Goal: Complete application form: Complete application form

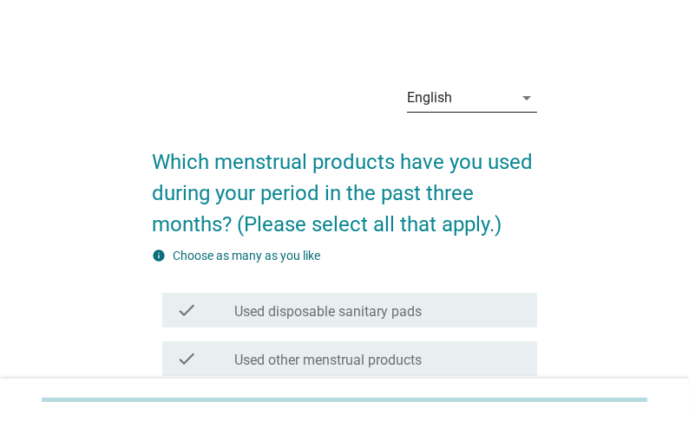
click at [517, 97] on icon "arrow_drop_down" at bounding box center [526, 98] width 21 height 21
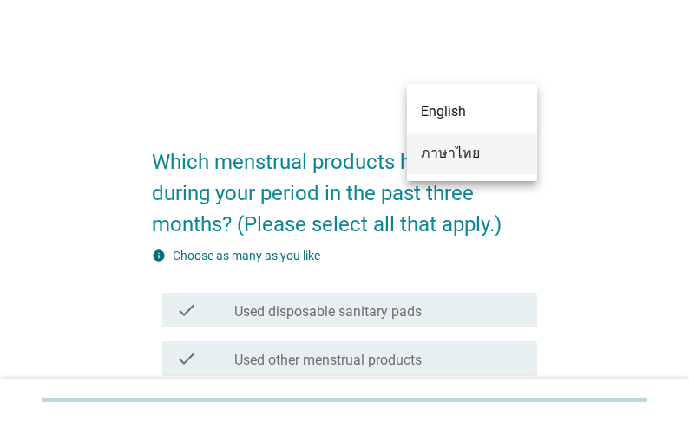
click at [484, 160] on div "ภาษาไทย" at bounding box center [472, 153] width 102 height 21
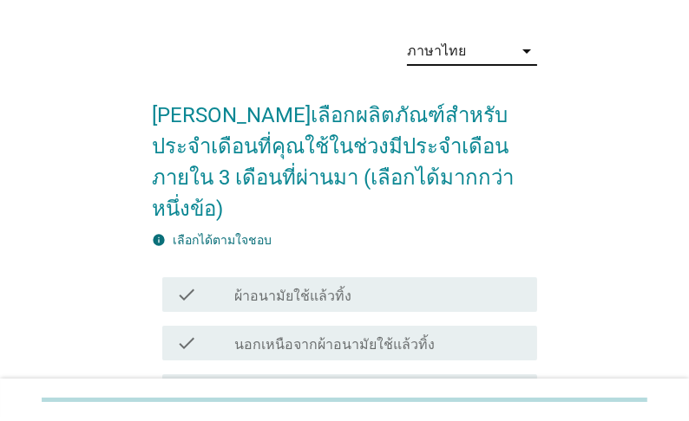
scroll to position [139, 0]
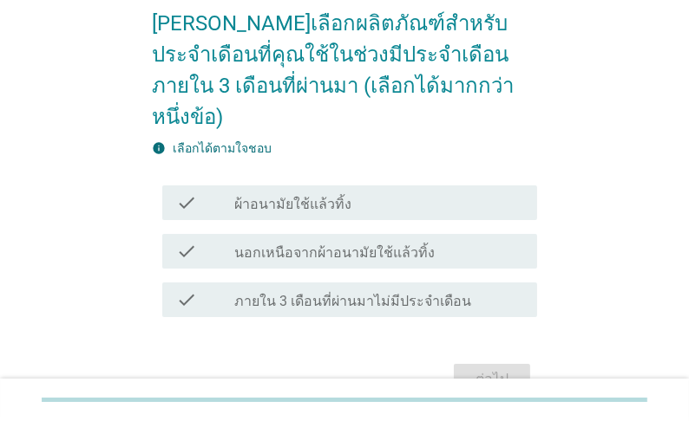
click at [329, 196] on label "ผ้าอนามัยใช้แล้วทิ้ง" at bounding box center [292, 204] width 117 height 17
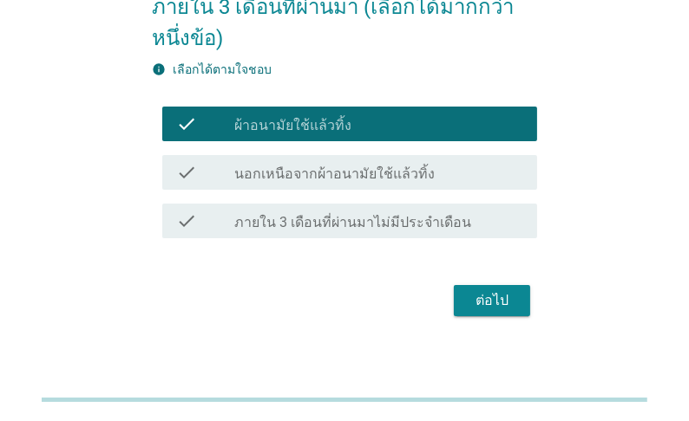
scroll to position [225, 0]
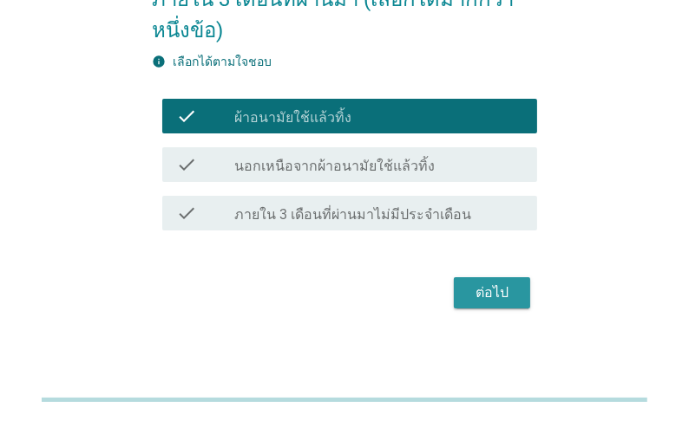
click at [492, 287] on div "ต่อไป" at bounding box center [491, 293] width 49 height 21
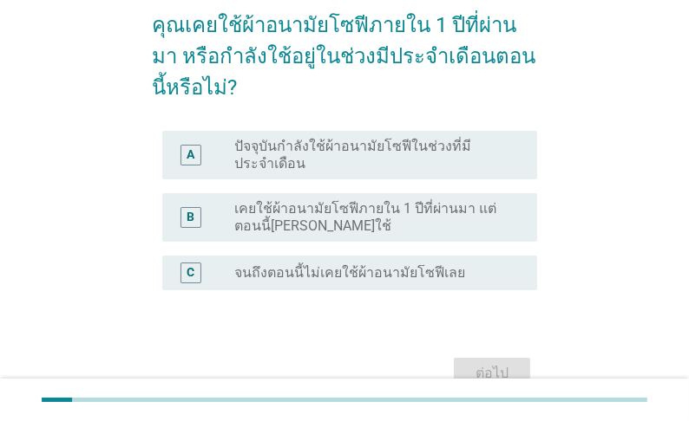
scroll to position [139, 0]
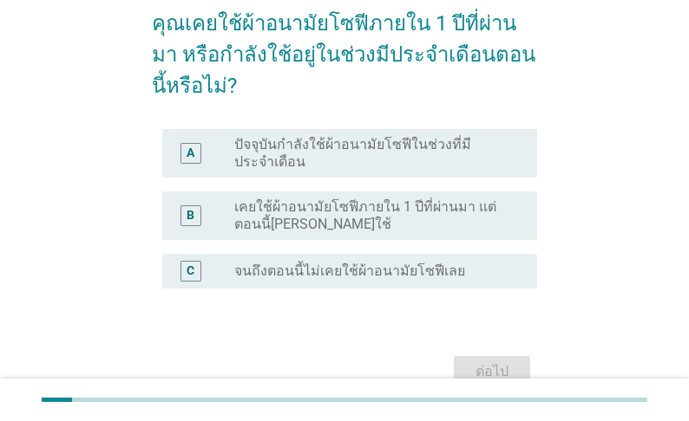
click at [325, 161] on label "ปัจจุบันกำลังใช้ผ้าอนามัยโซฟีในช่วงที่มีประจำเดือน" at bounding box center [371, 153] width 275 height 35
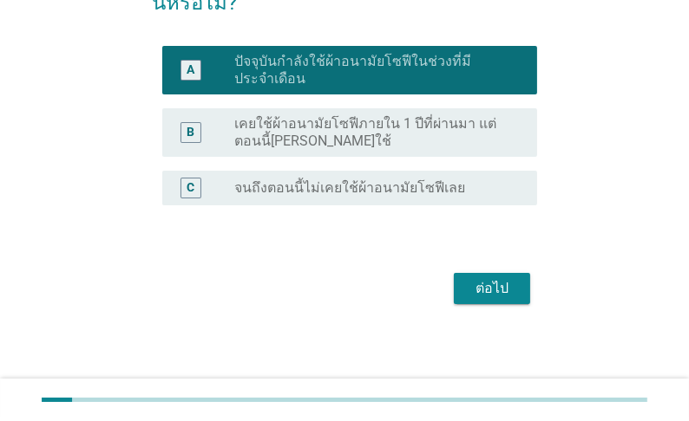
scroll to position [235, 0]
click at [497, 286] on div "ต่อไป" at bounding box center [491, 288] width 49 height 21
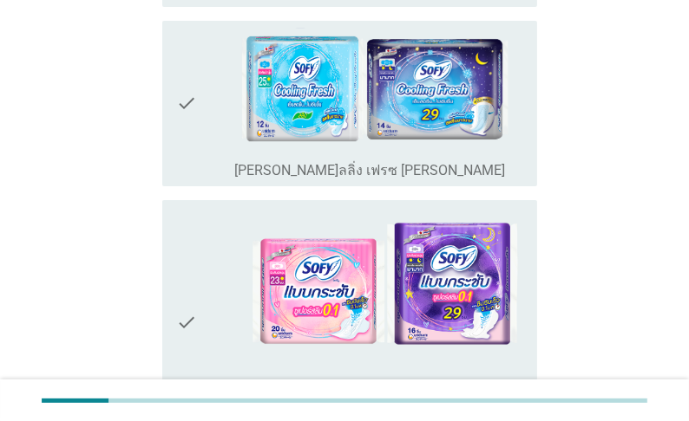
scroll to position [486, 0]
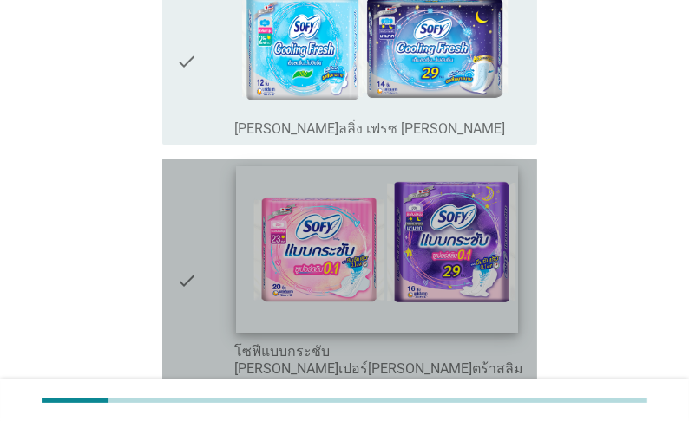
click at [402, 251] on img at bounding box center [376, 249] width 283 height 166
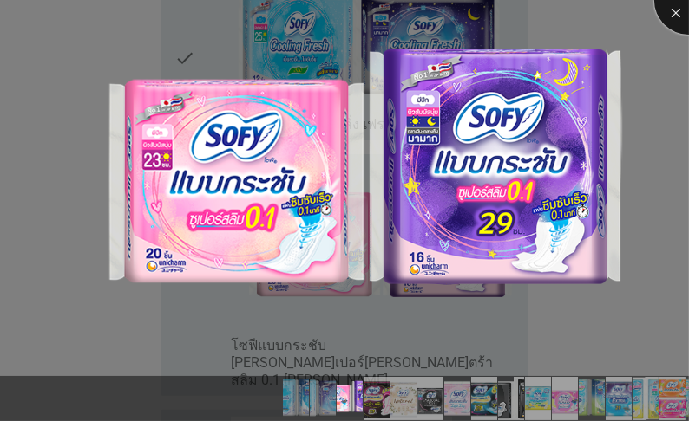
click at [674, 10] on div at bounding box center [688, -1] width 69 height 69
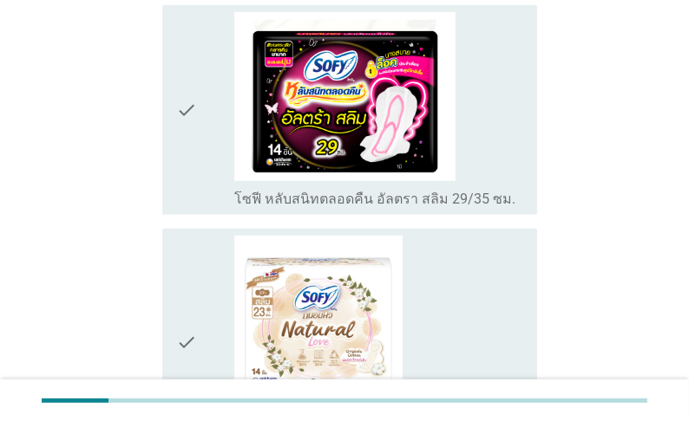
scroll to position [902, 0]
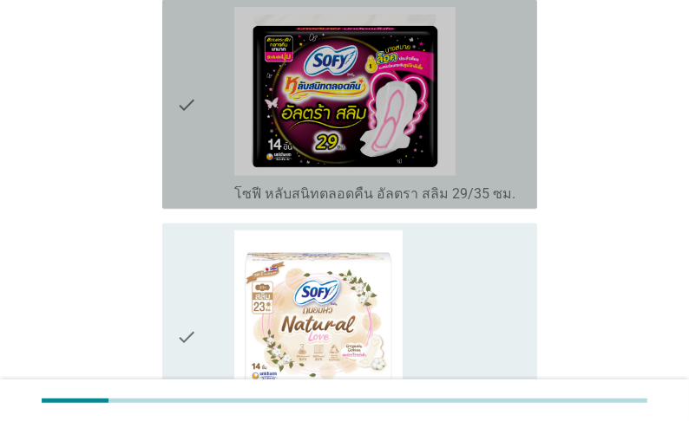
click at [409, 186] on label "โซฟี หลับสนิทตลอดคืน อัลตรา สลิม 29/35 ซม." at bounding box center [374, 194] width 281 height 17
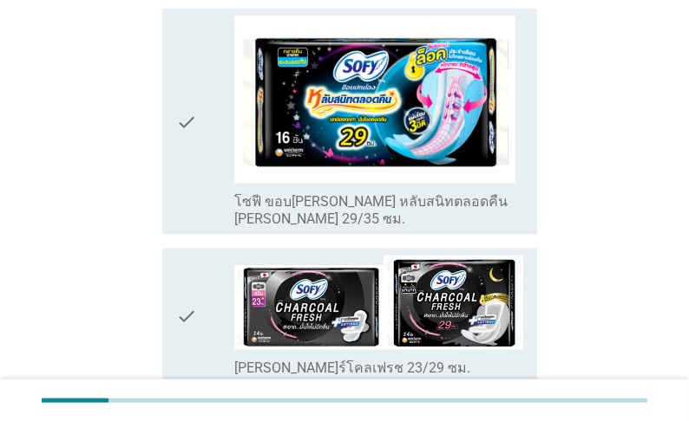
scroll to position [1873, 0]
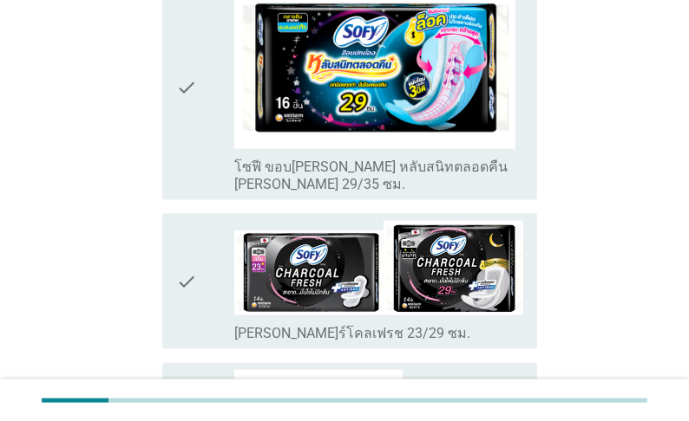
click at [400, 159] on label "โซฟี ขอบปกป้อง หลับสนิทตลอดคืน ซีรีส์ 29/35 ซม." at bounding box center [378, 176] width 289 height 35
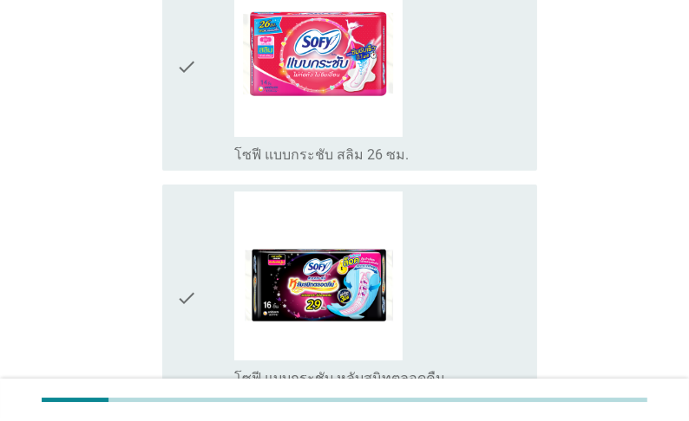
scroll to position [4717, 0]
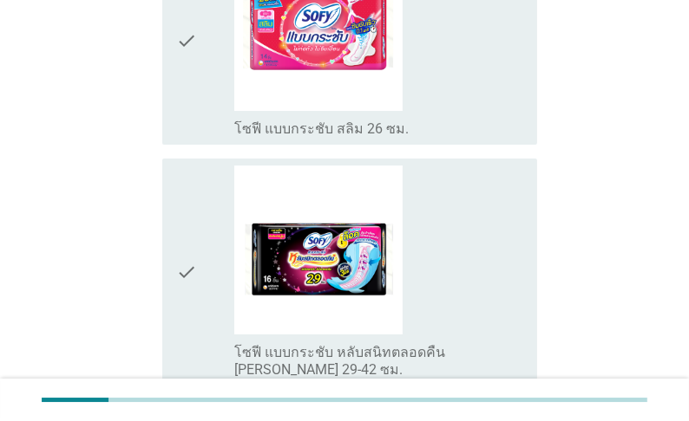
click at [419, 308] on div "check check_box_outline_blank โซฟี แบบกระชับ หลับสนิทตลอดคืน ซีรีส์ 29-42 ซม." at bounding box center [349, 272] width 375 height 226
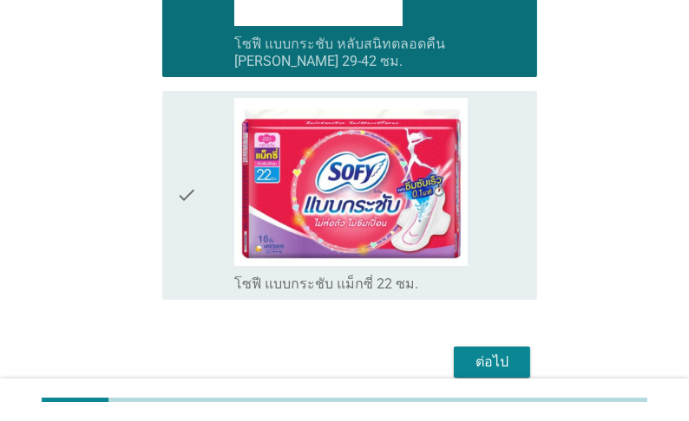
scroll to position [5031, 0]
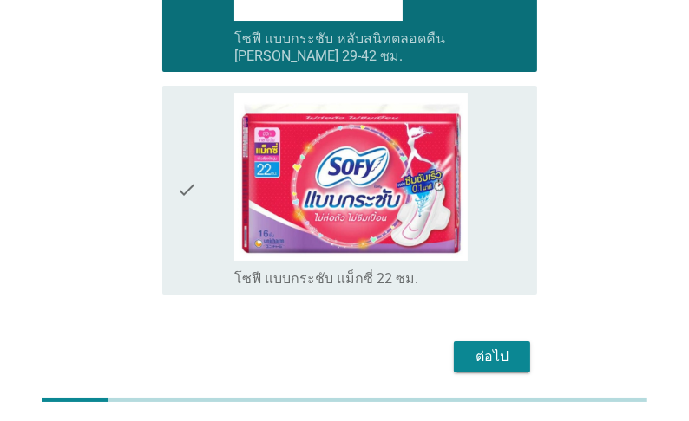
click at [495, 347] on div "ต่อไป" at bounding box center [491, 357] width 49 height 21
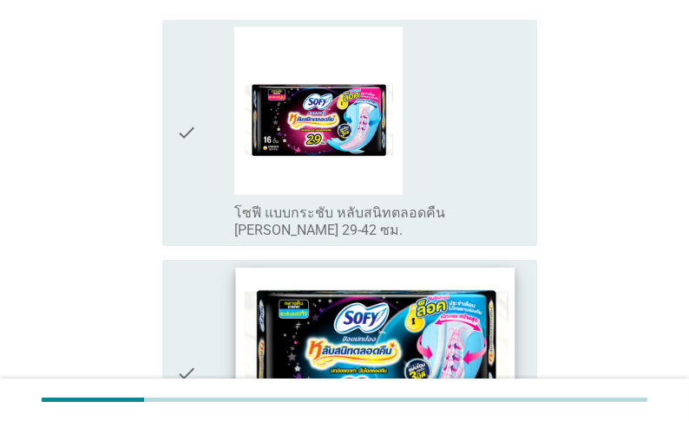
scroll to position [277, 0]
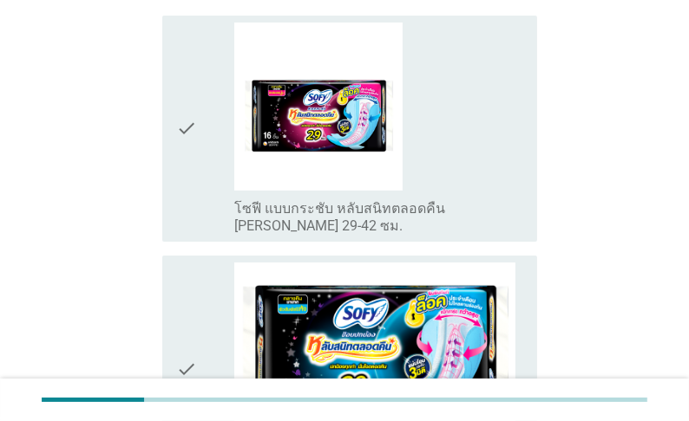
click at [391, 206] on label "โซฟี แบบกระชับ หลับสนิทตลอดคืน ซีรีส์ 29-42 ซม." at bounding box center [378, 217] width 289 height 35
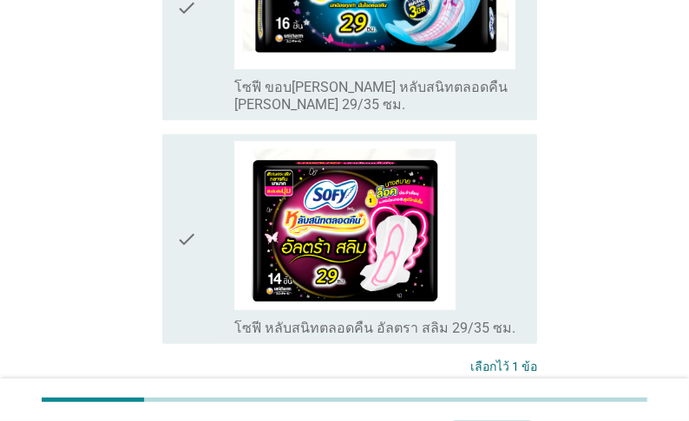
scroll to position [794, 0]
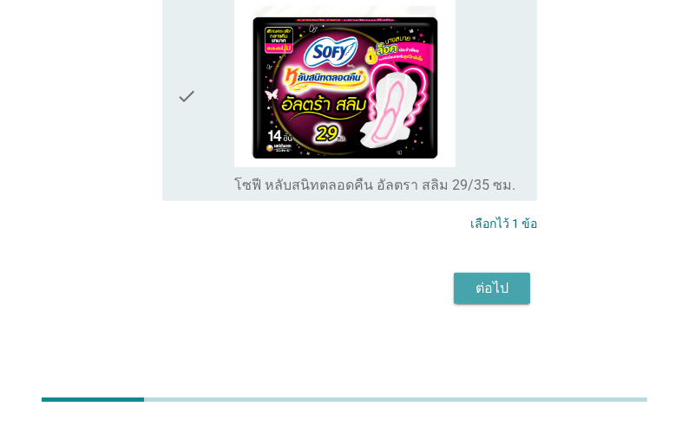
click at [493, 291] on div "ต่อไป" at bounding box center [491, 288] width 49 height 21
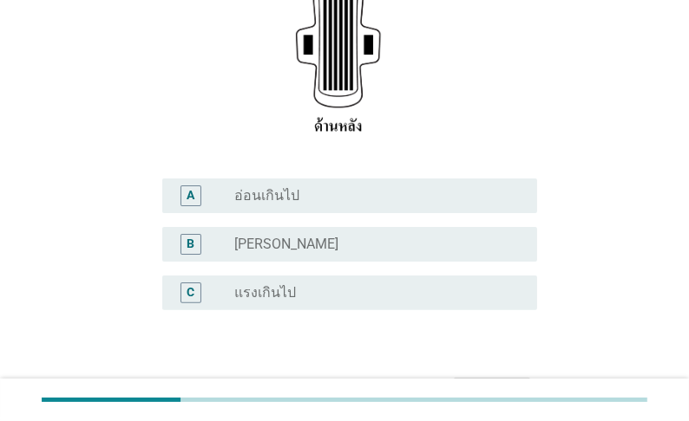
scroll to position [347, 0]
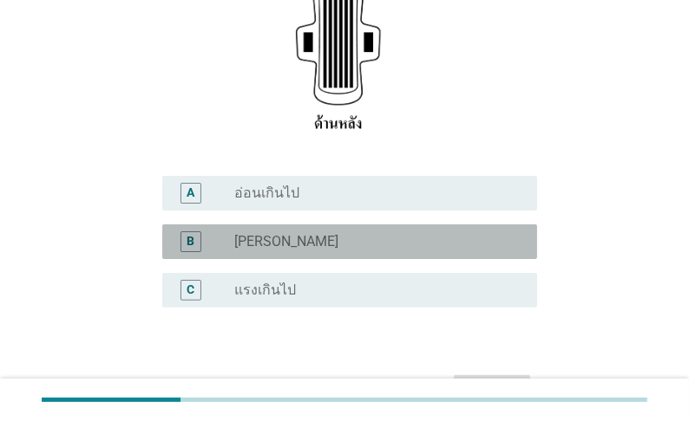
click at [202, 246] on div "B" at bounding box center [190, 242] width 29 height 21
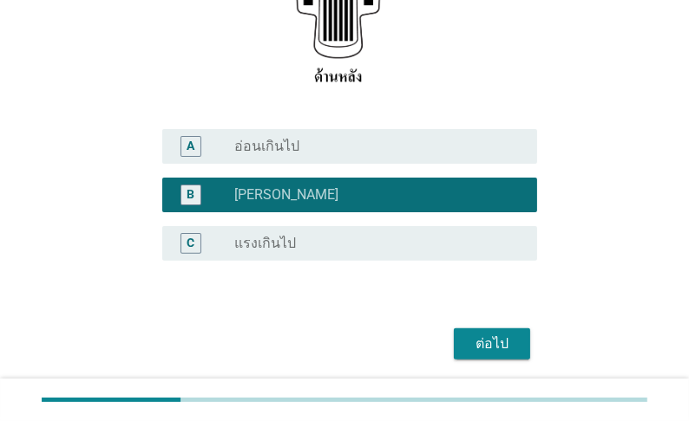
scroll to position [449, 0]
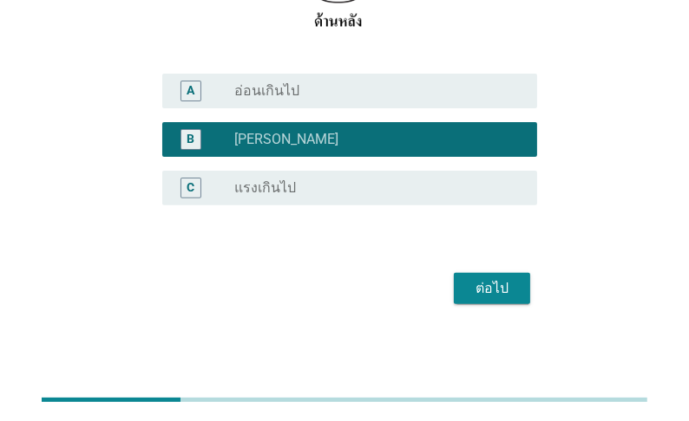
click at [499, 281] on div "ต่อไป" at bounding box center [491, 288] width 49 height 21
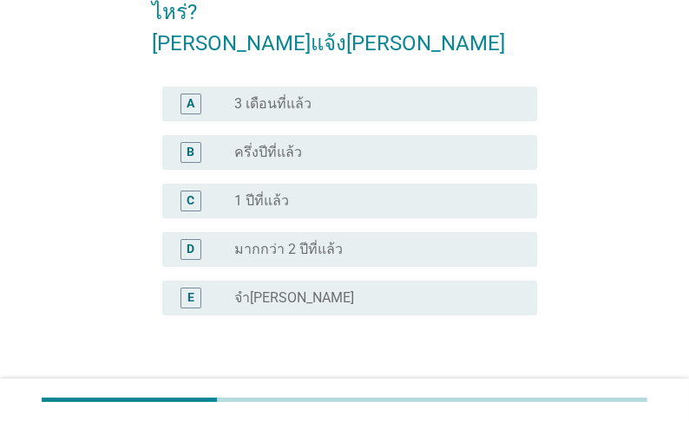
scroll to position [208, 0]
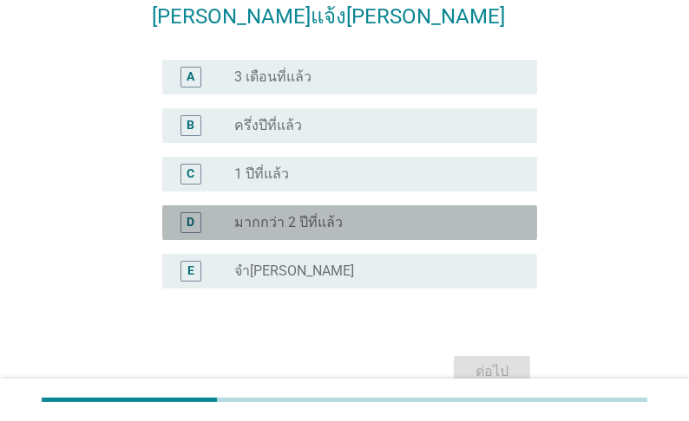
click at [298, 214] on label "มากกว่า 2 ปีที่แล้ว" at bounding box center [288, 222] width 108 height 17
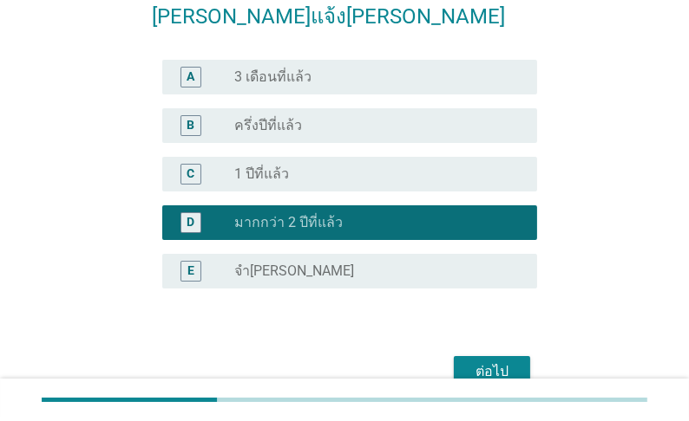
click at [482, 362] on div "ต่อไป" at bounding box center [491, 372] width 49 height 21
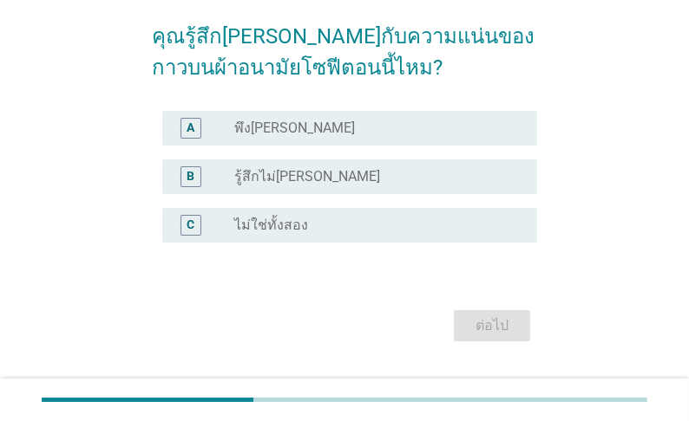
scroll to position [139, 0]
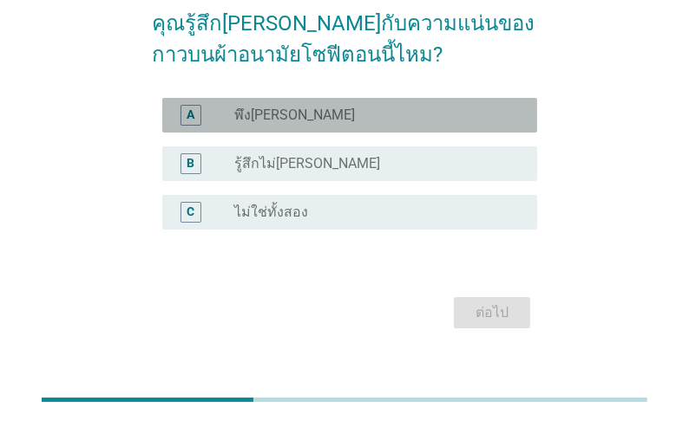
click at [224, 121] on div "A" at bounding box center [205, 115] width 58 height 21
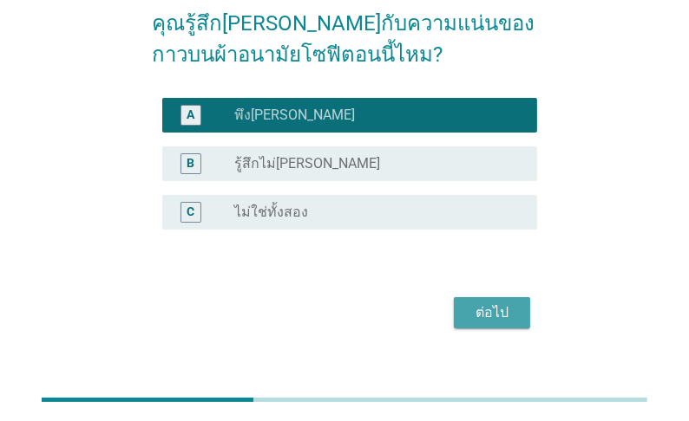
click at [493, 311] on div "ต่อไป" at bounding box center [491, 313] width 49 height 21
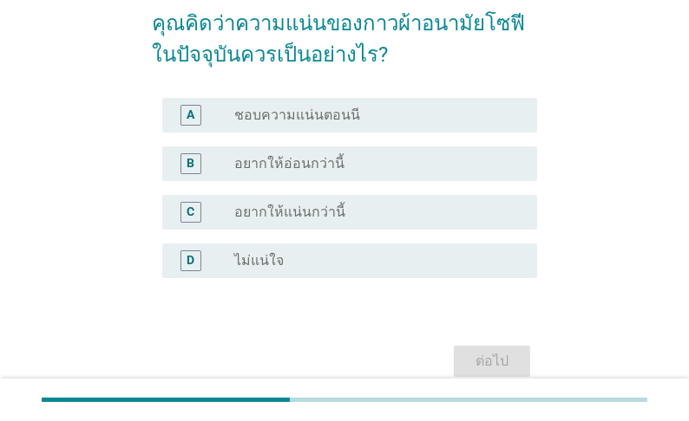
click at [296, 114] on label "ชอบความแน่นตอนนี" at bounding box center [297, 115] width 126 height 17
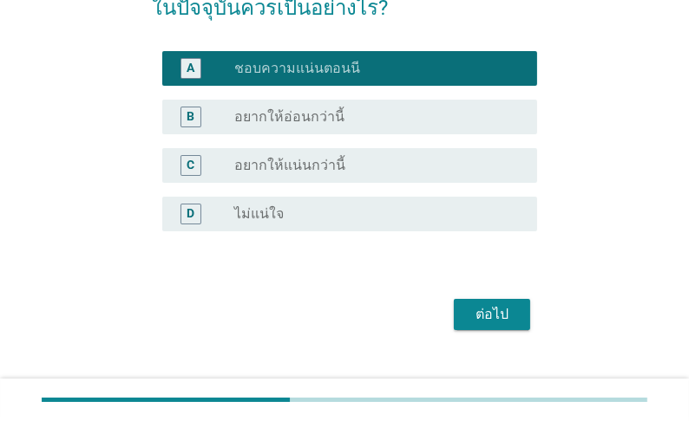
scroll to position [208, 0]
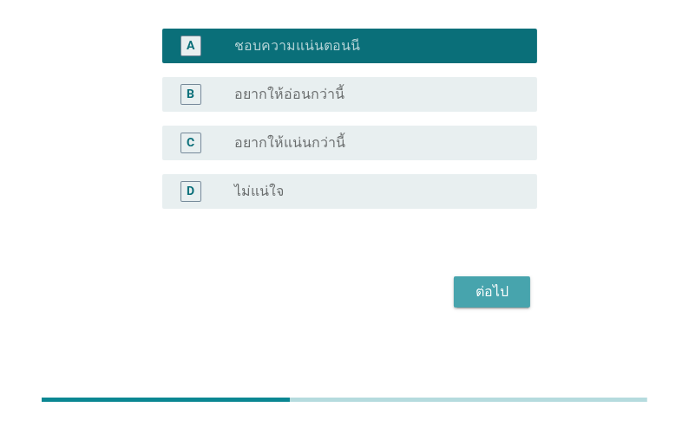
click at [496, 297] on div "ต่อไป" at bounding box center [491, 292] width 49 height 21
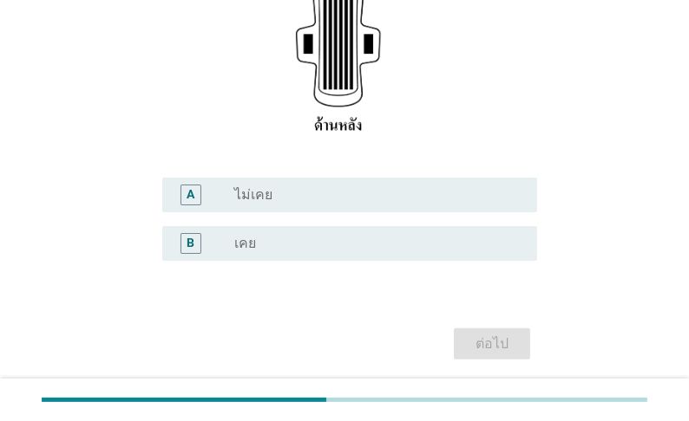
scroll to position [347, 0]
click at [265, 185] on label "ไม่เคย" at bounding box center [253, 193] width 38 height 17
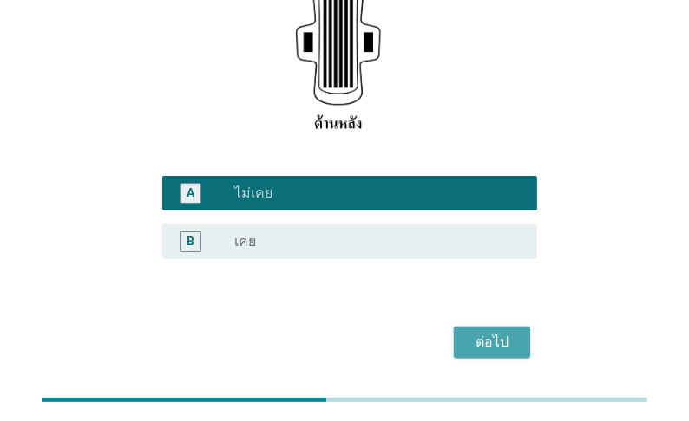
click at [499, 332] on div "ต่อไป" at bounding box center [491, 342] width 49 height 21
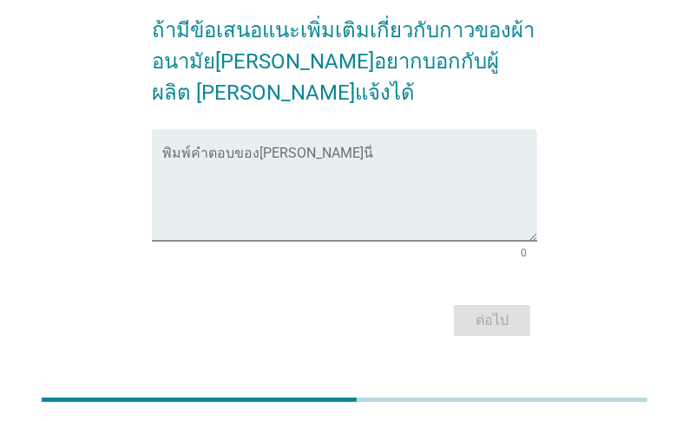
scroll to position [102, 0]
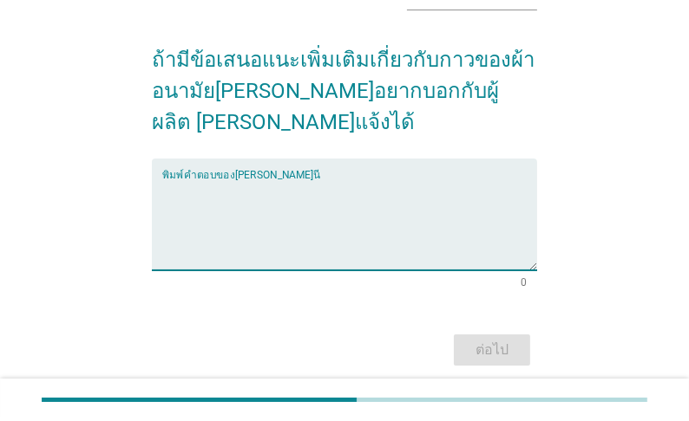
click at [265, 189] on textarea "พิมพ์คำตอบของคุณ ที่นี่" at bounding box center [349, 225] width 375 height 91
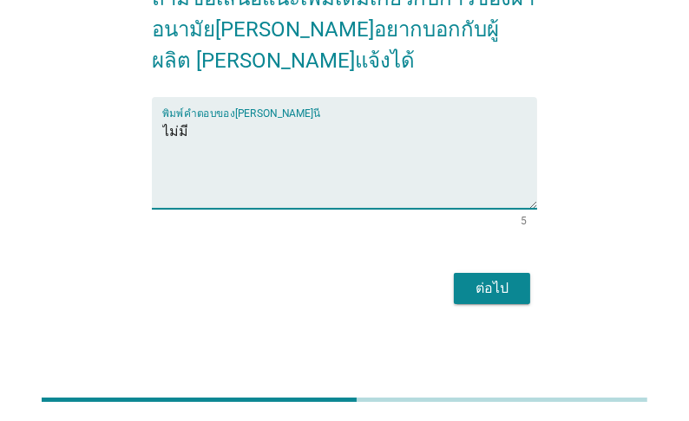
type textarea "ไม่มี"
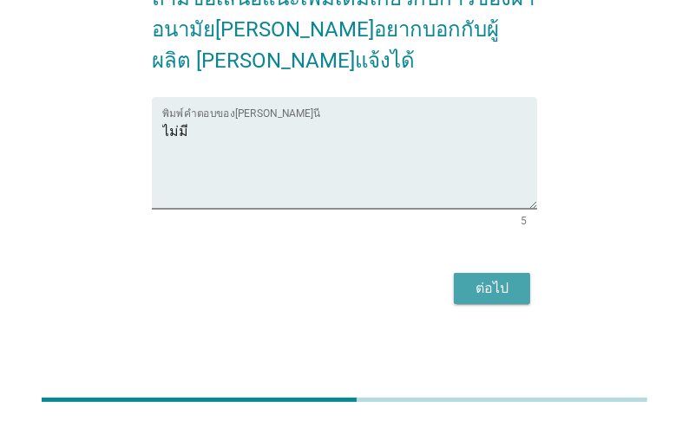
click at [513, 291] on div "ต่อไป" at bounding box center [491, 288] width 49 height 21
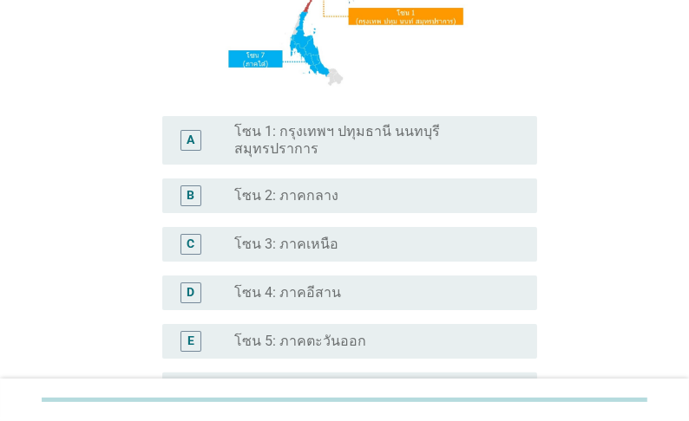
scroll to position [280, 0]
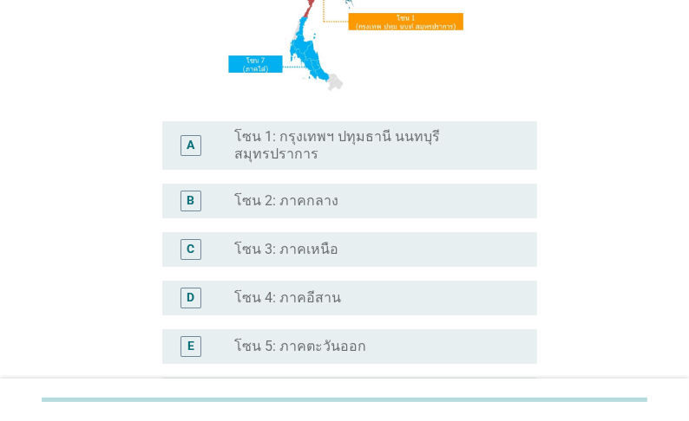
click at [271, 146] on label "โซน 1: กรุงเทพฯ ปทุมธานี นนทบุรี สมุทรปราการ" at bounding box center [371, 145] width 275 height 35
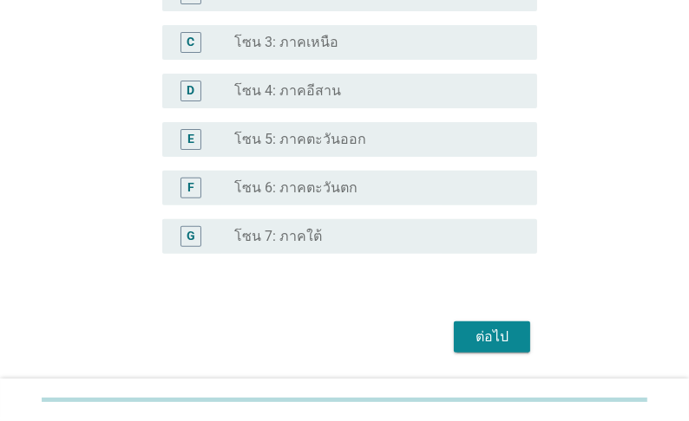
scroll to position [488, 0]
click at [476, 337] on div "ต่อไป" at bounding box center [491, 336] width 49 height 21
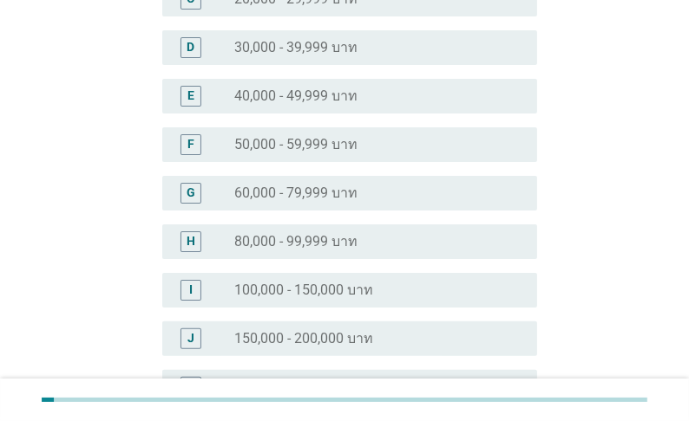
scroll to position [347, 0]
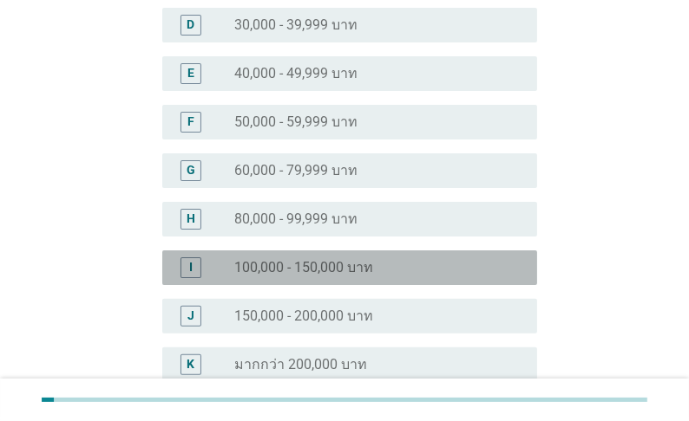
click at [202, 258] on div "I" at bounding box center [190, 268] width 29 height 21
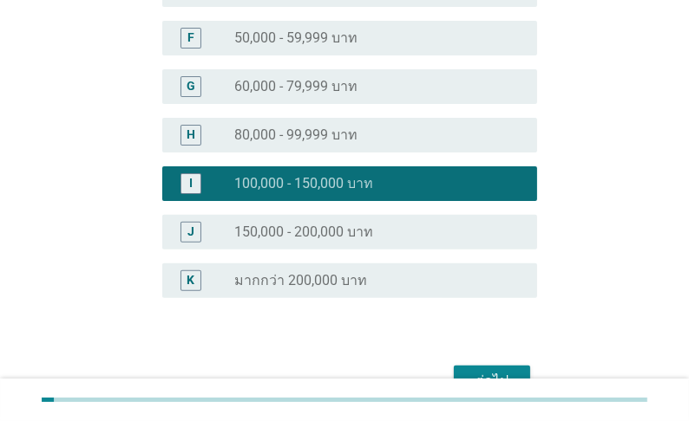
scroll to position [492, 0]
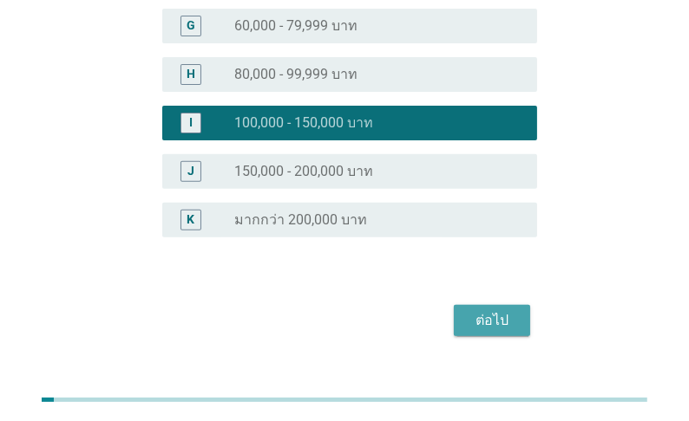
click at [506, 310] on div "ต่อไป" at bounding box center [491, 320] width 49 height 21
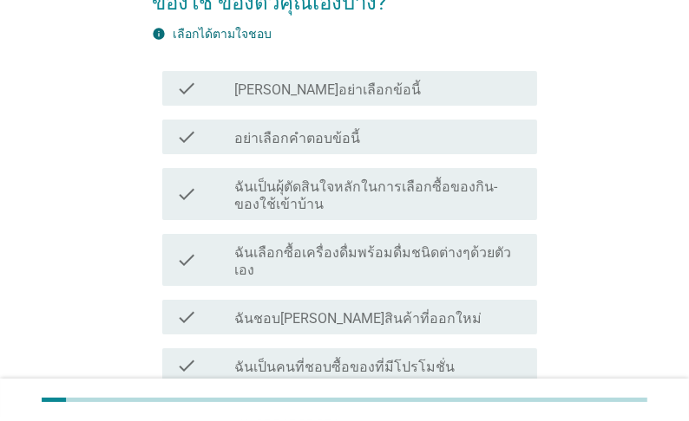
scroll to position [139, 0]
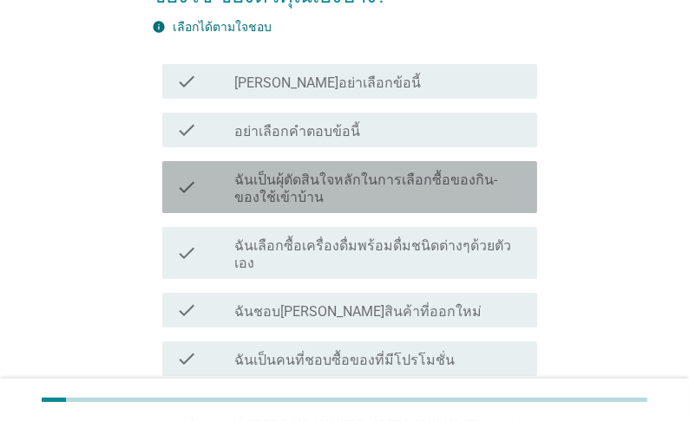
click at [323, 202] on label "ฉันเป็นผุ้ตัดสินใจหลักในการเลือกซื้อของกิน-ของใช้เข้าบ้าน" at bounding box center [378, 189] width 289 height 35
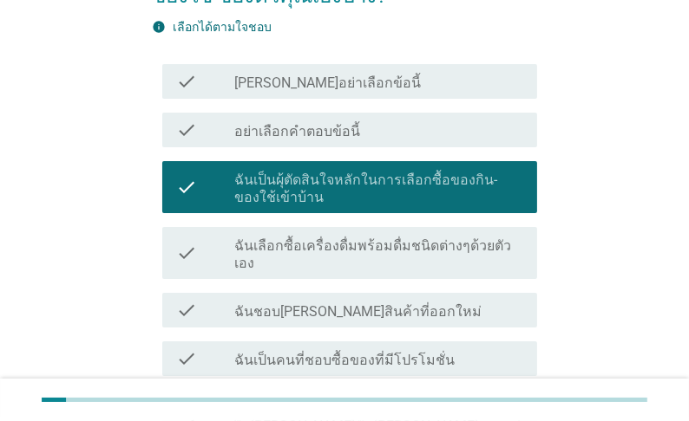
scroll to position [208, 0]
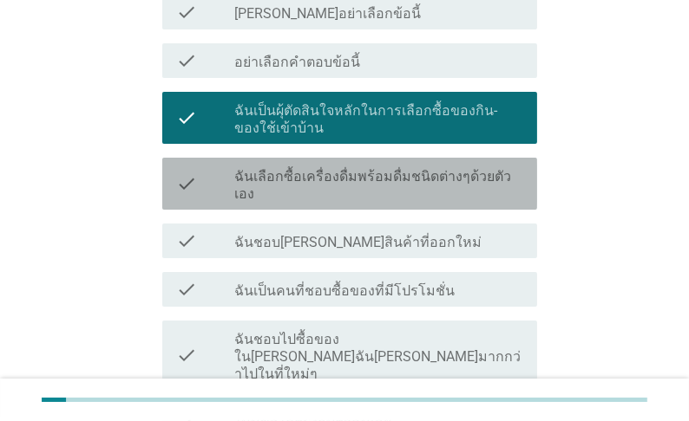
click at [310, 203] on label "ฉันเลือกซื้อเครื่องดื่มพร้อมดื่มชนิดต่างๆด้วยตัวเอง" at bounding box center [378, 185] width 289 height 35
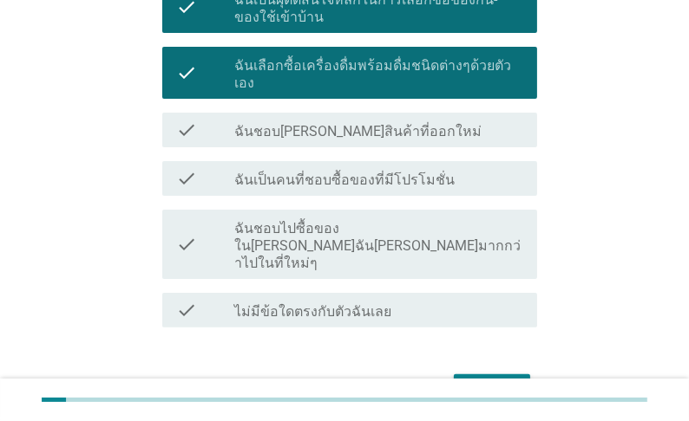
scroll to position [347, 0]
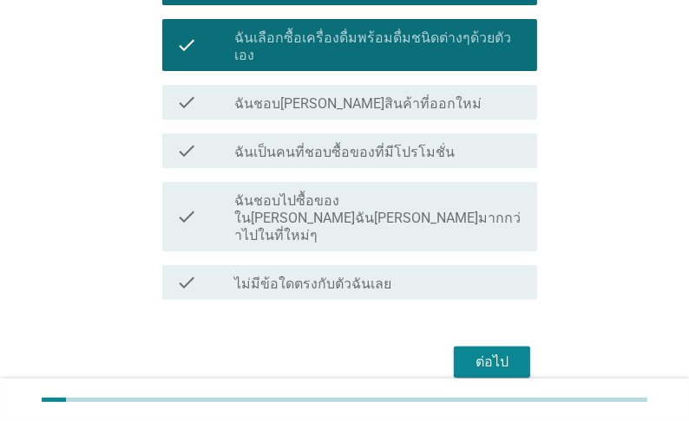
click at [289, 113] on label "ฉันชอบ[PERSON_NAME]สินค้าที่ออกใหม่" at bounding box center [357, 103] width 247 height 17
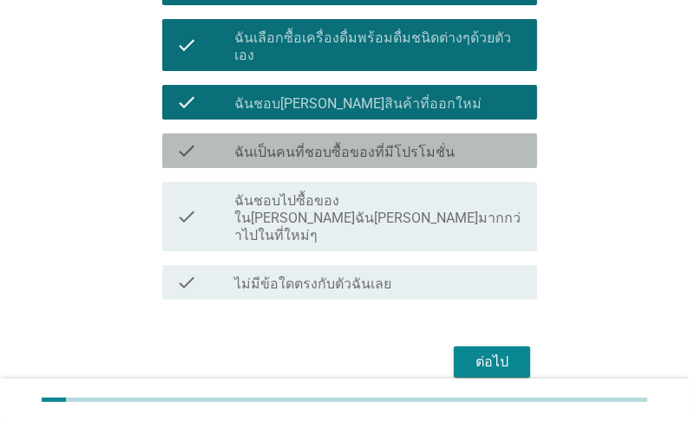
click at [327, 161] on label "ฉันเป็นคนที่ชอบซื้อของที่มีโปรโมชั่น" at bounding box center [344, 152] width 220 height 17
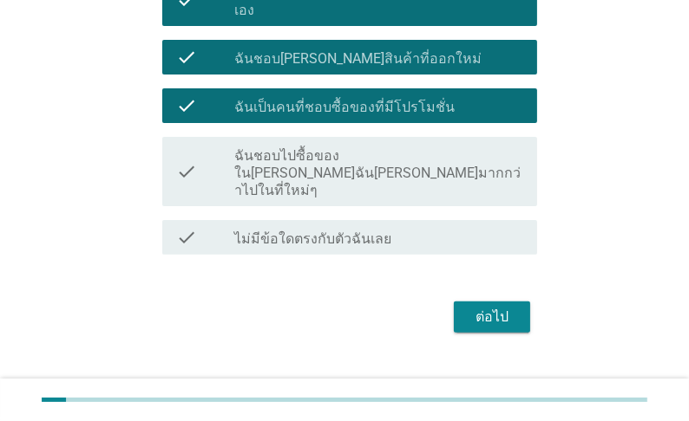
scroll to position [413, 0]
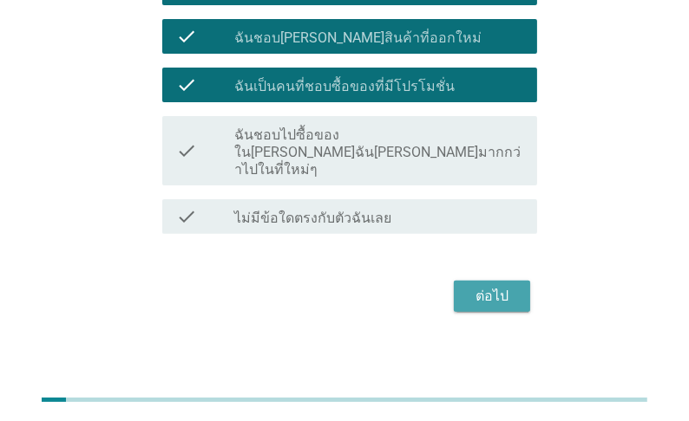
click at [490, 293] on div "ต่อไป" at bounding box center [491, 296] width 49 height 21
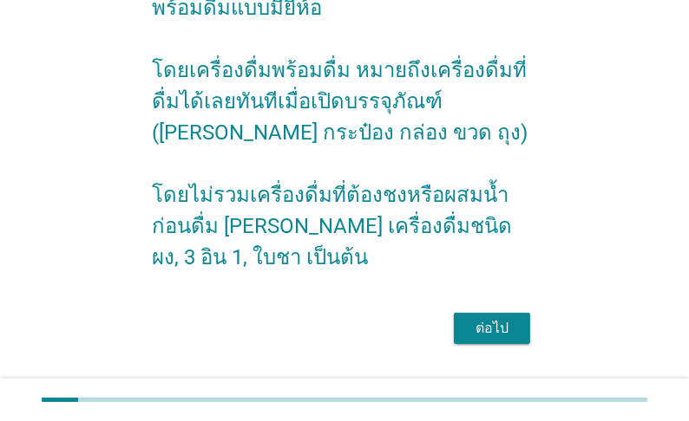
scroll to position [139, 0]
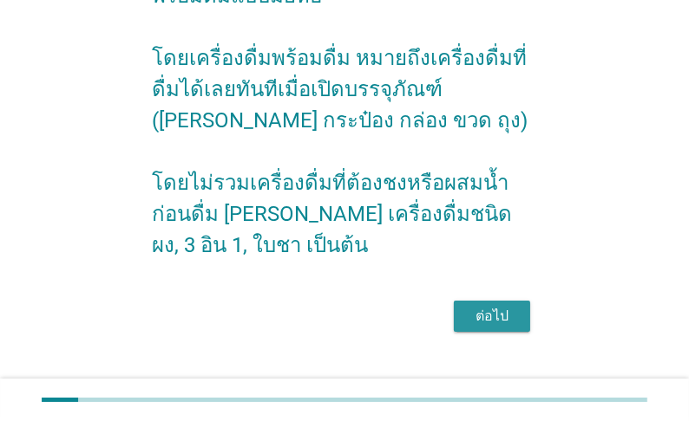
click at [499, 327] on div "ต่อไป" at bounding box center [491, 316] width 49 height 21
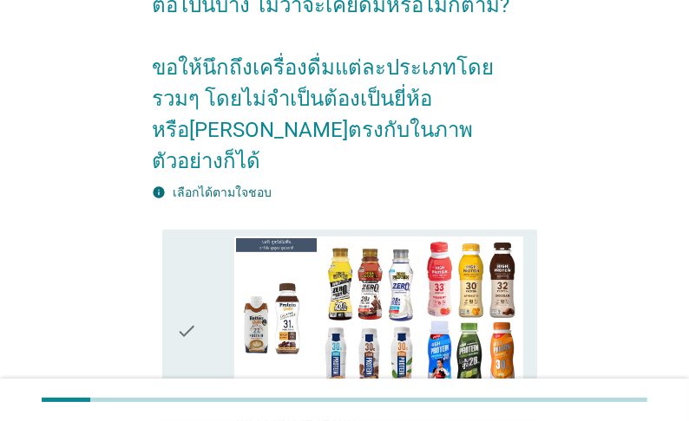
scroll to position [208, 0]
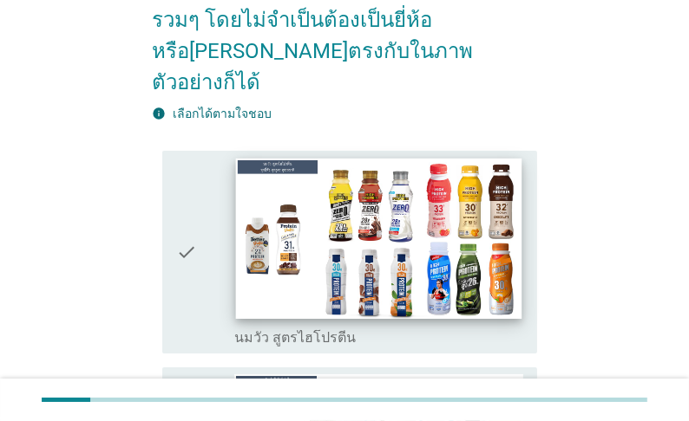
click at [415, 241] on img at bounding box center [378, 238] width 286 height 161
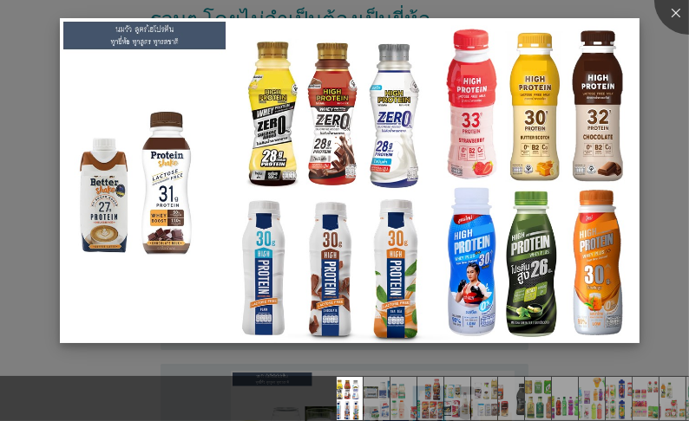
click at [428, 236] on img at bounding box center [349, 180] width 578 height 325
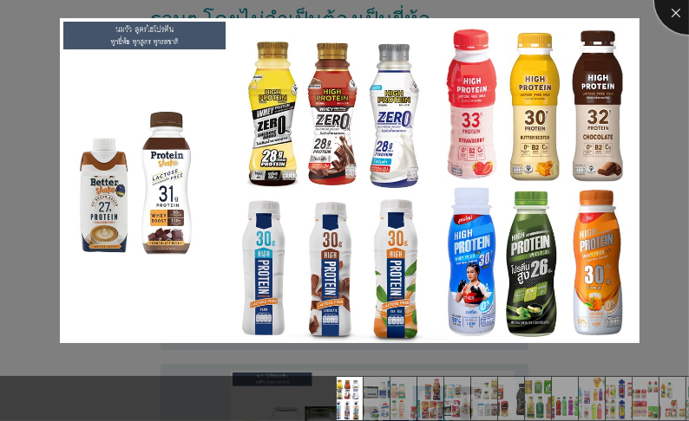
click at [669, 13] on div at bounding box center [688, -1] width 69 height 69
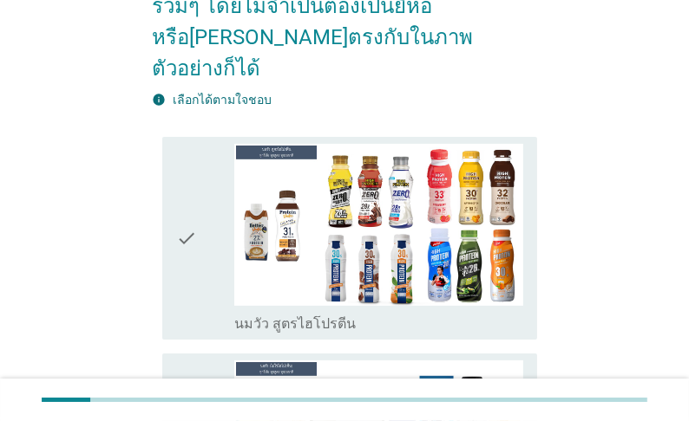
scroll to position [277, 0]
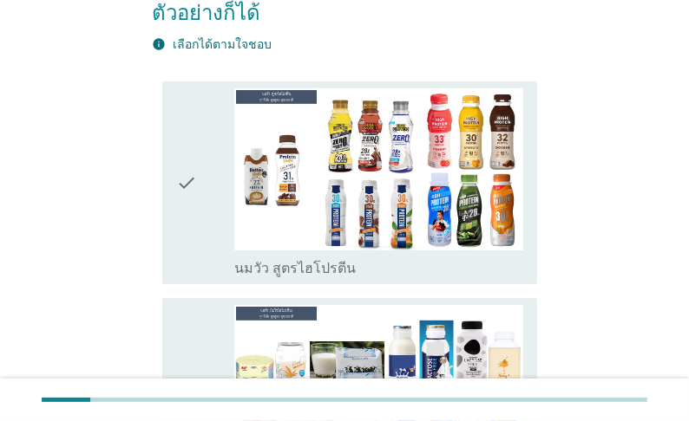
click at [439, 257] on div "check_box_outline_blank นมวัว สูตรไฮโปรตีน" at bounding box center [378, 267] width 289 height 21
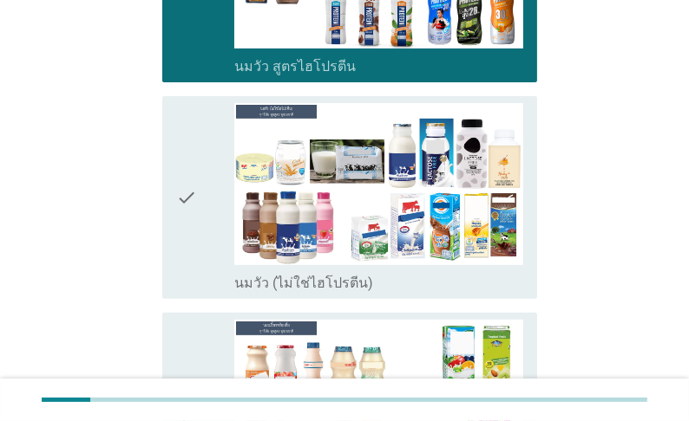
scroll to position [486, 0]
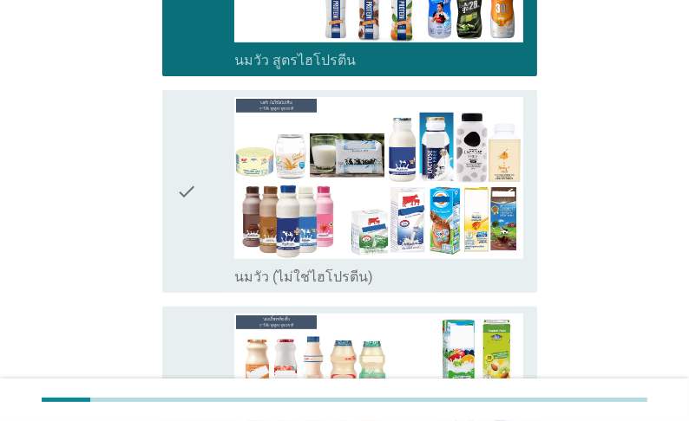
click at [435, 265] on div "check_box_outline_blank นมวัว (ไม่ใช่ไฮโปรตีน)" at bounding box center [378, 275] width 289 height 21
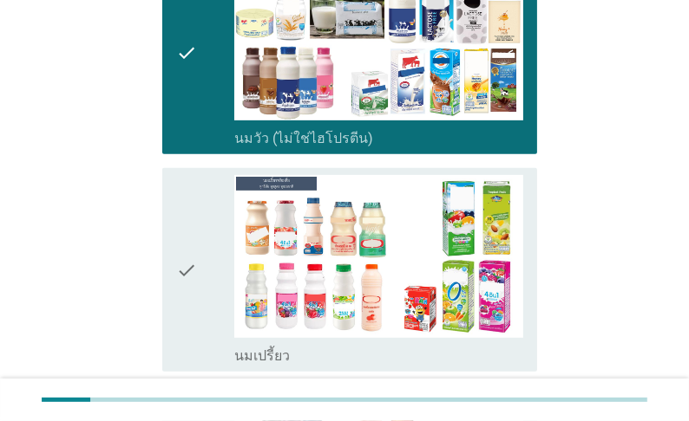
scroll to position [694, 0]
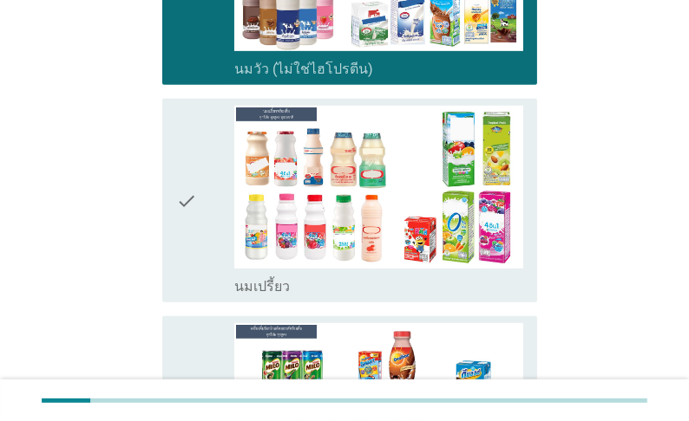
click at [411, 253] on div "check_box_outline_blank นมเปรี้ยว" at bounding box center [378, 200] width 289 height 189
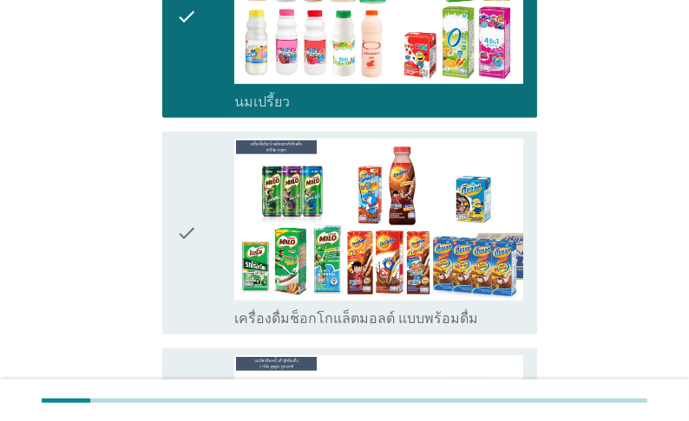
scroll to position [902, 0]
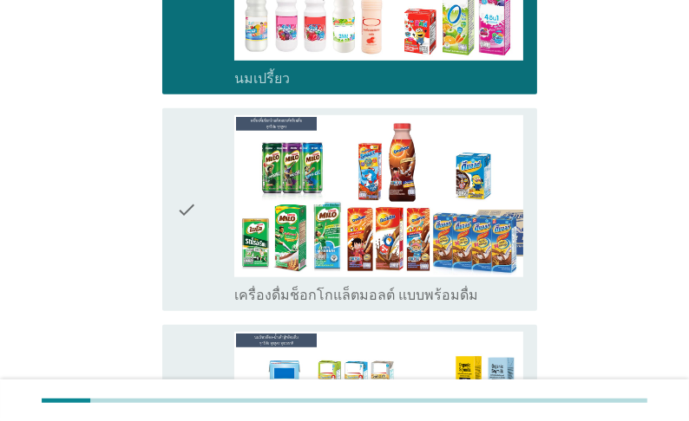
click at [389, 311] on div "check check_box_outline_blank เครื่องดื่มช็อกโกแล็ตมอลต์ แบบพร้อมดื่ม" at bounding box center [349, 209] width 375 height 203
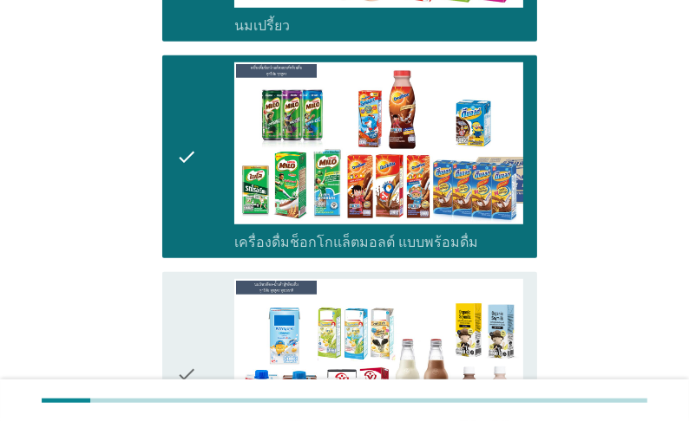
scroll to position [1110, 0]
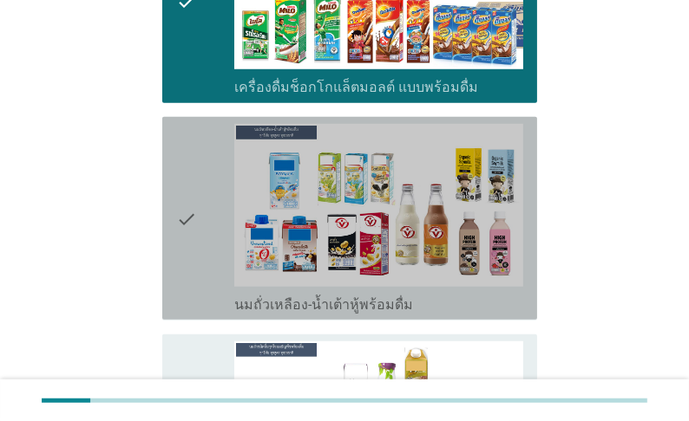
click at [387, 314] on label "นมถั่วเหลือง-น้ำเต้าหู้พร้อมดื่ม" at bounding box center [323, 305] width 179 height 17
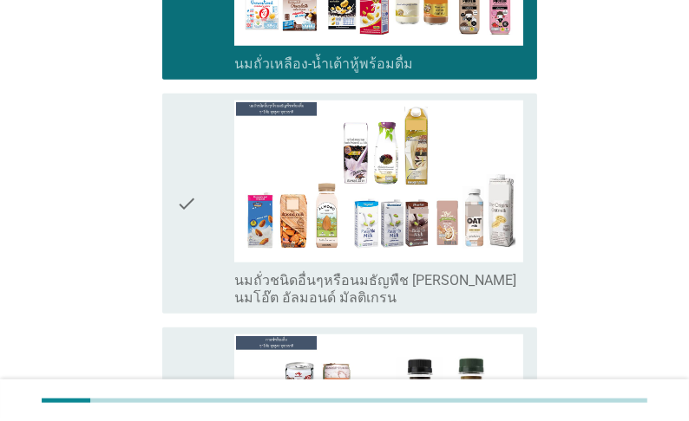
scroll to position [1387, 0]
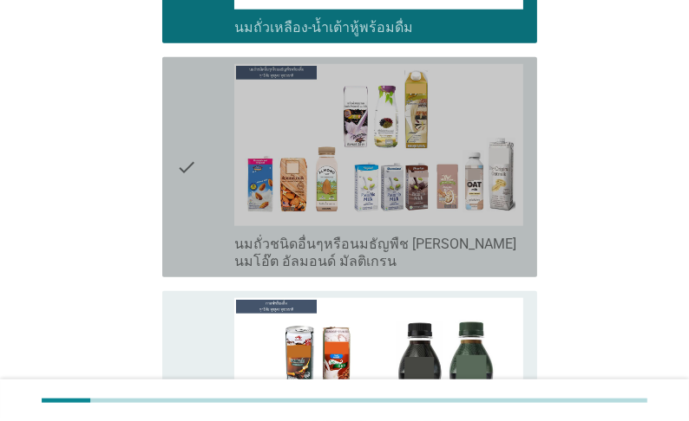
click at [397, 264] on label "นมถั่วชนิดอื่นๆหรือนมธัญพืช [PERSON_NAME] นมโอ๊ต อัลมอนด์ มัลติเกรน" at bounding box center [378, 253] width 289 height 35
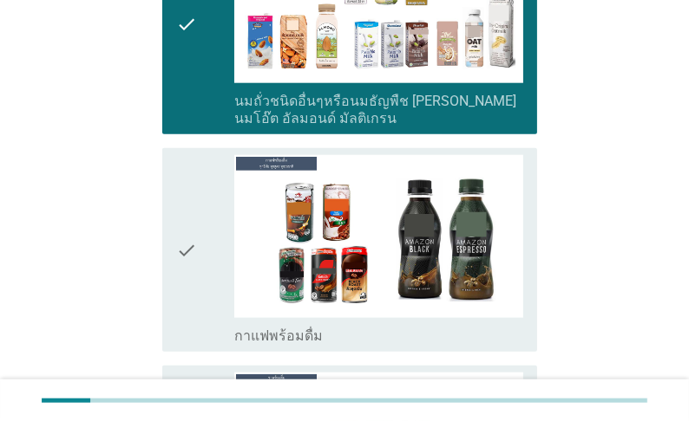
scroll to position [1596, 0]
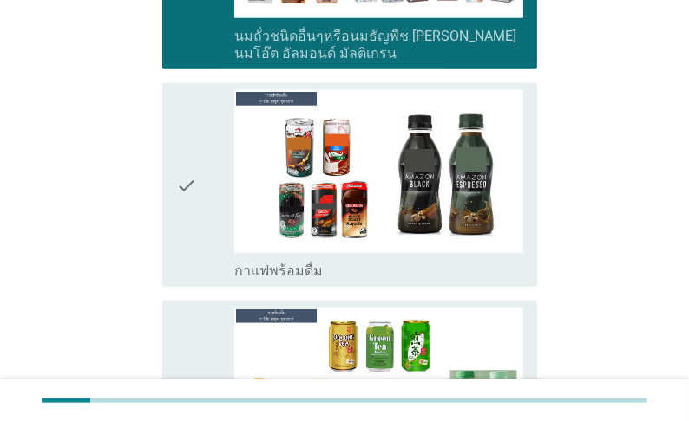
click at [377, 280] on div "check_box_outline_blank กาแฟพร้อมดื่ม" at bounding box center [378, 269] width 289 height 21
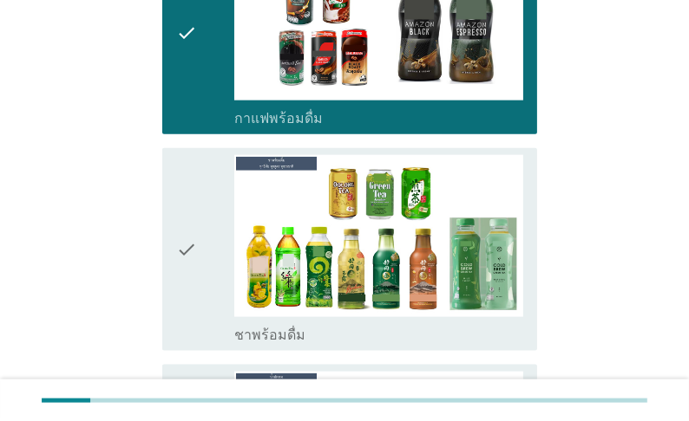
scroll to position [1804, 0]
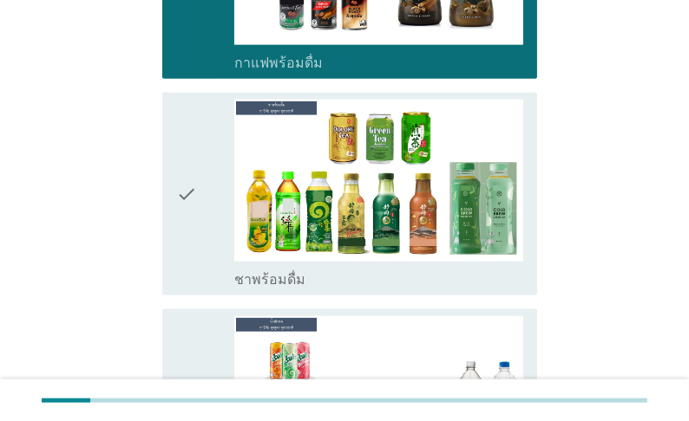
click at [361, 289] on div "check_box_outline_blank ชาพร้อมดื่ม" at bounding box center [378, 278] width 289 height 21
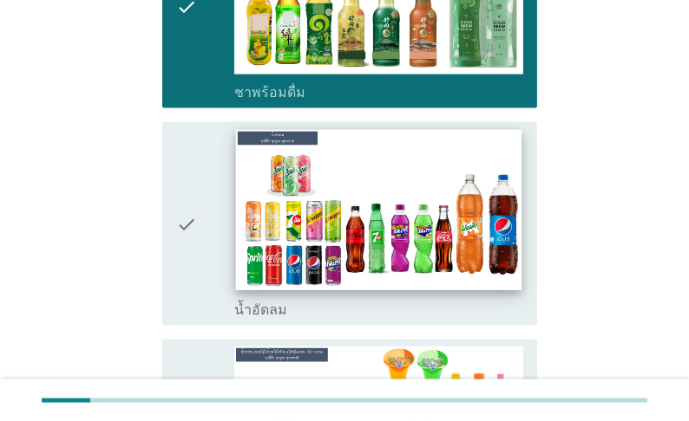
scroll to position [2081, 0]
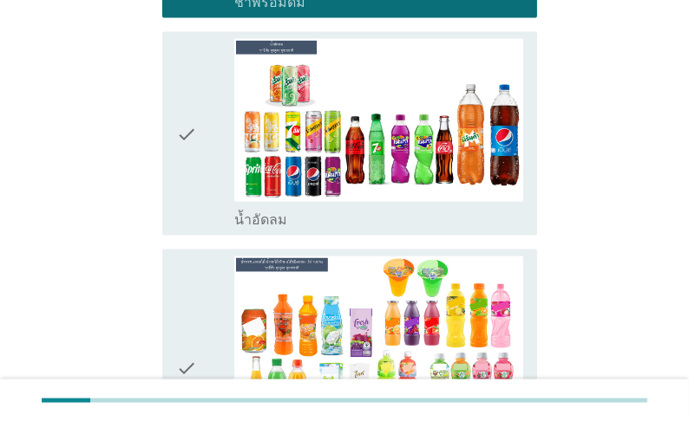
click at [400, 229] on div "check_box_outline_blank น้ำอัดลม" at bounding box center [378, 218] width 289 height 21
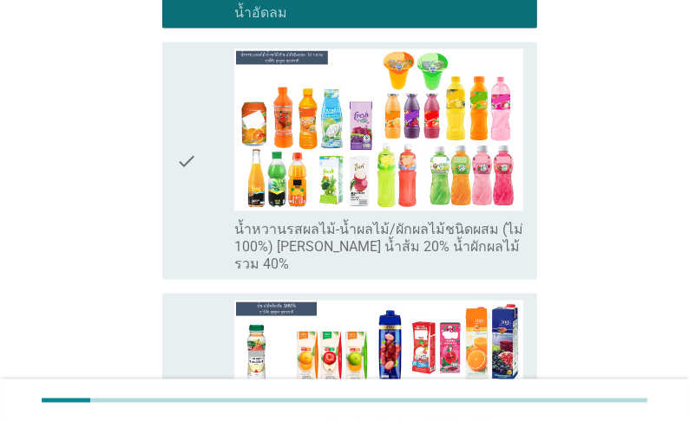
scroll to position [2289, 0]
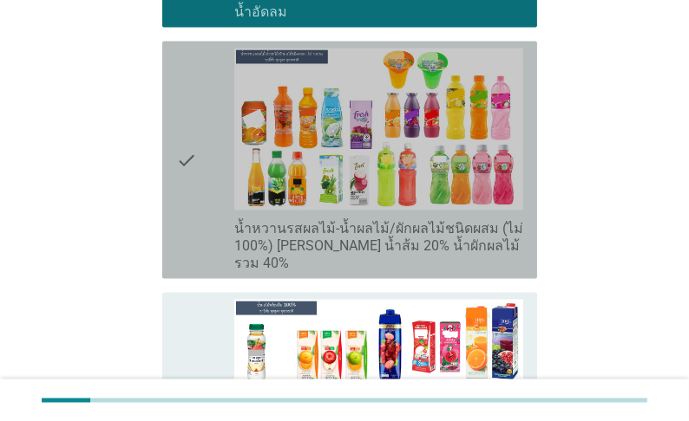
click at [383, 271] on label "น้ำหวานรสผลไม้-น้ำผลไม้/ผักผลไม้ชนิดผสม (ไม่ 100%) [PERSON_NAME] น้ำส้ม 20% น้ำ…" at bounding box center [378, 246] width 289 height 52
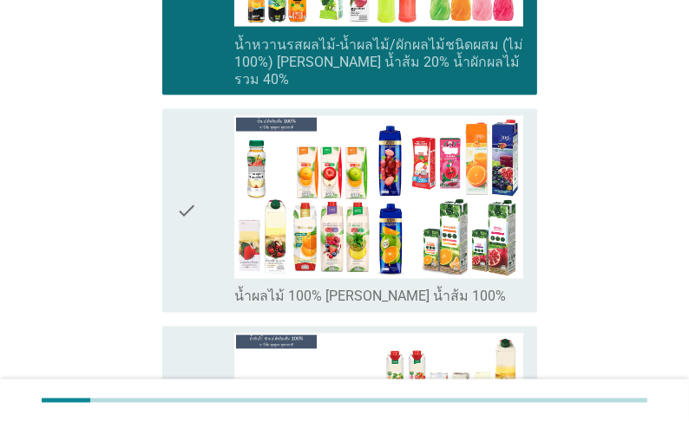
scroll to position [2497, 0]
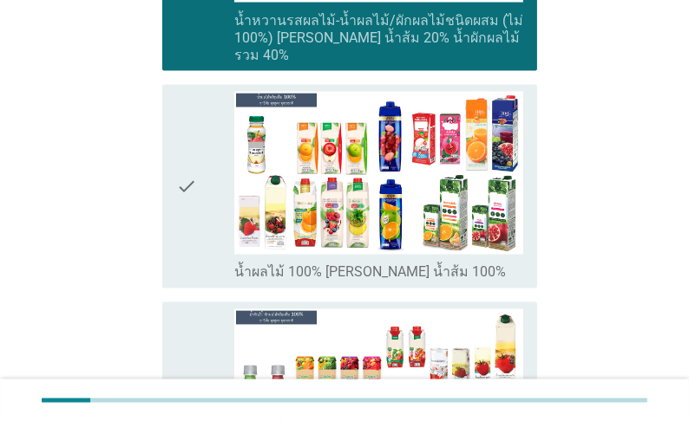
click at [359, 282] on label "น้ำผลไม้ 100% [PERSON_NAME] น้ำส้ม 100%" at bounding box center [369, 272] width 271 height 17
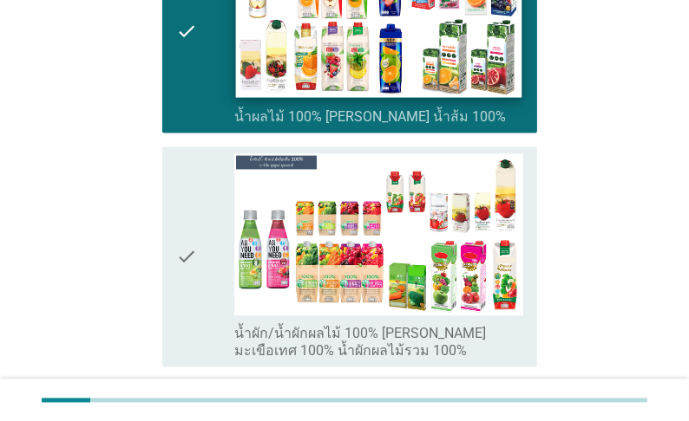
scroll to position [2775, 0]
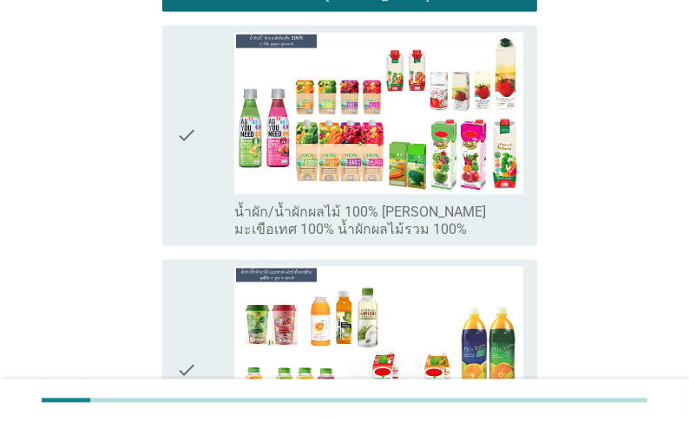
click at [345, 238] on label "น้ำผัก/น้ำผักผลไม้ 100% [PERSON_NAME] มะเขือเทศ 100% น้ำผักผลไม้รวม 100%" at bounding box center [378, 221] width 289 height 35
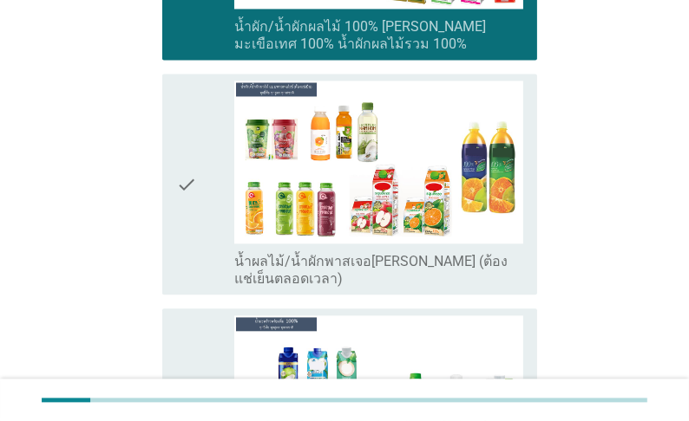
scroll to position [2983, 0]
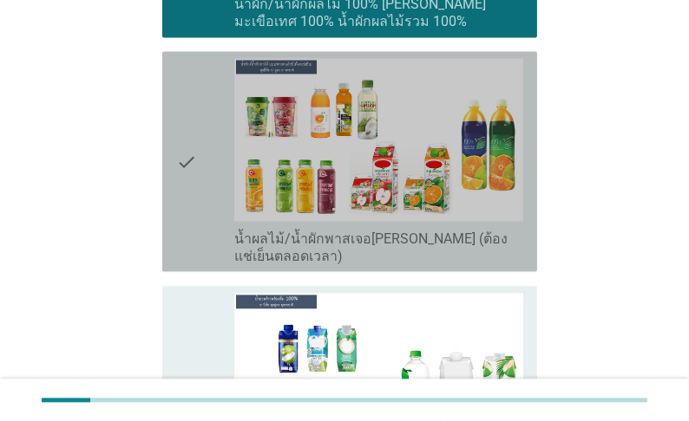
click at [355, 265] on label "น้ำผลไม้/น้ำผักพาสเจอ[PERSON_NAME] (ต้องแช่เย็นตลอดเวลา)" at bounding box center [378, 248] width 289 height 35
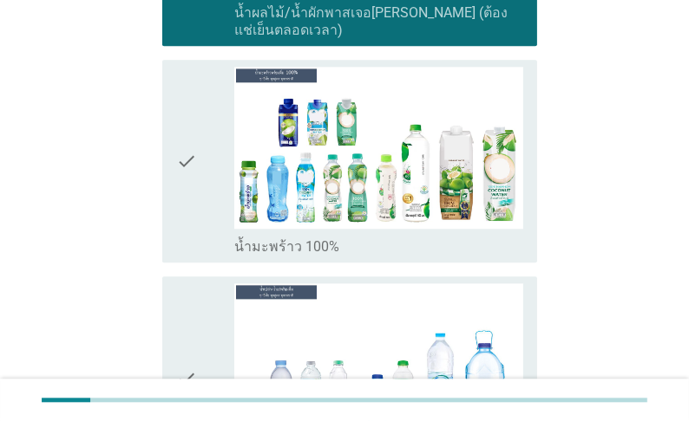
scroll to position [3261, 0]
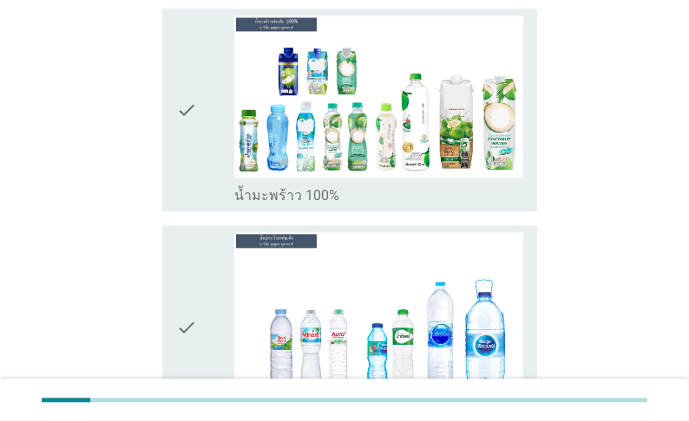
click at [339, 205] on label "น้ำมะพร้าว 100%" at bounding box center [286, 195] width 105 height 17
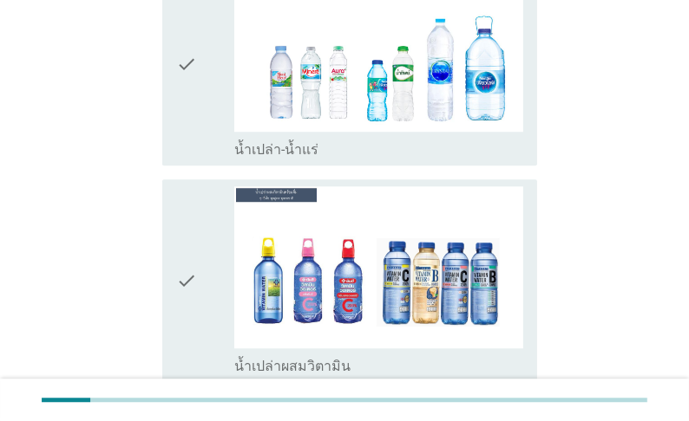
scroll to position [3538, 0]
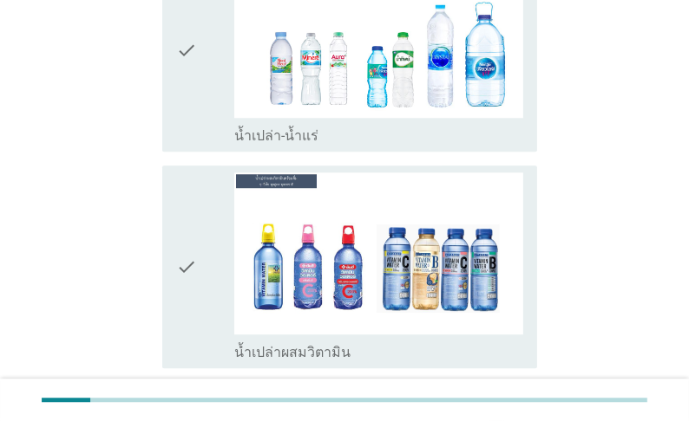
click at [441, 145] on div "check_box_outline_blank น้ำเปล่า-น้ำแร่" at bounding box center [378, 134] width 289 height 21
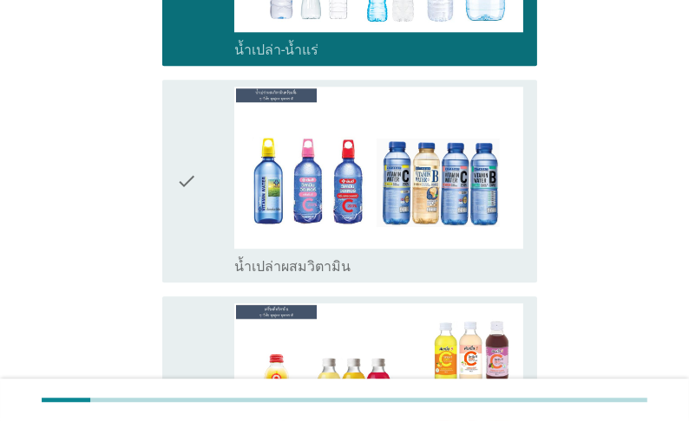
scroll to position [3746, 0]
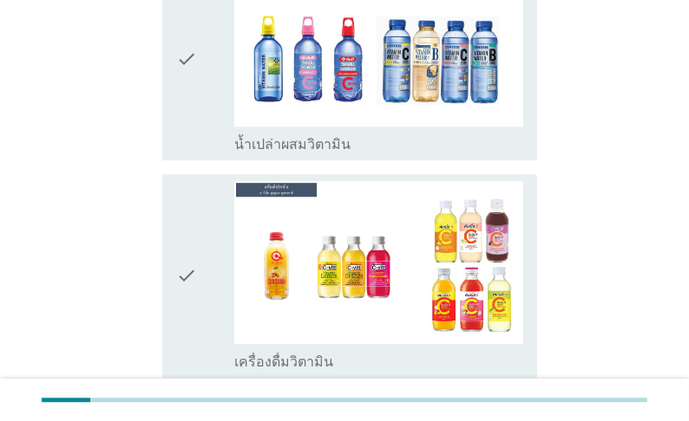
click at [404, 153] on div "check_box_outline_blank น้ำเปล่าผสมวิตามิน" at bounding box center [378, 143] width 289 height 21
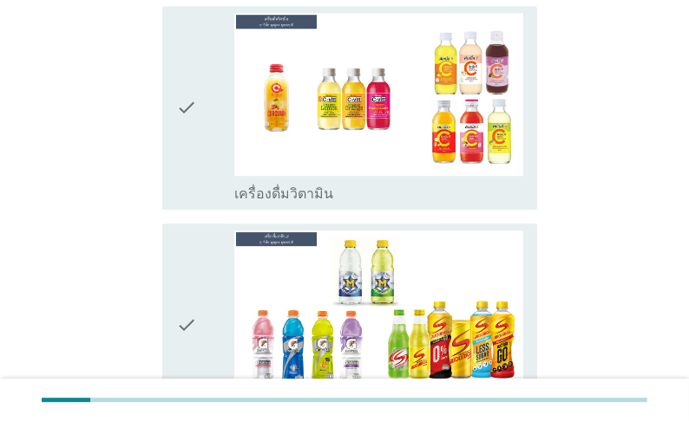
scroll to position [3954, 0]
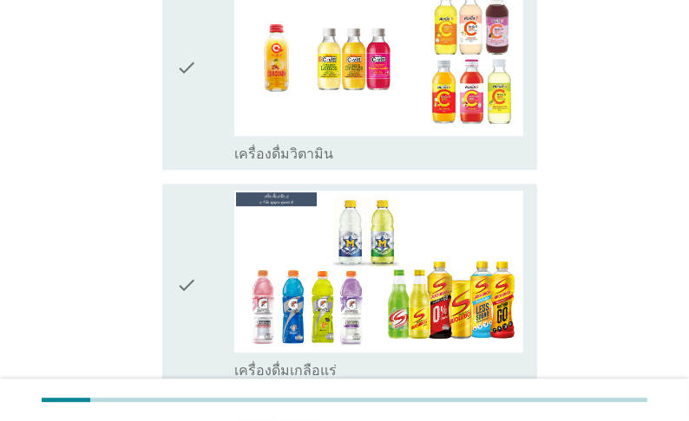
click at [392, 163] on div "check_box_outline_blank เครื่องดื่มวิตามิน" at bounding box center [378, 152] width 289 height 21
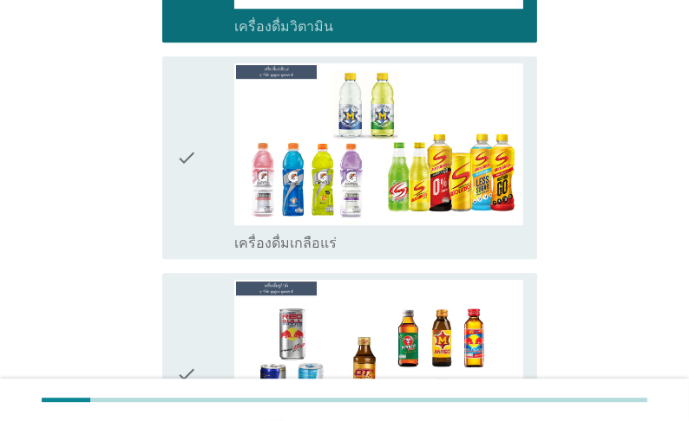
scroll to position [4093, 0]
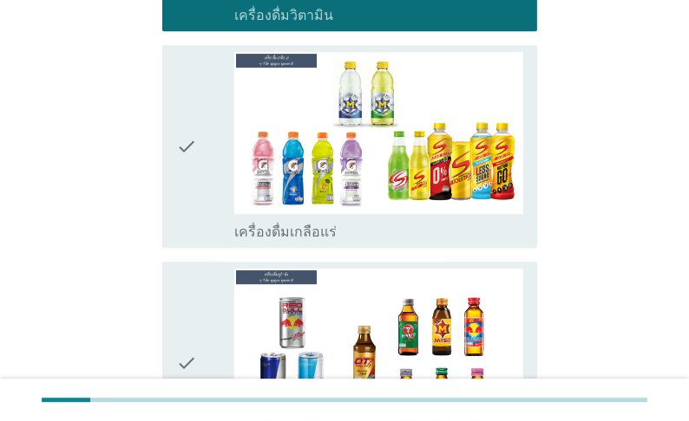
click at [433, 241] on div "check_box_outline_blank เครื่องดื่มเกลือแร่" at bounding box center [378, 230] width 289 height 21
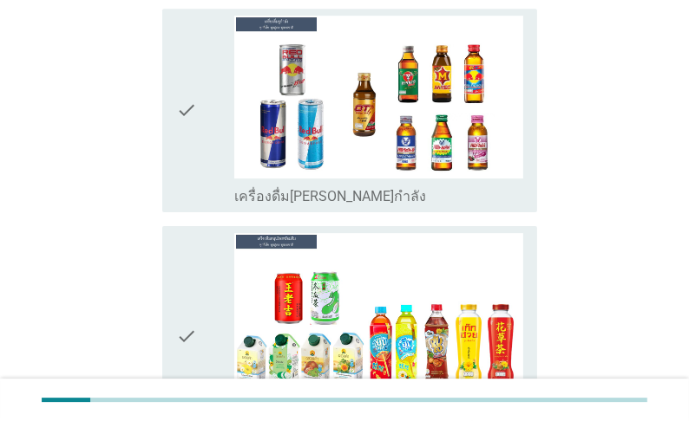
scroll to position [4371, 0]
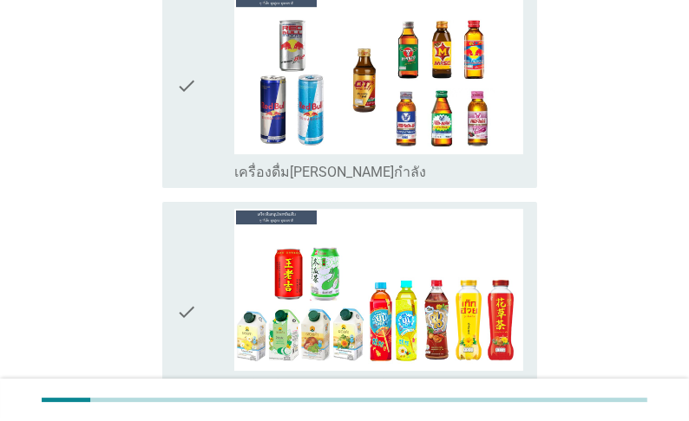
click at [408, 181] on div "check_box_outline_blank เครื่องดื่ม[PERSON_NAME]กำลัง" at bounding box center [378, 170] width 289 height 21
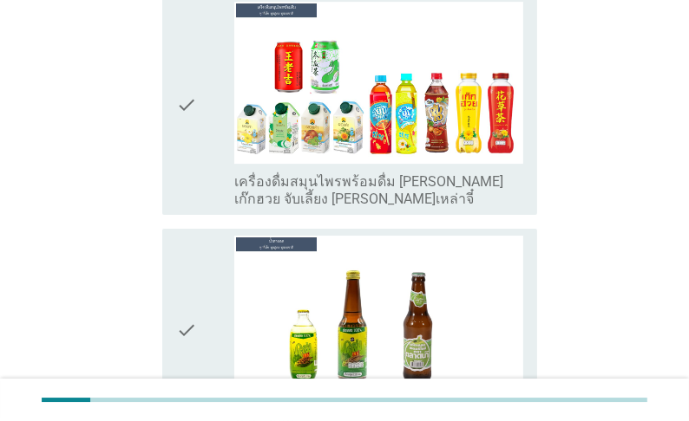
scroll to position [4579, 0]
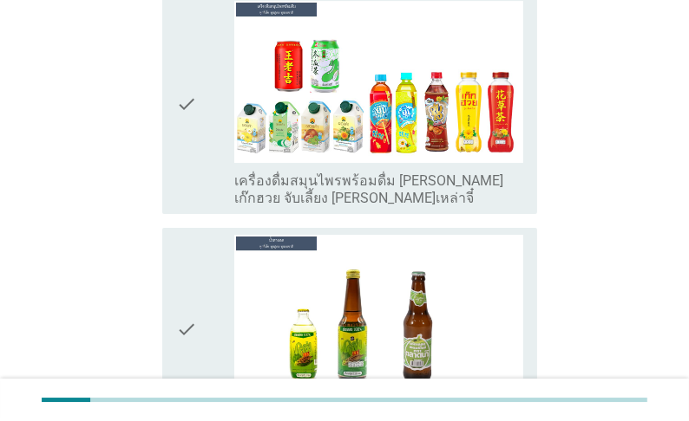
click at [393, 207] on label "เครื่องดื่มสมุนไพรพร้อมดื่ม [PERSON_NAME] เก๊กฮวย จับเลี้ยง [PERSON_NAME]เหล่าจ…" at bounding box center [378, 190] width 289 height 35
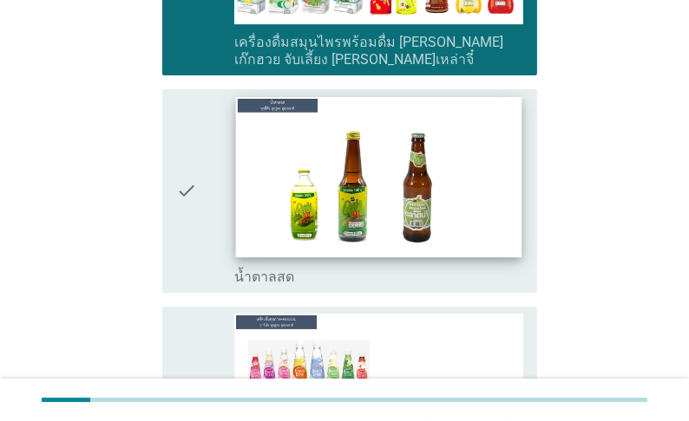
scroll to position [4787, 0]
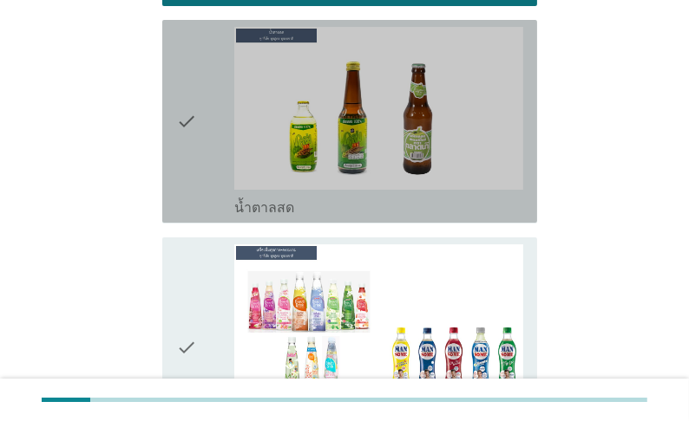
click at [420, 217] on div "check_box_outline_blank น้ำตาลสด" at bounding box center [378, 206] width 289 height 21
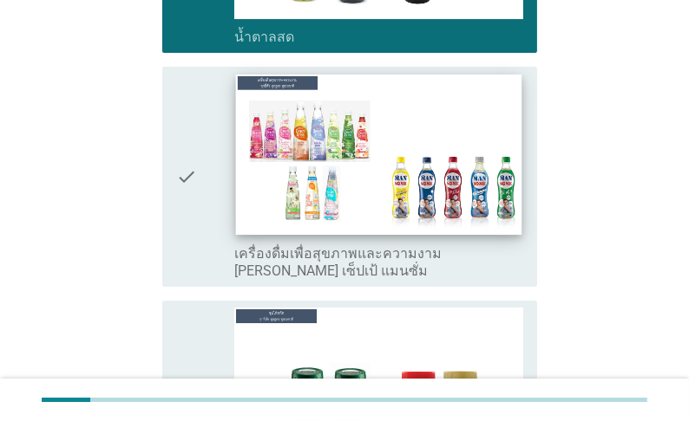
scroll to position [4995, 0]
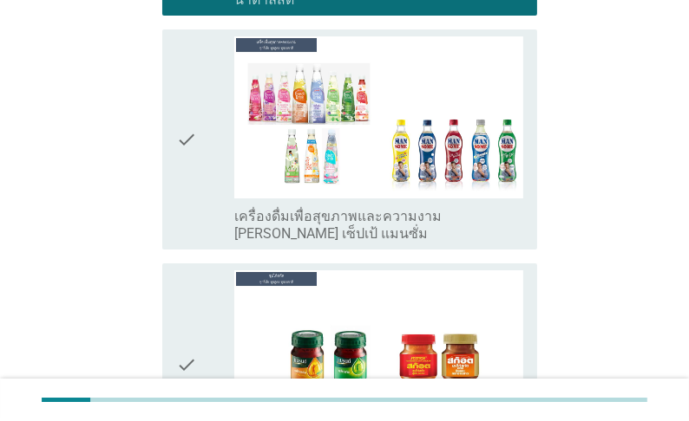
click at [399, 243] on label "เครื่องดื่มเพื่อสุขภาพและความงาม [PERSON_NAME] เซ็ปเป้ แมนซั่ม" at bounding box center [378, 225] width 289 height 35
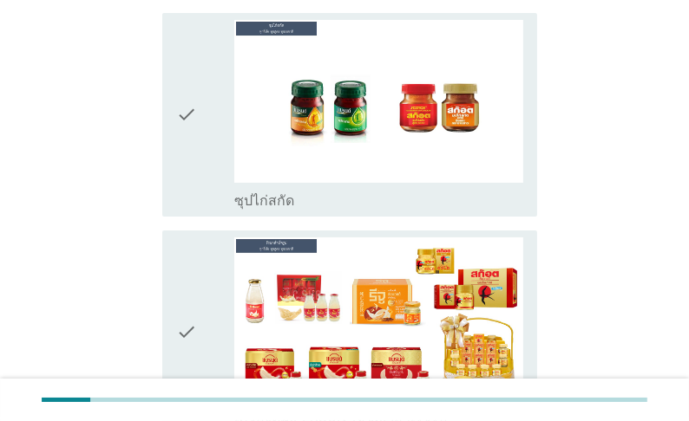
scroll to position [5272, 0]
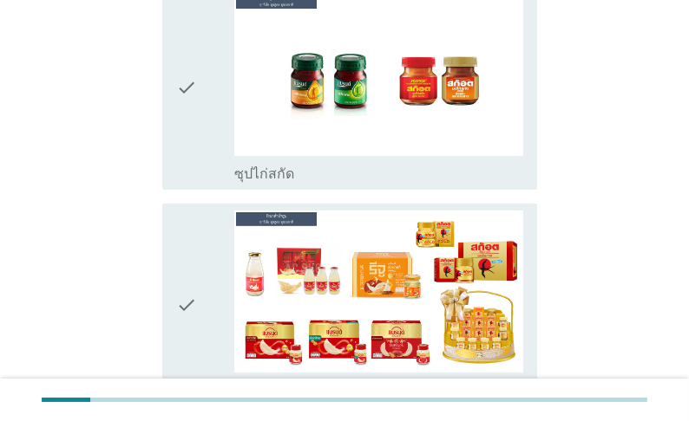
click at [375, 183] on div "check_box_outline_blank ซุปไก่สกัด" at bounding box center [378, 172] width 289 height 21
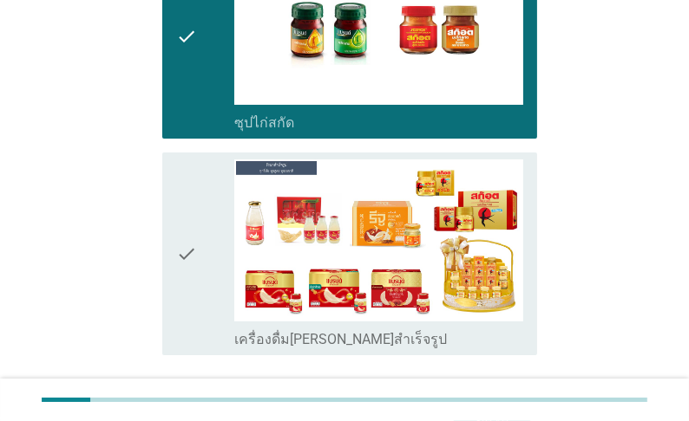
scroll to position [5492, 0]
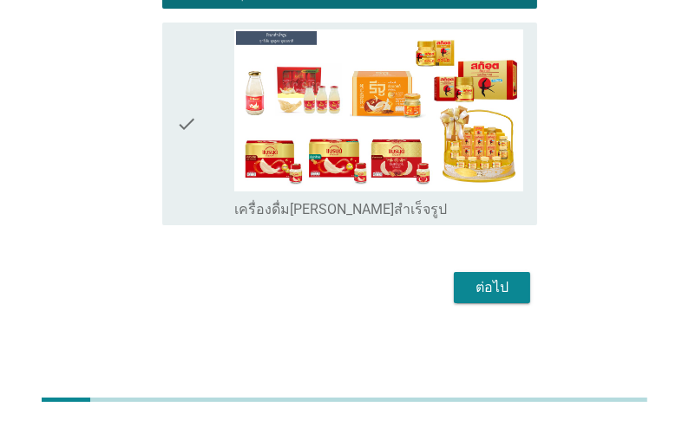
click at [362, 214] on label "เครื่องดื่ม[PERSON_NAME]สำเร็จรูป" at bounding box center [340, 209] width 212 height 17
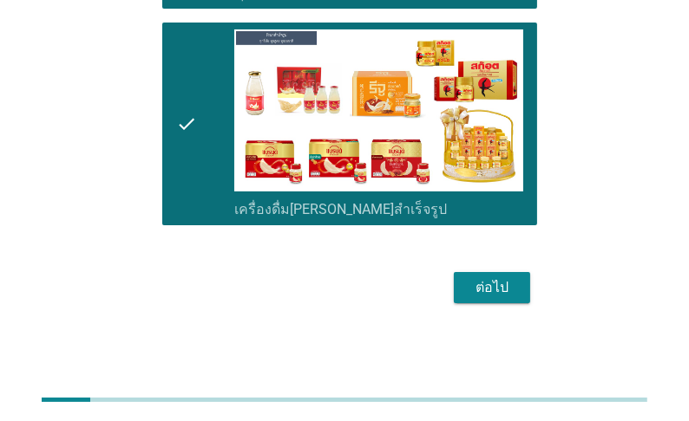
click at [493, 294] on div "ต่อไป" at bounding box center [491, 287] width 49 height 21
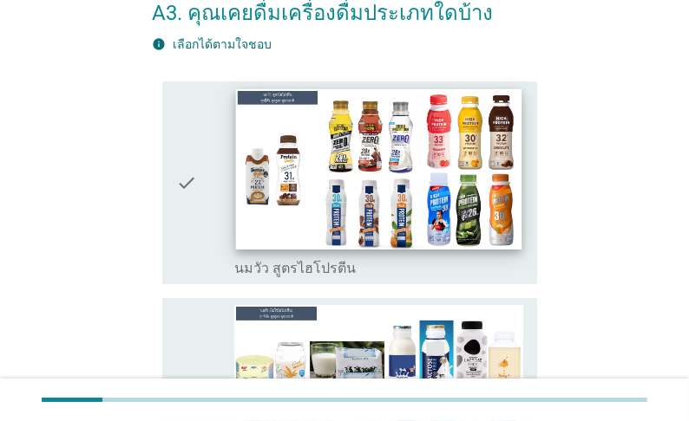
scroll to position [139, 0]
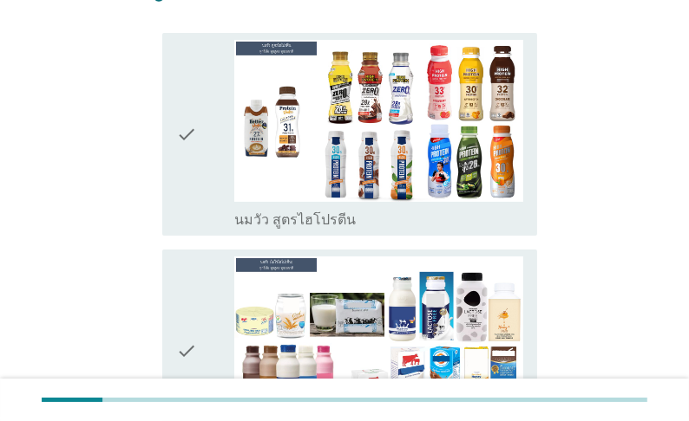
click at [416, 229] on div "check_box_outline_blank นมวัว สูตรไฮโปรตีน" at bounding box center [378, 218] width 289 height 21
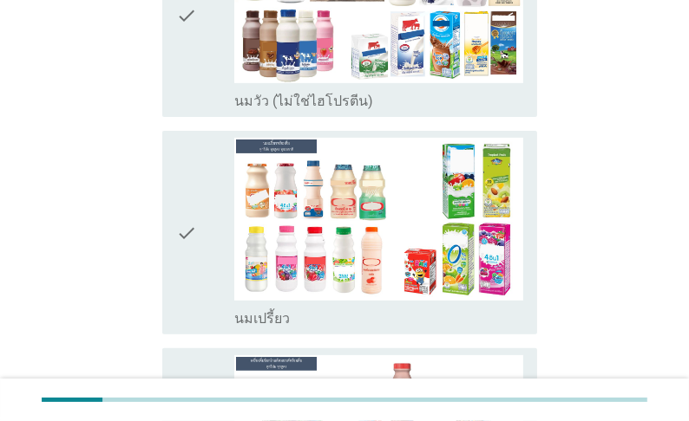
scroll to position [486, 0]
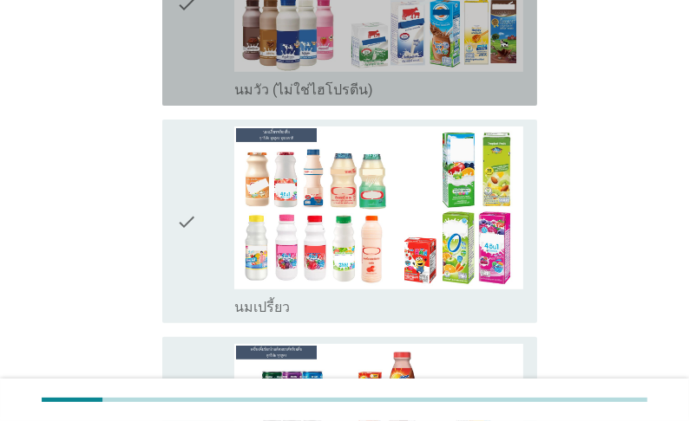
click at [337, 99] on label "นมวัว (ไม่ใช่ไฮโปรตีน)" at bounding box center [303, 90] width 139 height 17
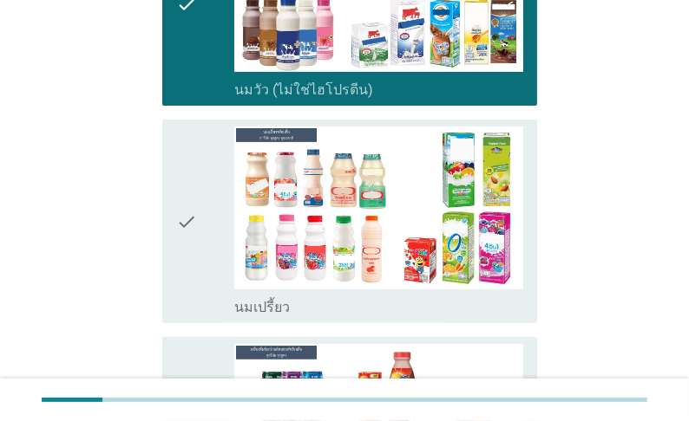
click at [348, 317] on div "check_box_outline_blank นมเปรี้ยว" at bounding box center [378, 306] width 289 height 21
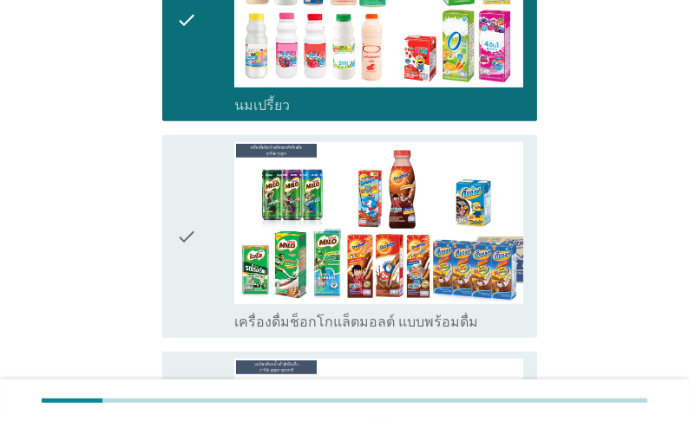
scroll to position [694, 0]
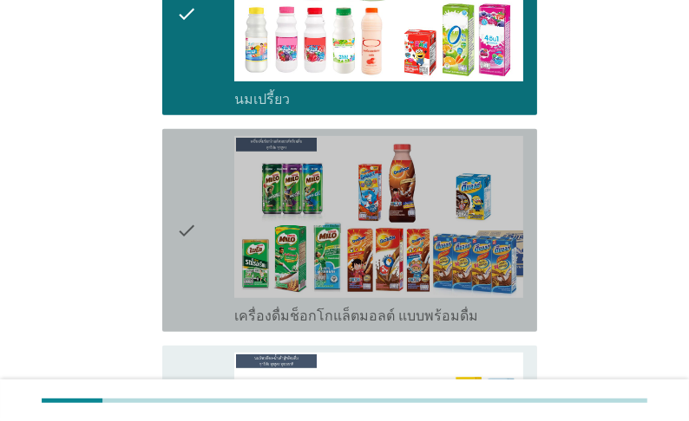
click at [328, 325] on label "เครื่องดื่มช็อกโกแล็ตมอลต์ แบบพร้อมดื่ม" at bounding box center [356, 316] width 244 height 17
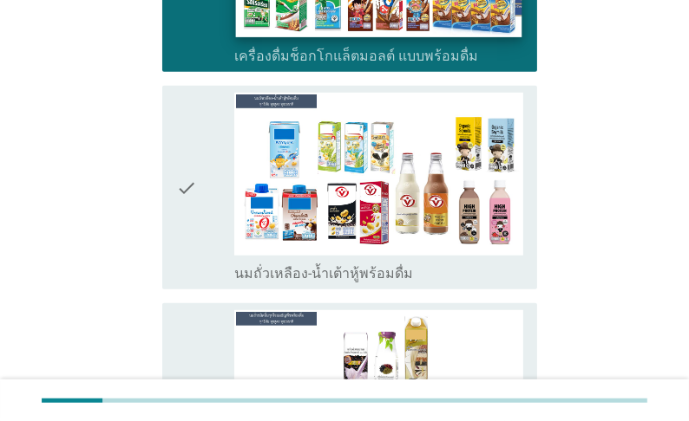
scroll to position [971, 0]
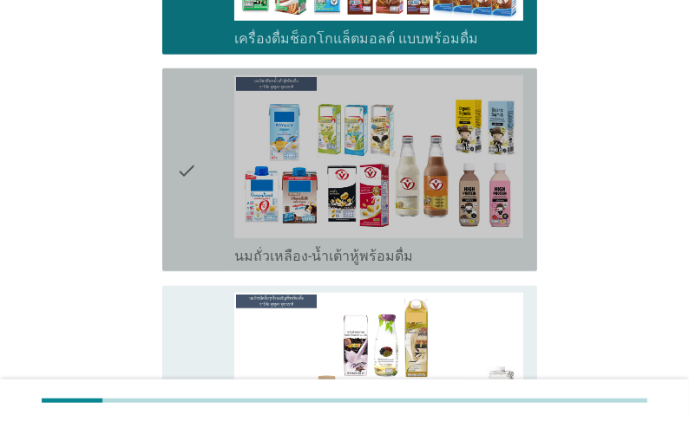
click at [394, 265] on label "นมถั่วเหลือง-น้ำเต้าหู้พร้อมดื่ม" at bounding box center [323, 256] width 179 height 17
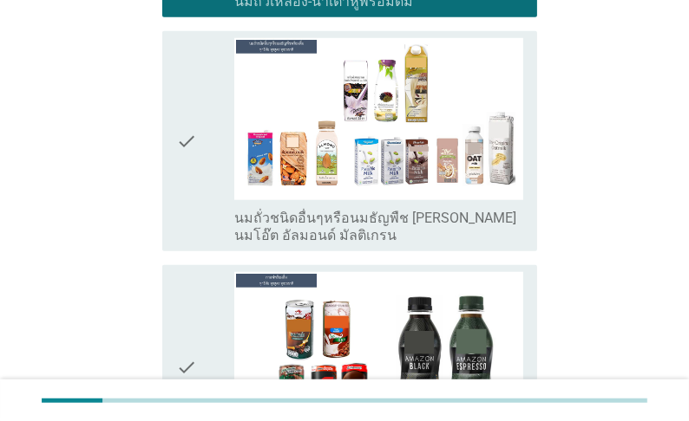
scroll to position [1249, 0]
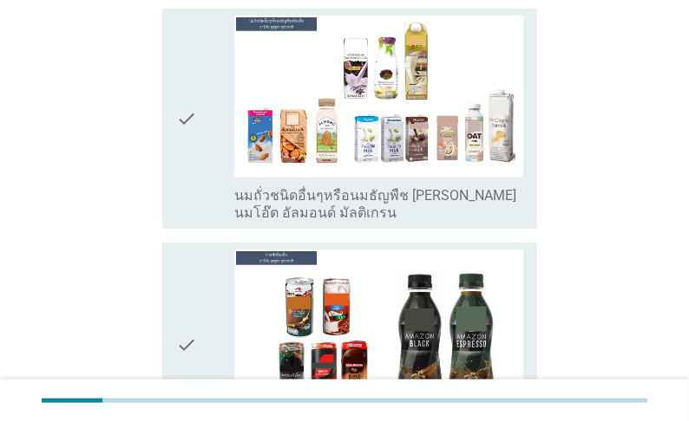
click at [371, 236] on div "check check_box_outline_blank นมถั่วชนิดอื่นๆหรือนมธัญพืช [PERSON_NAME] นมโอ๊ต …" at bounding box center [344, 119] width 385 height 234
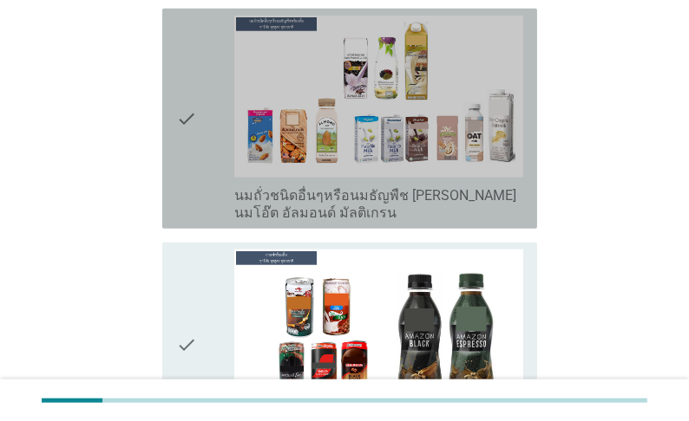
click at [352, 222] on label "นมถั่วชนิดอื่นๆหรือนมธัญพืช [PERSON_NAME] นมโอ๊ต อัลมอนด์ มัลติเกรน" at bounding box center [378, 204] width 289 height 35
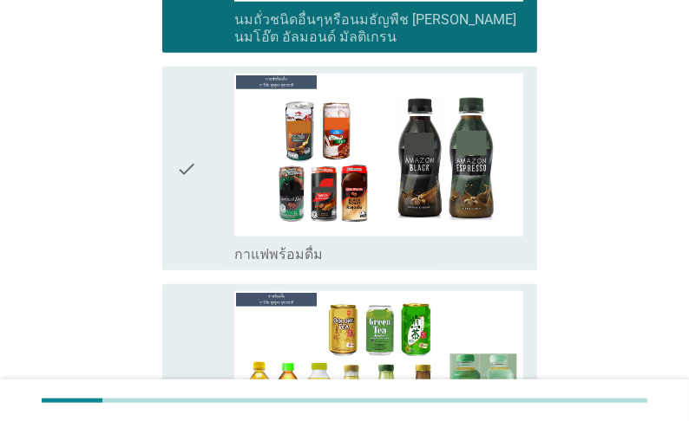
scroll to position [1526, 0]
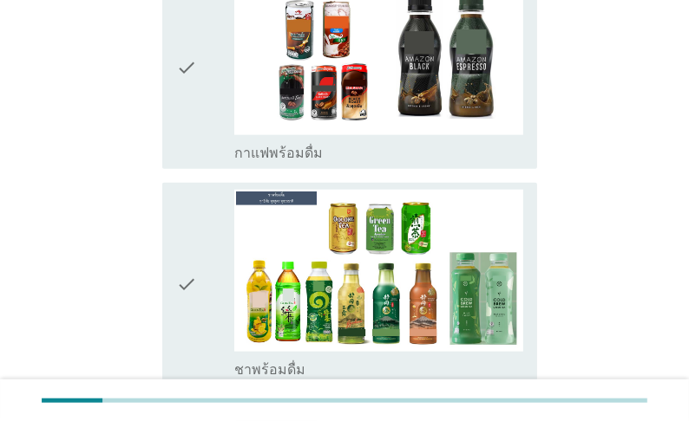
click at [323, 162] on label "กาแฟพร้อมดื่ม" at bounding box center [278, 153] width 88 height 17
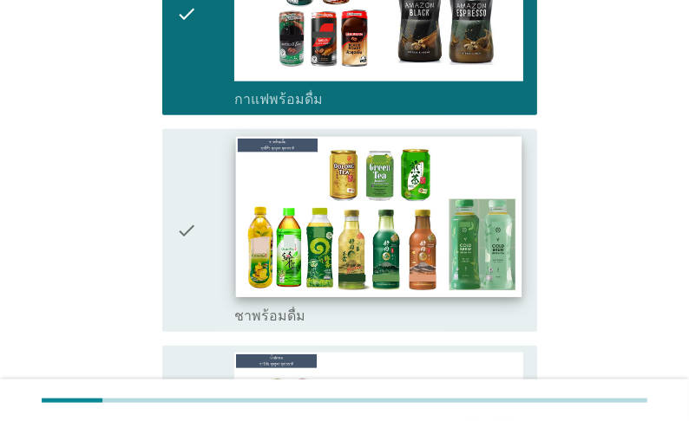
scroll to position [1734, 0]
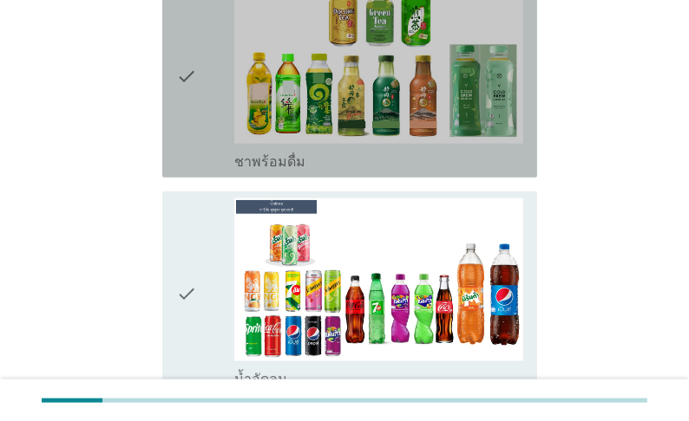
click at [337, 178] on div "check check_box_outline_blank ชาพร้อมดื่ม" at bounding box center [349, 76] width 375 height 203
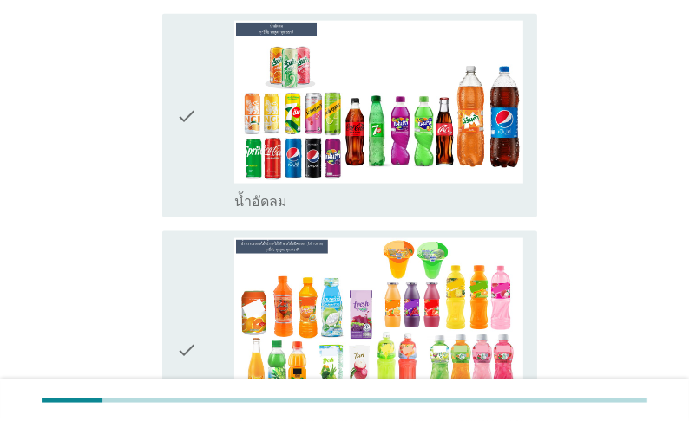
scroll to position [1942, 0]
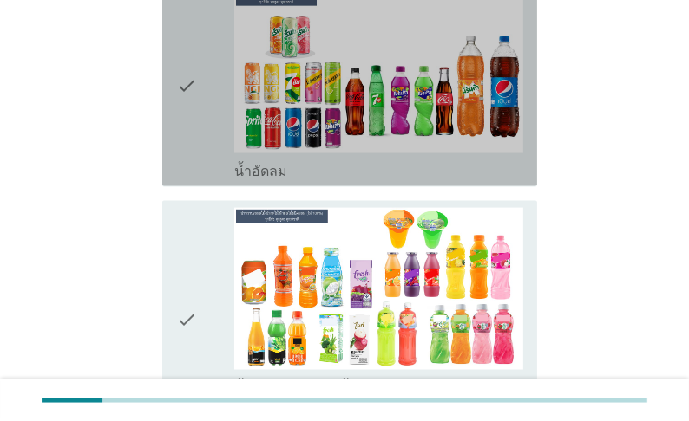
click at [319, 180] on div "check_box_outline_blank น้ำอัดลม" at bounding box center [378, 170] width 289 height 21
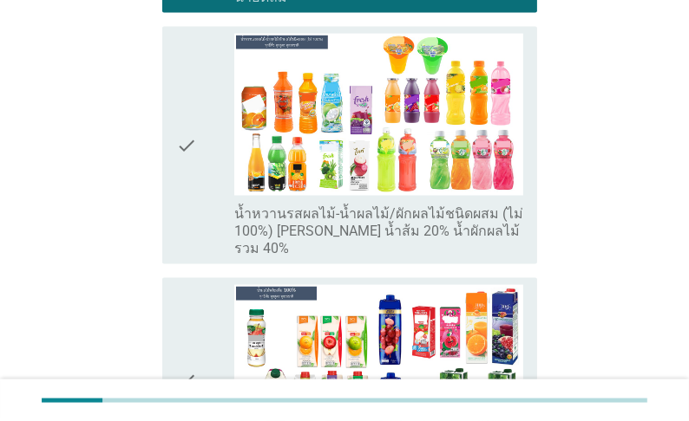
scroll to position [2151, 0]
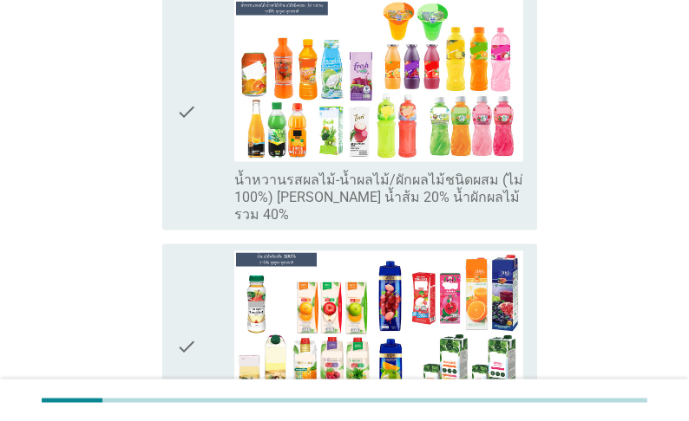
click at [323, 224] on label "น้ำหวานรสผลไม้-น้ำผลไม้/ผักผลไม้ชนิดผสม (ไม่ 100%) [PERSON_NAME] น้ำส้ม 20% น้ำ…" at bounding box center [378, 198] width 289 height 52
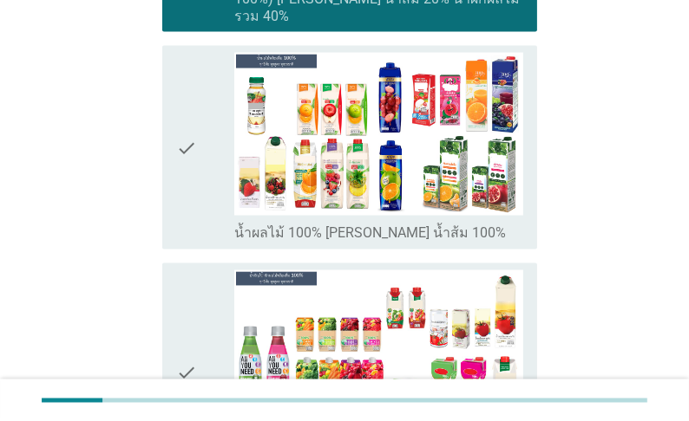
scroll to position [2359, 0]
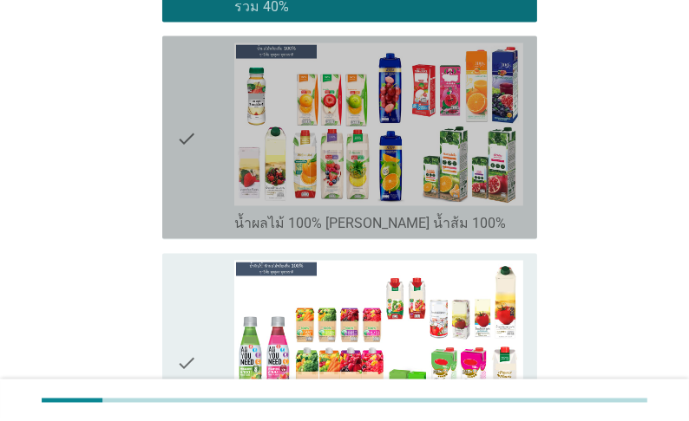
click at [355, 233] on label "น้ำผลไม้ 100% [PERSON_NAME] น้ำส้ม 100%" at bounding box center [369, 224] width 271 height 17
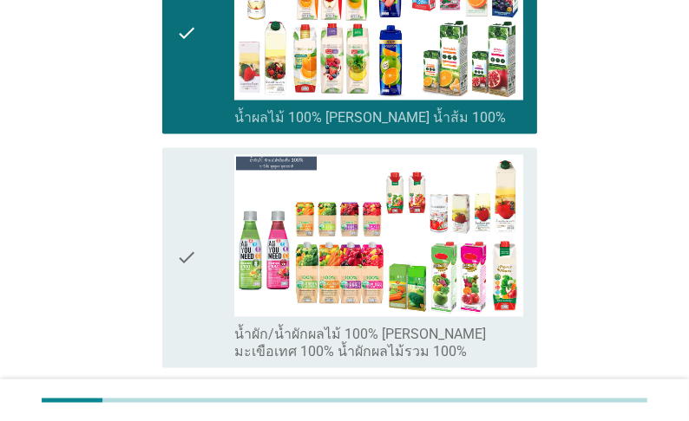
scroll to position [2567, 0]
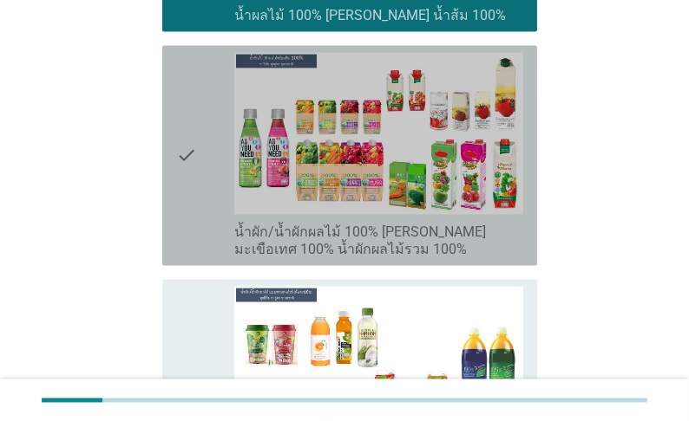
click at [335, 259] on label "น้ำผัก/น้ำผักผลไม้ 100% [PERSON_NAME] มะเขือเทศ 100% น้ำผักผลไม้รวม 100%" at bounding box center [378, 242] width 289 height 35
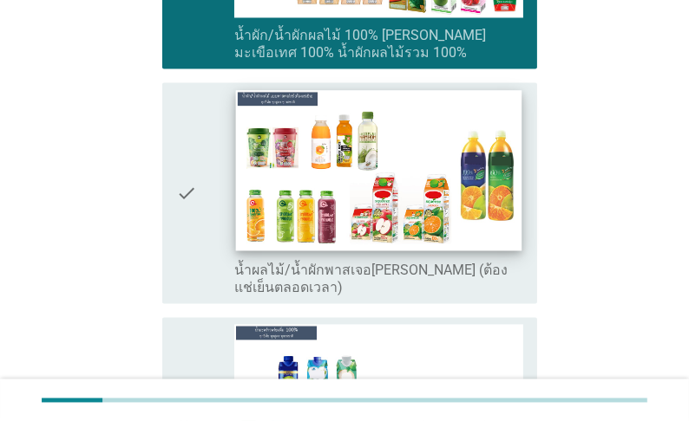
scroll to position [2775, 0]
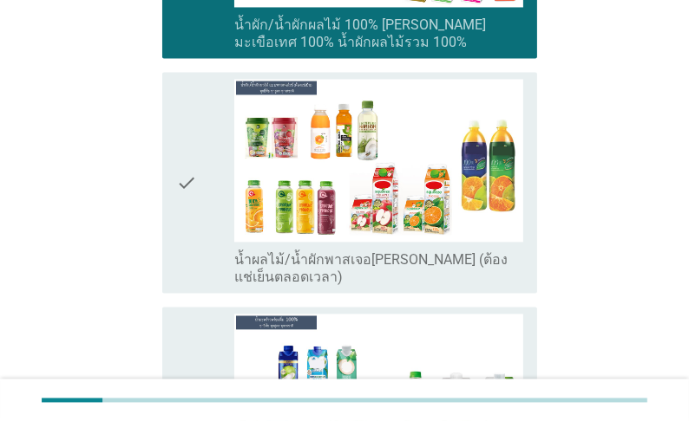
click at [358, 286] on label "น้ำผลไม้/น้ำผักพาสเจอ[PERSON_NAME] (ต้องแช่เย็นตลอดเวลา)" at bounding box center [378, 268] width 289 height 35
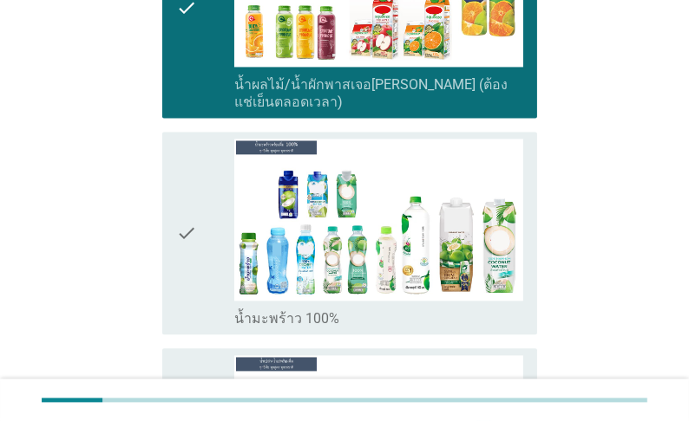
scroll to position [2983, 0]
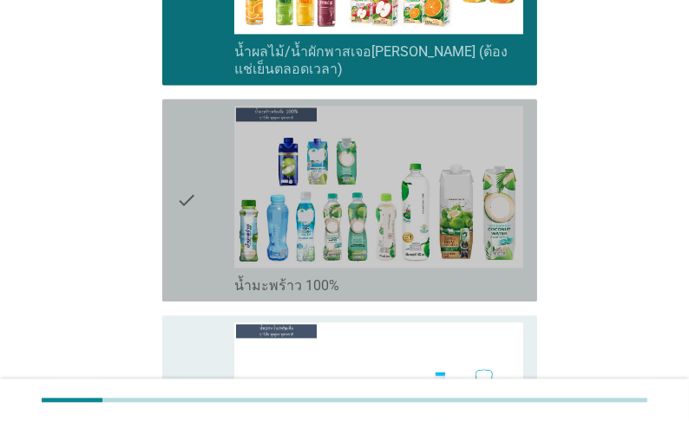
click at [377, 295] on div "check_box_outline_blank น้ำมะพร้าว 100%" at bounding box center [378, 284] width 289 height 21
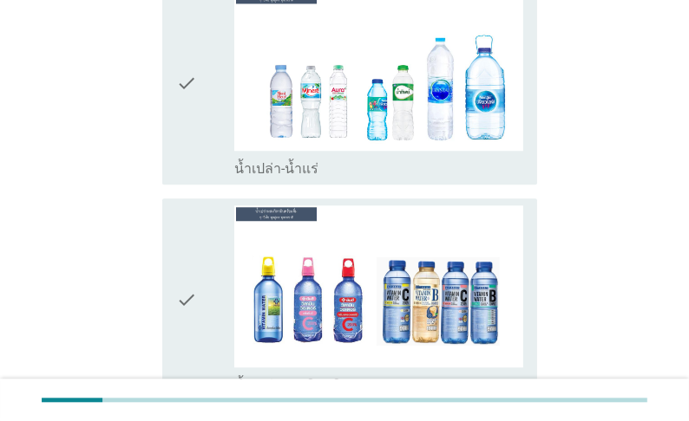
scroll to position [3330, 0]
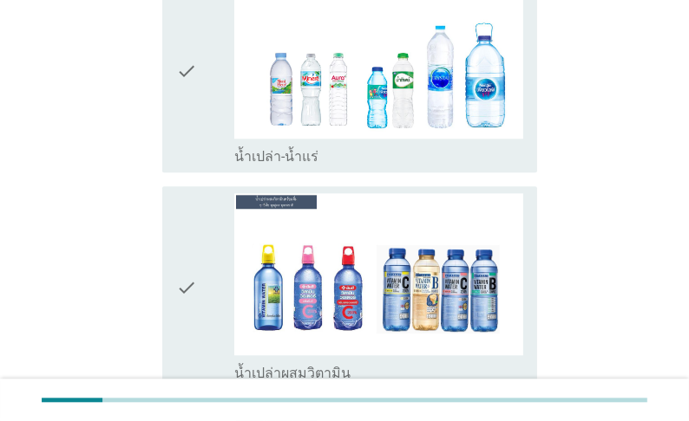
click at [366, 166] on div "check_box_outline_blank น้ำเปล่า-น้ำแร่" at bounding box center [378, 155] width 289 height 21
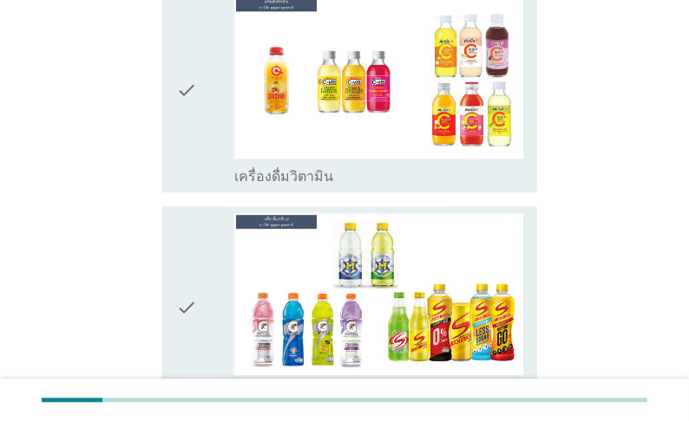
scroll to position [3746, 0]
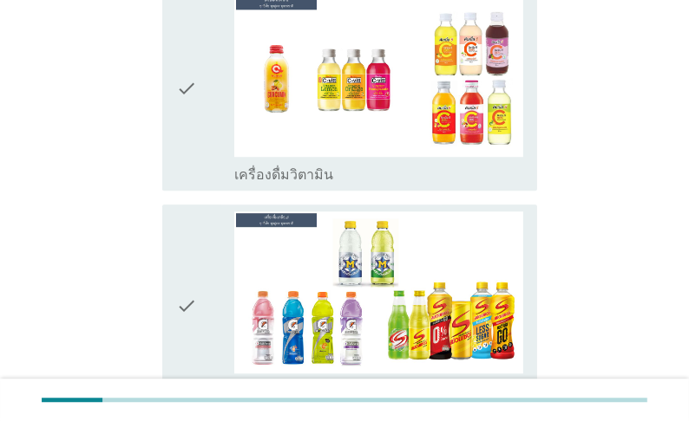
click at [333, 184] on label "เครื่องดื่มวิตามิน" at bounding box center [283, 174] width 99 height 17
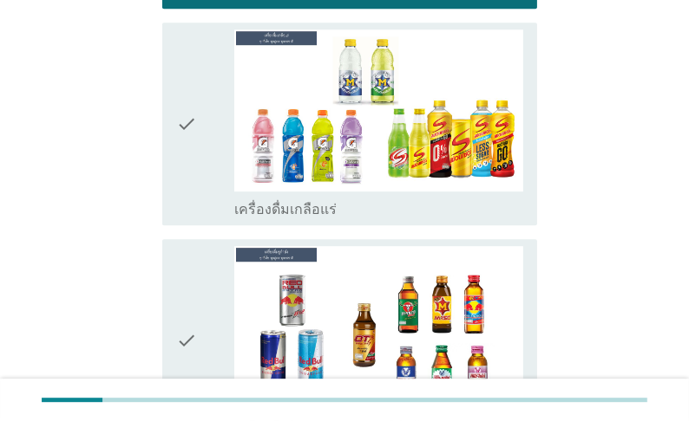
scroll to position [3954, 0]
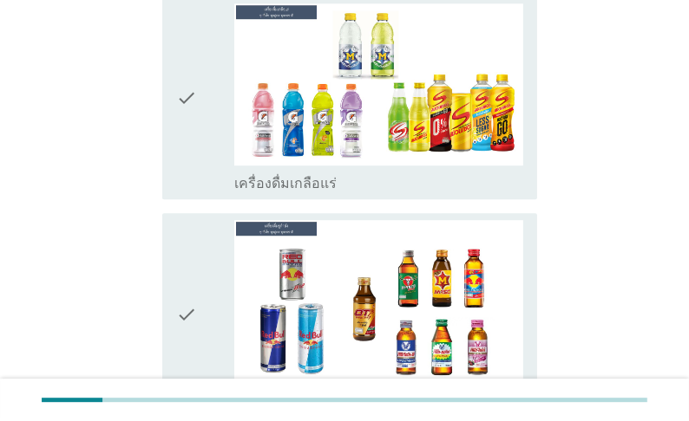
click at [334, 193] on label "เครื่องดื่มเกลือแร่" at bounding box center [285, 183] width 102 height 17
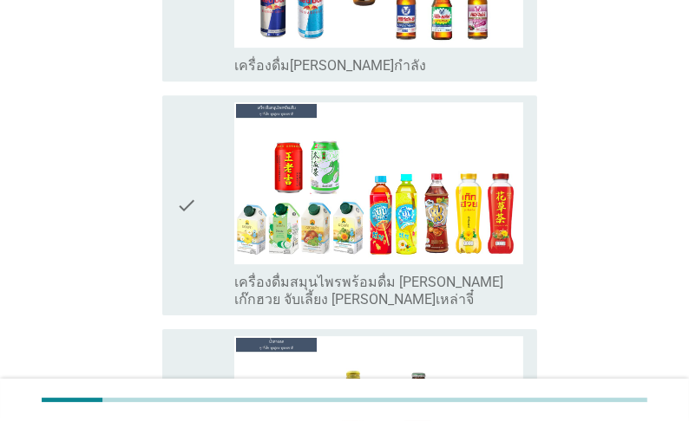
scroll to position [4440, 0]
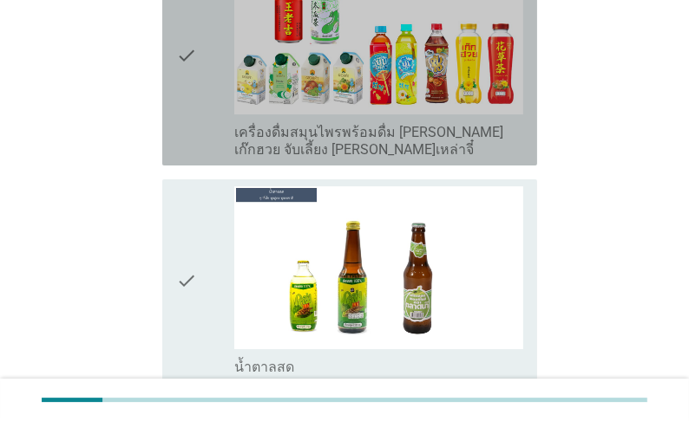
click at [325, 159] on label "เครื่องดื่มสมุนไพรพร้อมดื่ม [PERSON_NAME] เก๊กฮวย จับเลี้ยง [PERSON_NAME]เหล่าจ…" at bounding box center [378, 141] width 289 height 35
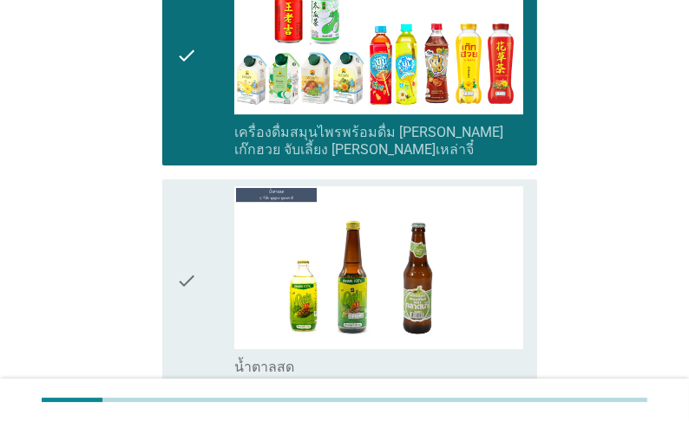
scroll to position [4648, 0]
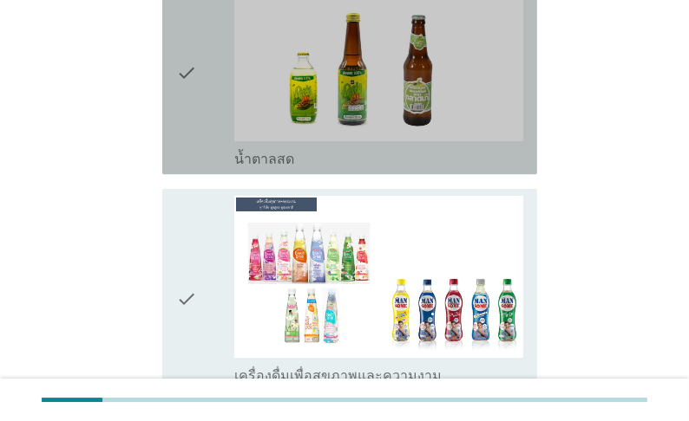
click at [313, 168] on div "check_box_outline_blank น้ำตาลสด" at bounding box center [378, 157] width 289 height 21
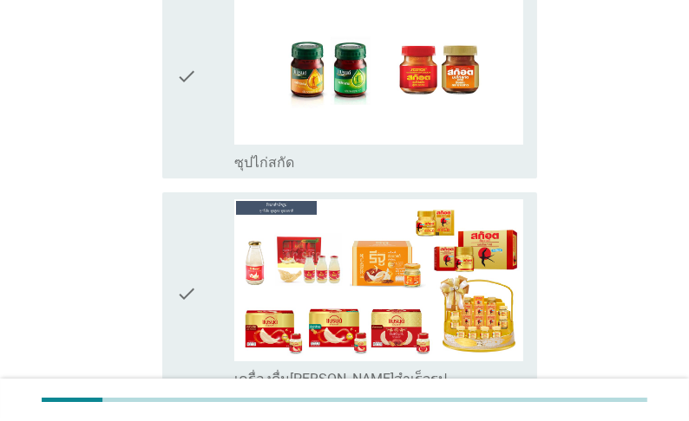
scroll to position [5134, 0]
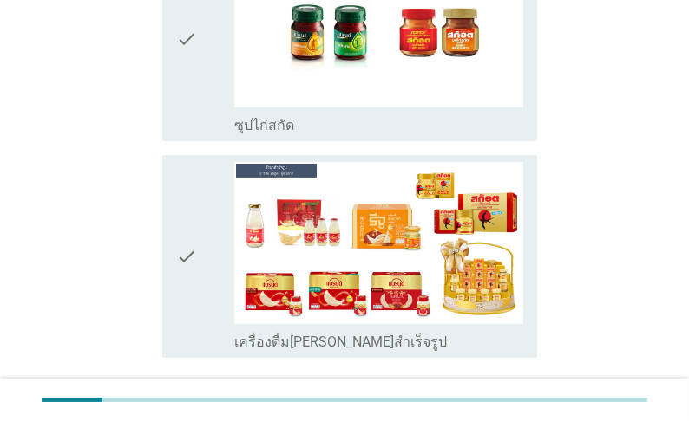
click at [294, 134] on label "ซุปไก่สกัด" at bounding box center [264, 125] width 60 height 17
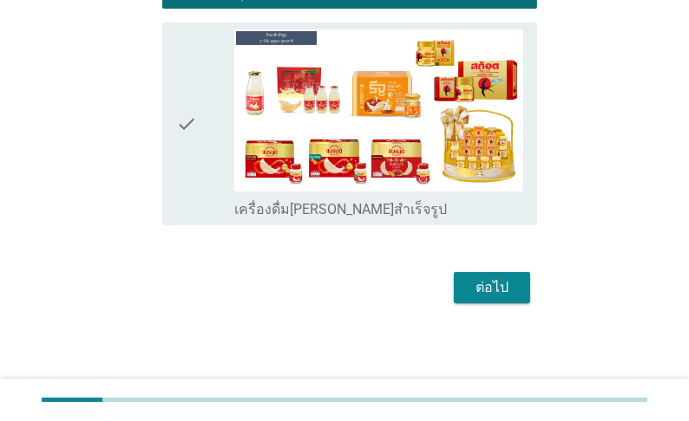
scroll to position [5336, 0]
click at [473, 283] on div "ต่อไป" at bounding box center [491, 287] width 49 height 21
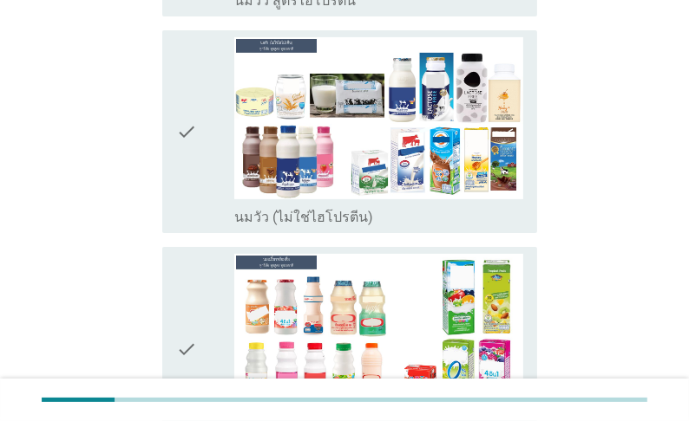
scroll to position [416, 0]
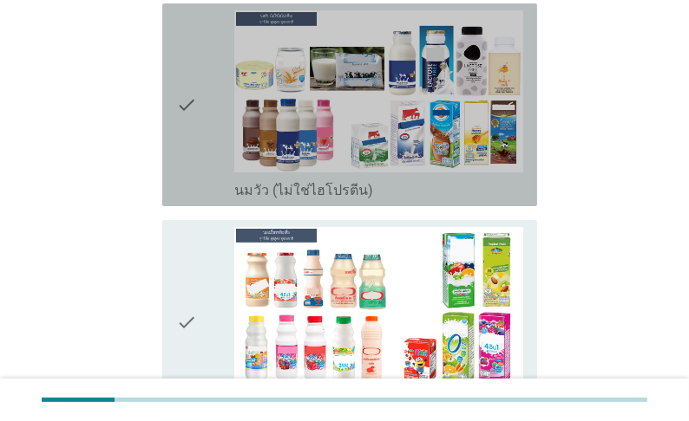
click at [323, 199] on label "นมวัว (ไม่ใช่ไฮโปรตีน)" at bounding box center [303, 190] width 139 height 17
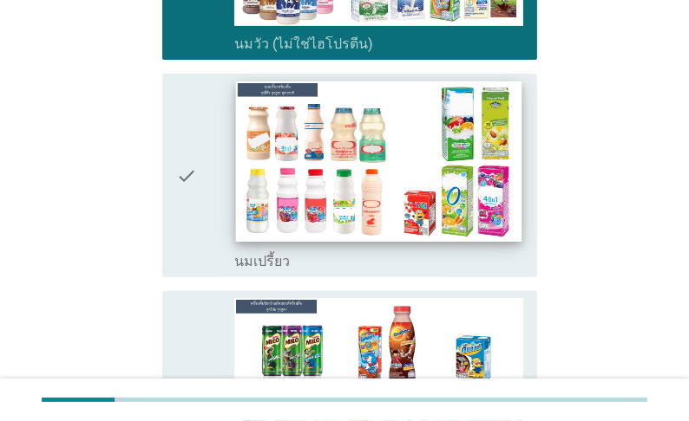
scroll to position [624, 0]
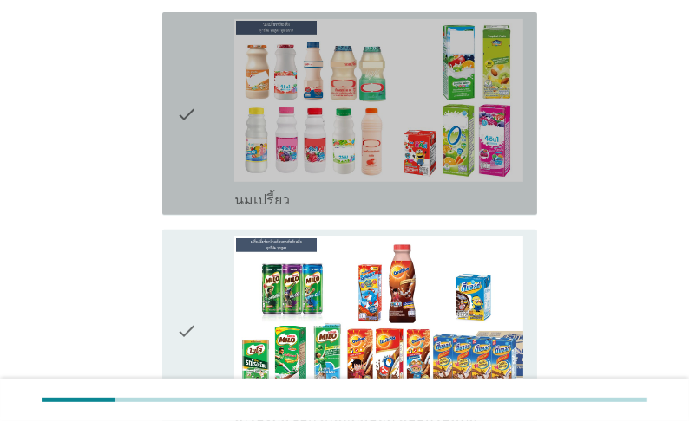
click at [290, 209] on label "นมเปรี้ยว" at bounding box center [261, 200] width 55 height 17
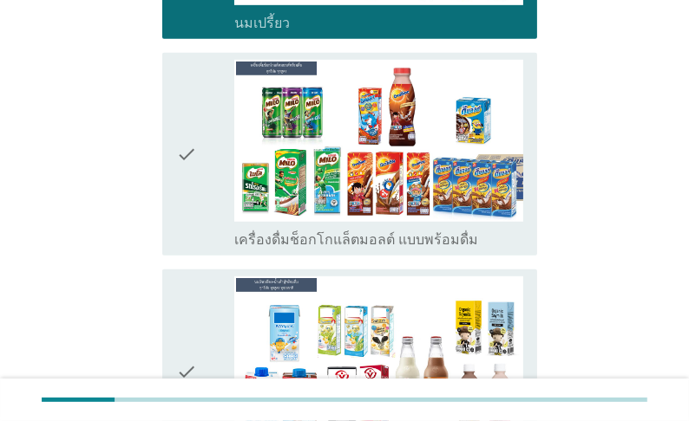
scroll to position [832, 0]
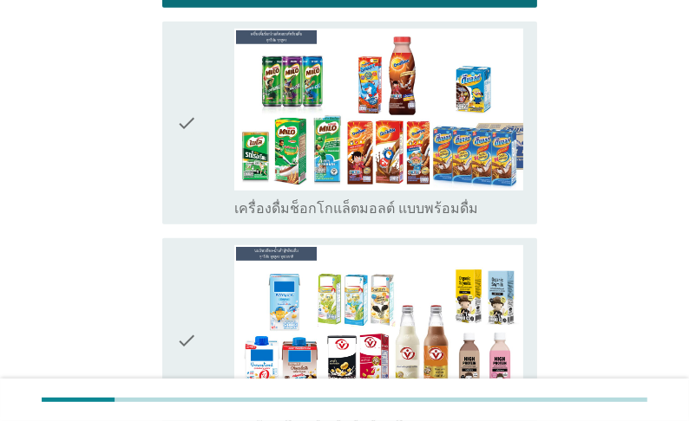
click at [368, 218] on label "เครื่องดื่มช็อกโกแล็ตมอลต์ แบบพร้อมดื่ม" at bounding box center [356, 208] width 244 height 17
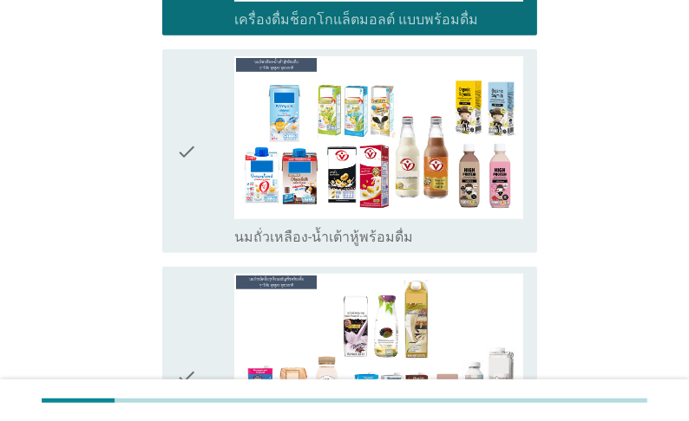
scroll to position [1041, 0]
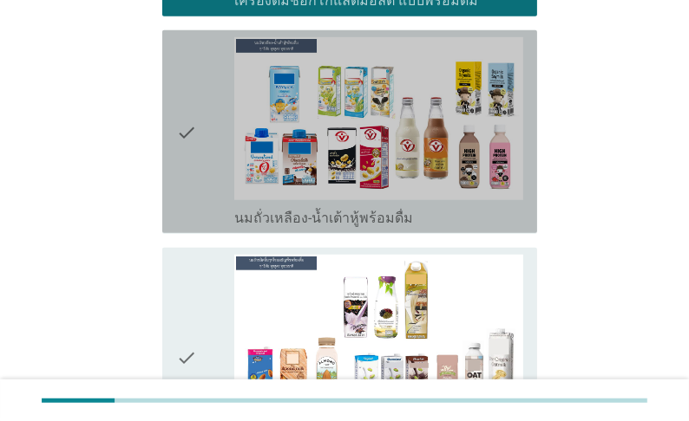
click at [330, 227] on label "นมถั่วเหลือง-น้ำเต้าหู้พร้อมดื่ม" at bounding box center [323, 218] width 179 height 17
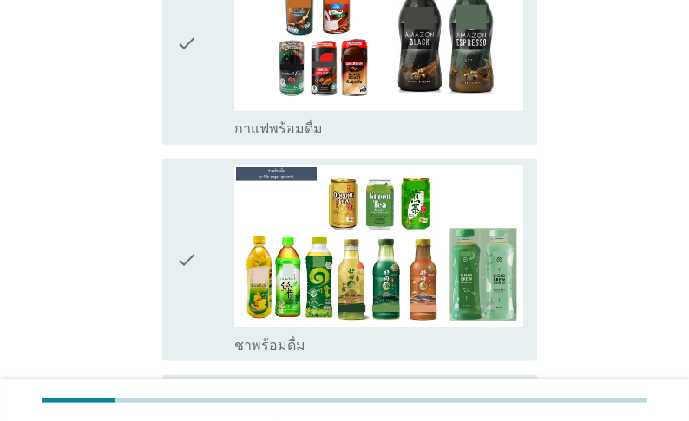
scroll to position [1596, 0]
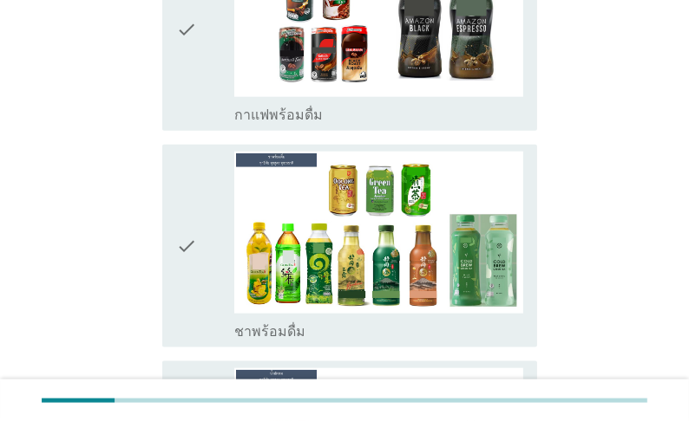
click at [305, 124] on label "กาแฟพร้อมดื่ม" at bounding box center [278, 115] width 88 height 17
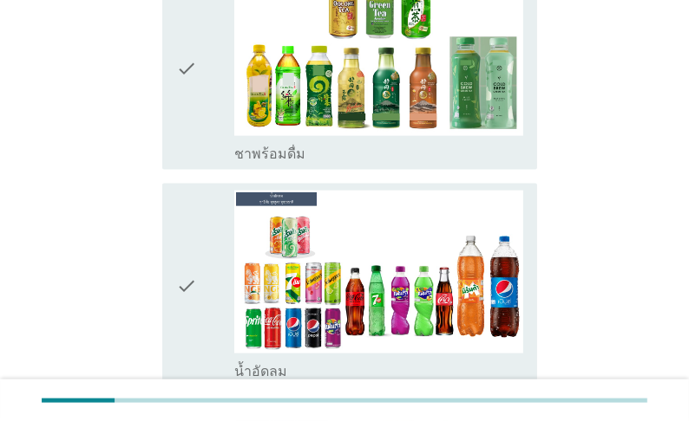
scroll to position [1804, 0]
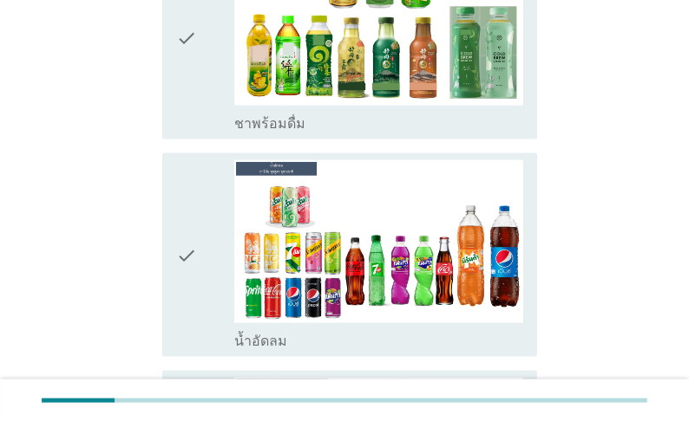
click at [280, 133] on label "ชาพร้อมดื่ม" at bounding box center [269, 123] width 71 height 17
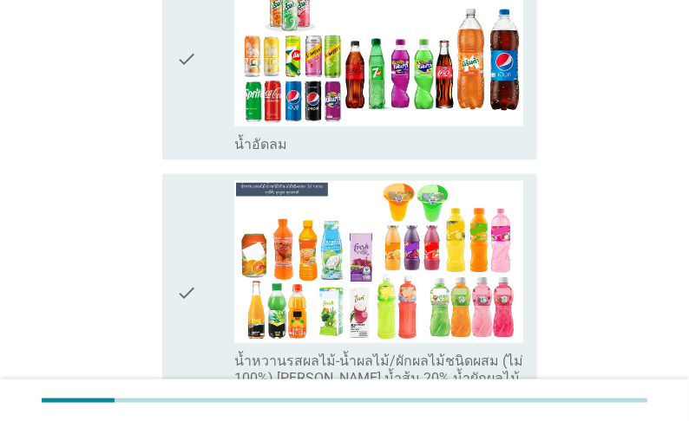
scroll to position [2012, 0]
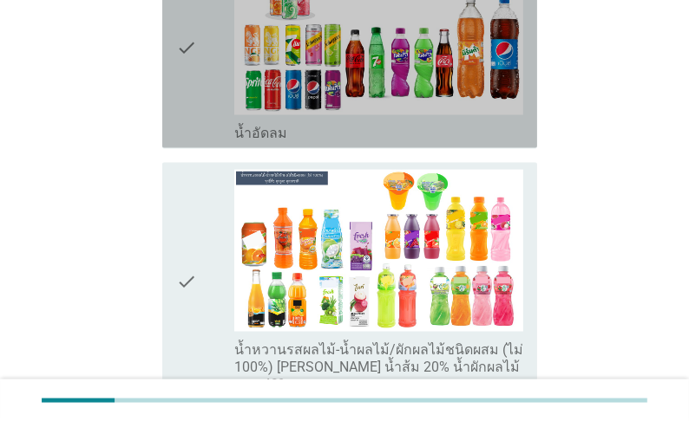
click at [283, 142] on label "น้ำอัดลม" at bounding box center [260, 133] width 53 height 17
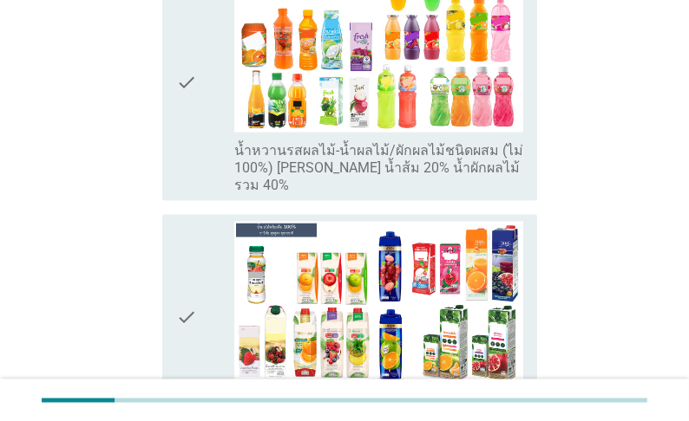
scroll to position [2220, 0]
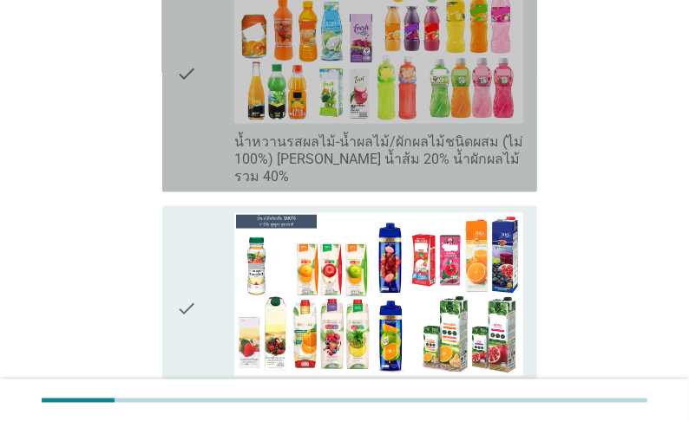
click at [262, 186] on label "น้ำหวานรสผลไม้-น้ำผลไม้/ผักผลไม้ชนิดผสม (ไม่ 100%) [PERSON_NAME] น้ำส้ม 20% น้ำ…" at bounding box center [378, 160] width 289 height 52
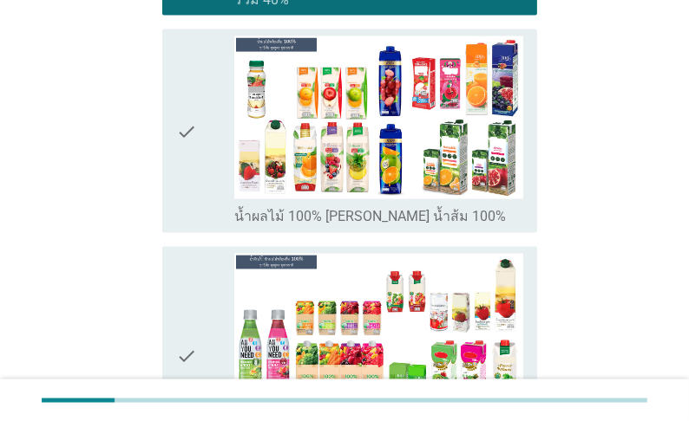
scroll to position [2428, 0]
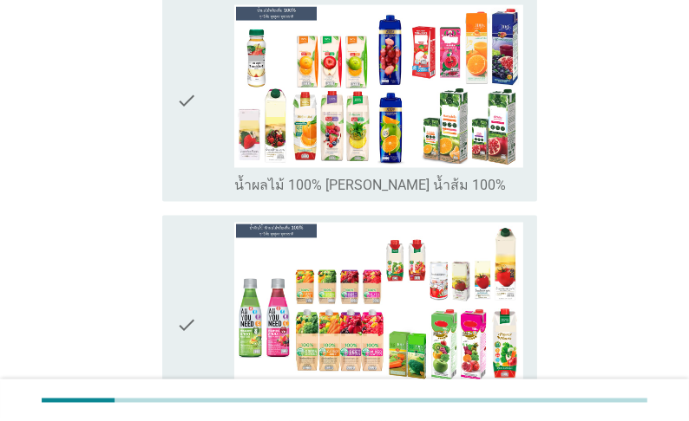
click at [256, 195] on label "น้ำผลไม้ 100% [PERSON_NAME] น้ำส้ม 100%" at bounding box center [369, 186] width 271 height 17
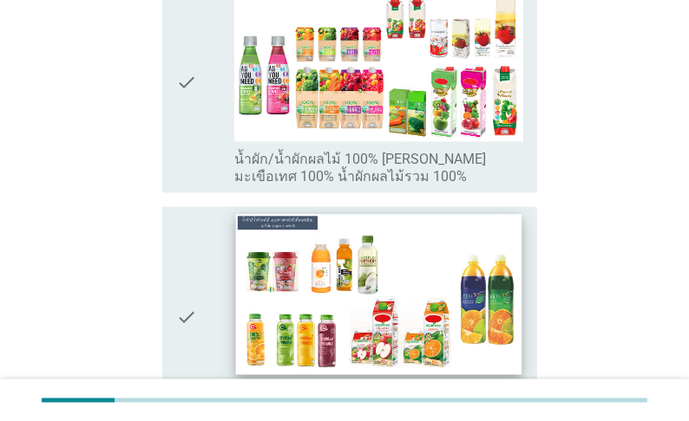
scroll to position [2706, 0]
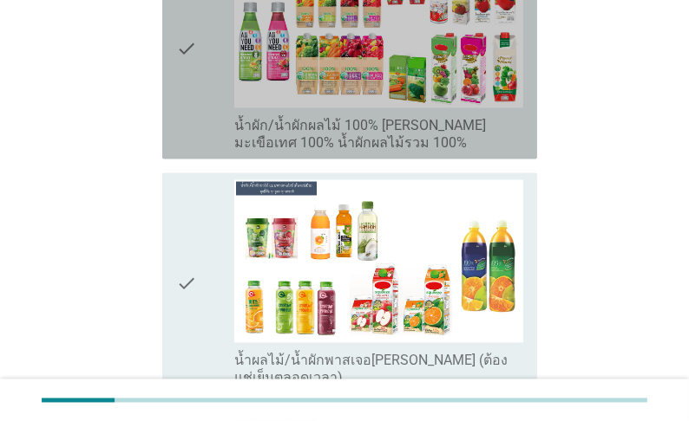
click at [268, 152] on label "น้ำผัก/น้ำผักผลไม้ 100% [PERSON_NAME] มะเขือเทศ 100% น้ำผักผลไม้รวม 100%" at bounding box center [378, 134] width 289 height 35
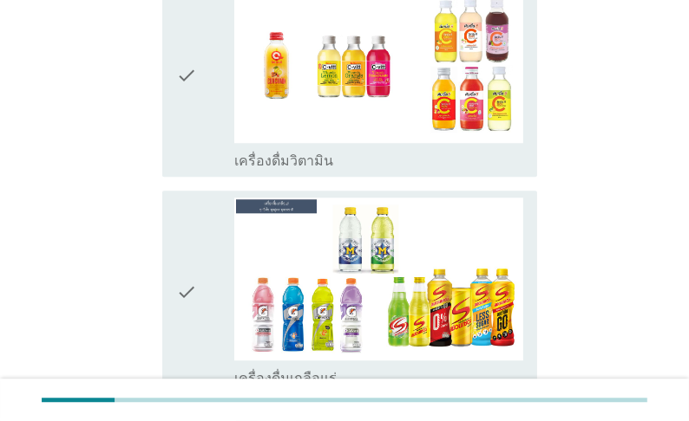
scroll to position [3607, 0]
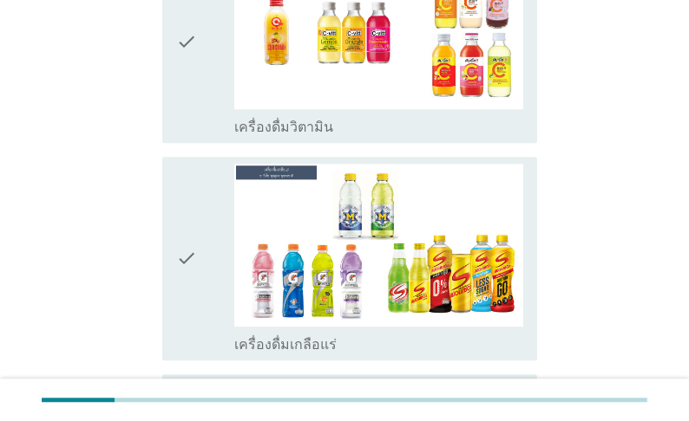
click at [275, 136] on label "เครื่องดื่มวิตามิน" at bounding box center [283, 127] width 99 height 17
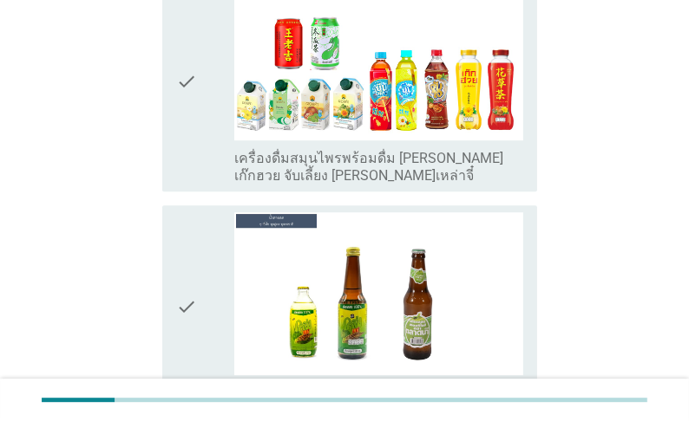
scroll to position [4024, 0]
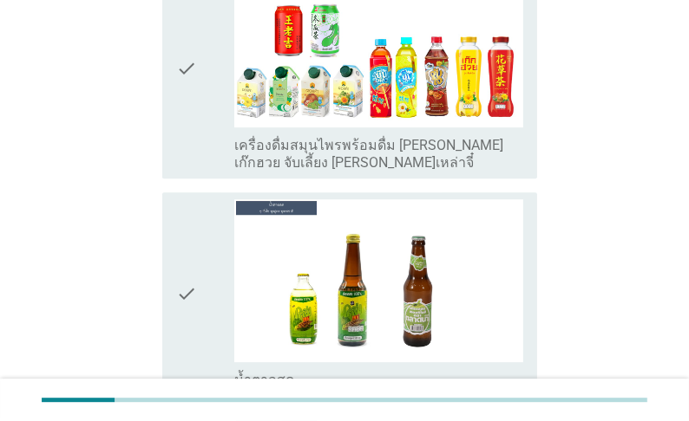
click at [258, 172] on label "เครื่องดื่มสมุนไพรพร้อมดื่ม [PERSON_NAME] เก๊กฮวย จับเลี้ยง [PERSON_NAME]เหล่าจ…" at bounding box center [378, 154] width 289 height 35
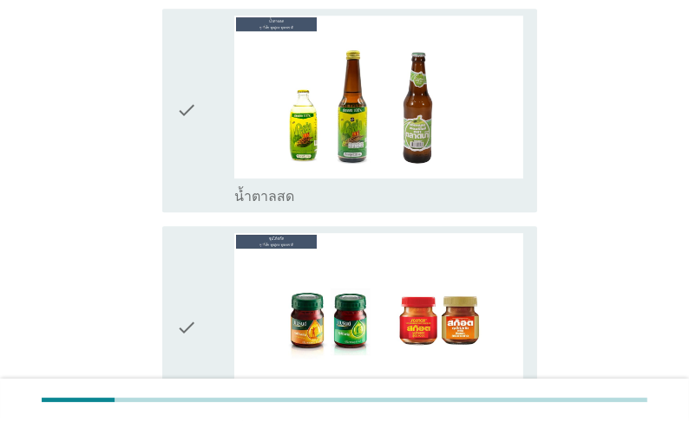
scroll to position [4232, 0]
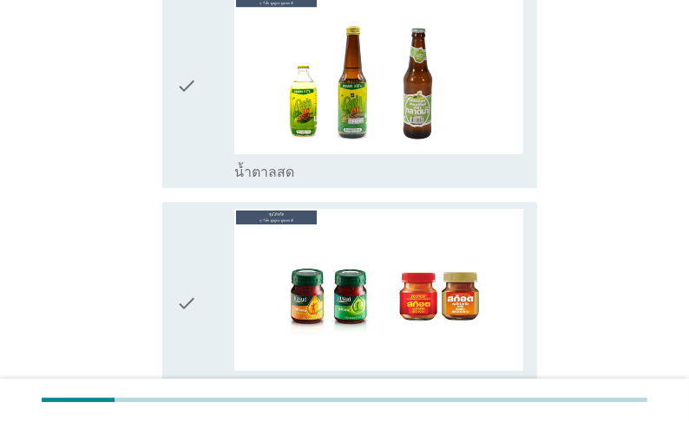
click at [251, 181] on label "น้ำตาลสด" at bounding box center [264, 172] width 60 height 17
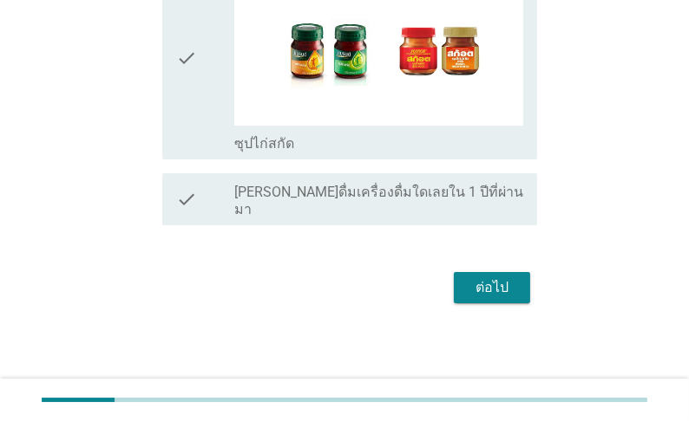
scroll to position [4540, 0]
click at [501, 288] on div "ต่อไป" at bounding box center [491, 287] width 49 height 21
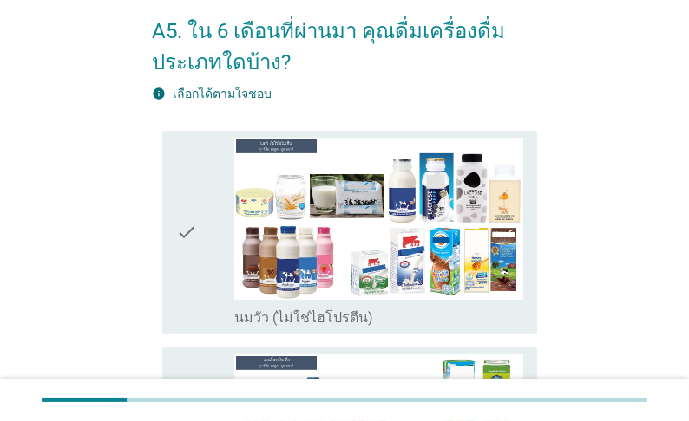
scroll to position [208, 0]
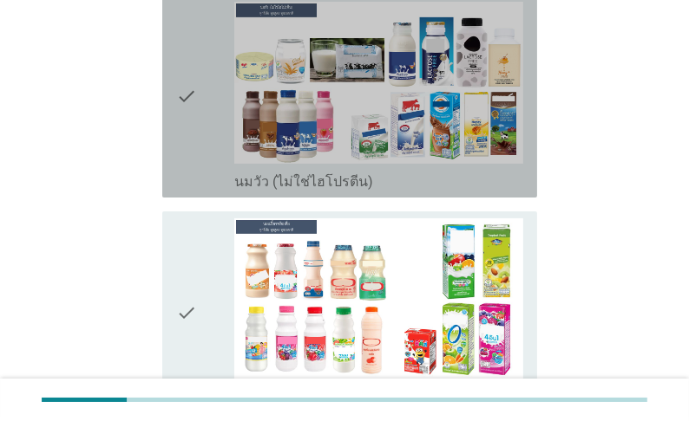
click at [253, 191] on label "นมวัว (ไม่ใช่ไฮโปรตีน)" at bounding box center [303, 181] width 139 height 17
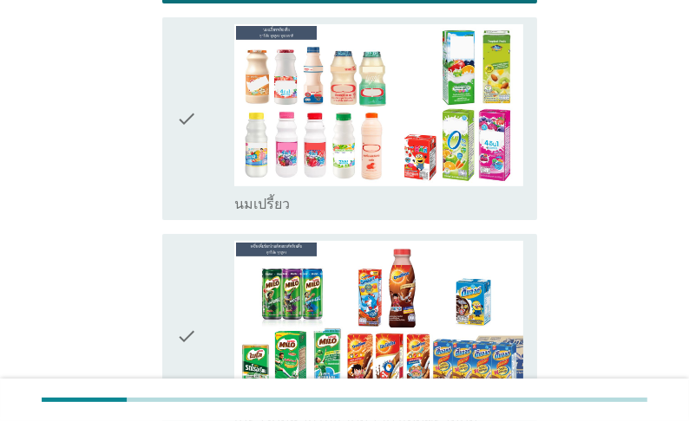
scroll to position [416, 0]
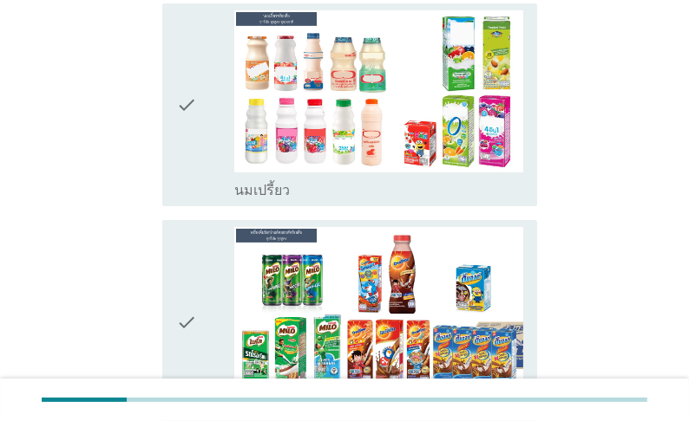
click at [245, 199] on label "นมเปรี้ยว" at bounding box center [261, 190] width 55 height 17
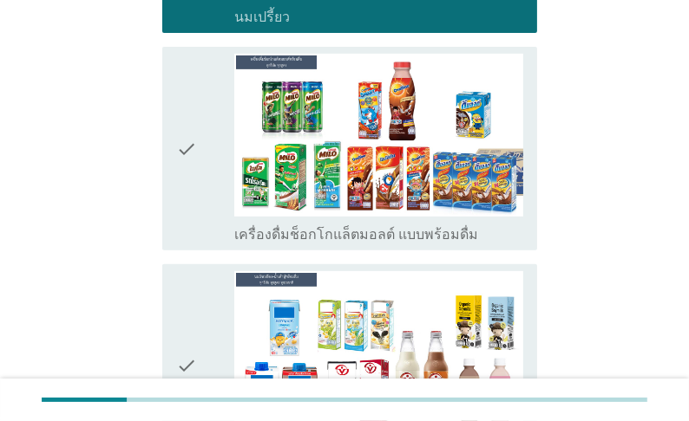
scroll to position [624, 0]
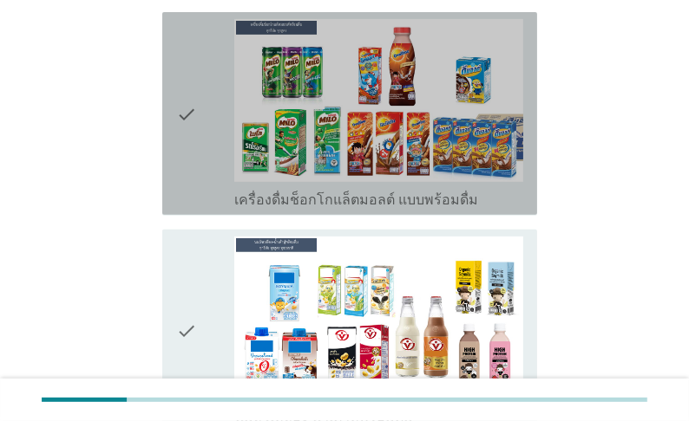
click at [250, 209] on label "เครื่องดื่มช็อกโกแล็ตมอลต์ แบบพร้อมดื่ม" at bounding box center [356, 200] width 244 height 17
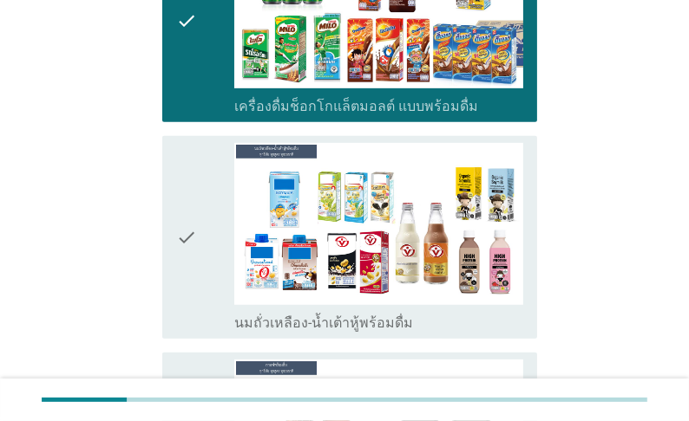
scroll to position [763, 0]
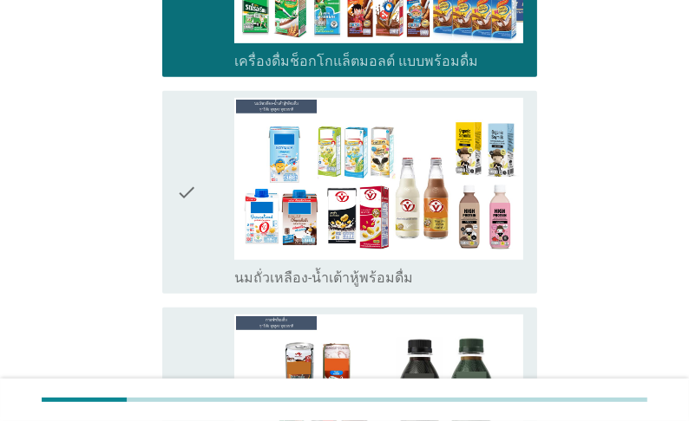
click at [225, 287] on div "check" at bounding box center [205, 192] width 58 height 189
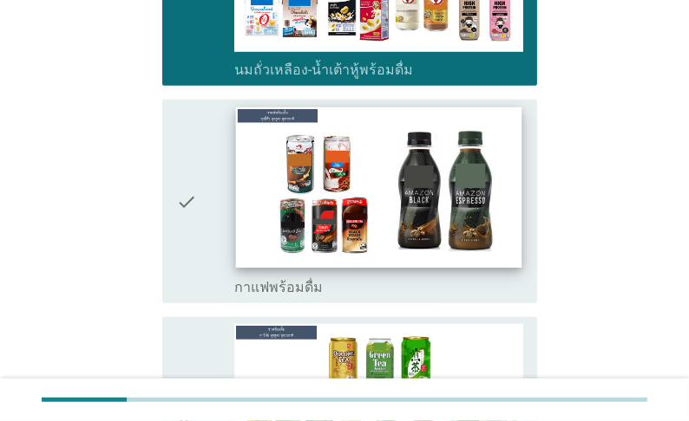
scroll to position [1041, 0]
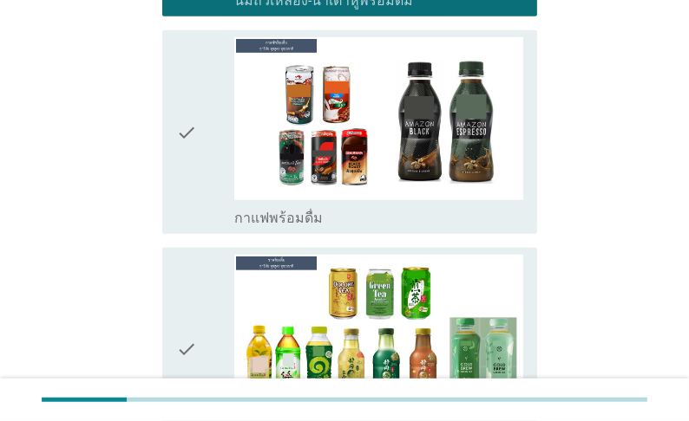
click at [228, 226] on div "check" at bounding box center [205, 131] width 58 height 189
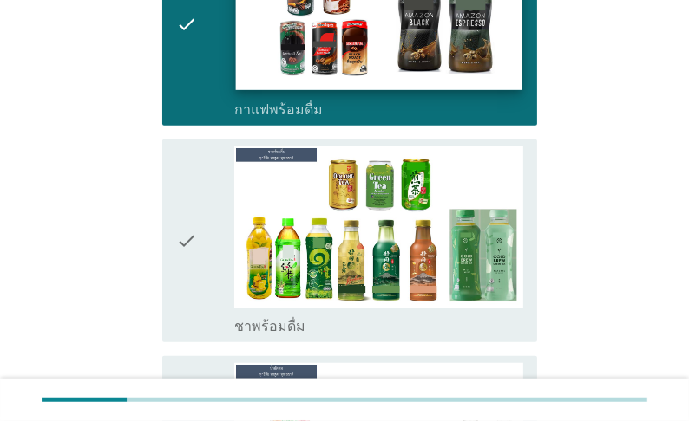
scroll to position [1179, 0]
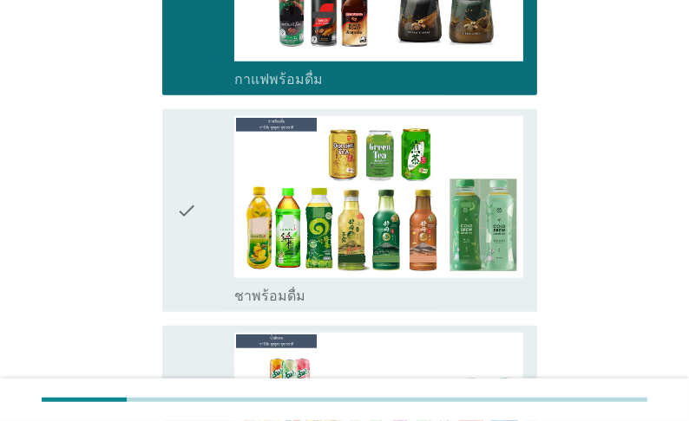
click at [214, 305] on div "check" at bounding box center [205, 210] width 58 height 189
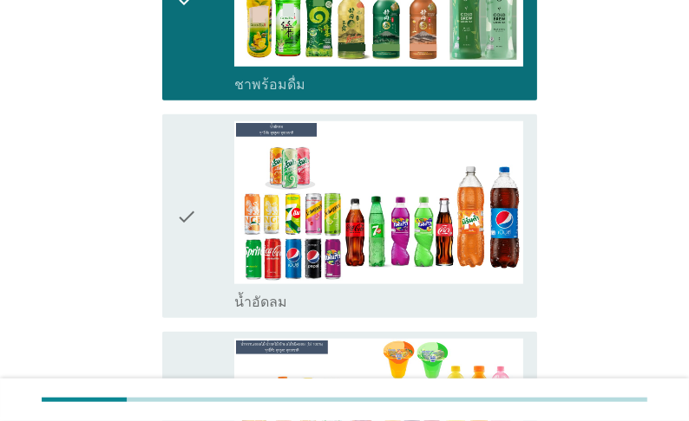
scroll to position [1457, 0]
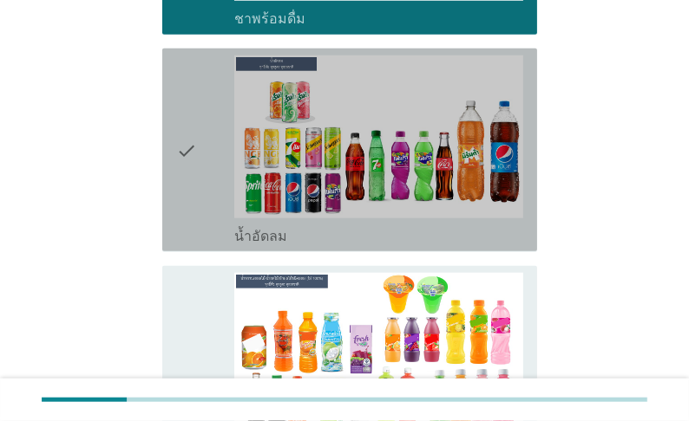
click at [225, 245] on div "check" at bounding box center [205, 149] width 58 height 189
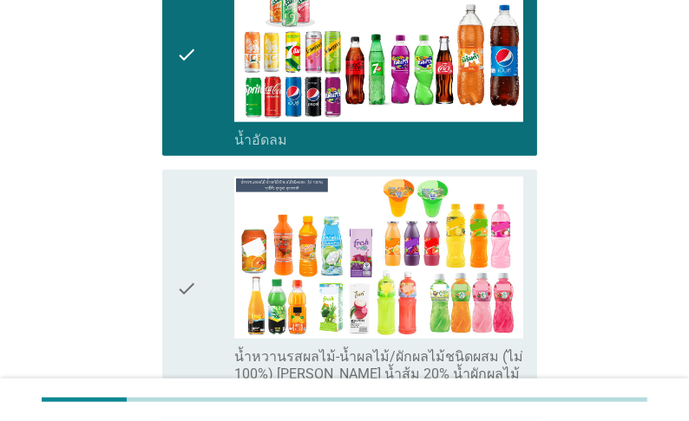
scroll to position [1665, 0]
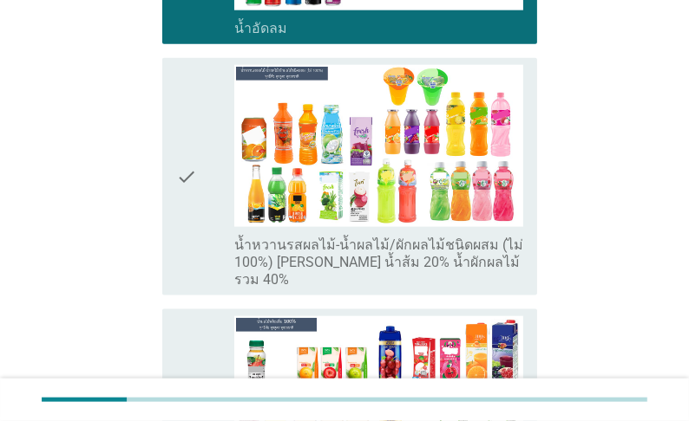
click at [194, 289] on icon "check" at bounding box center [186, 177] width 21 height 224
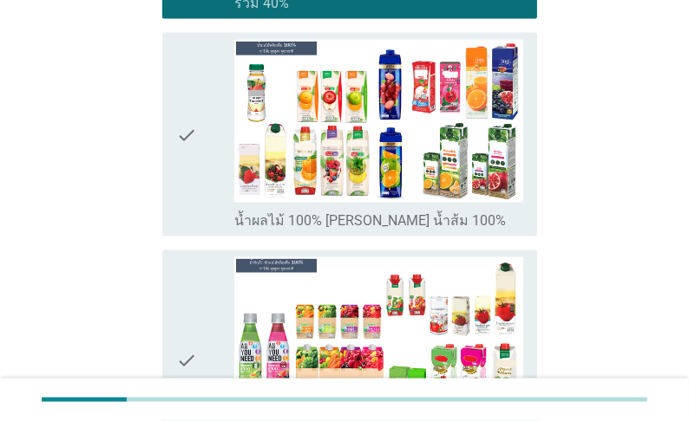
scroll to position [1942, 0]
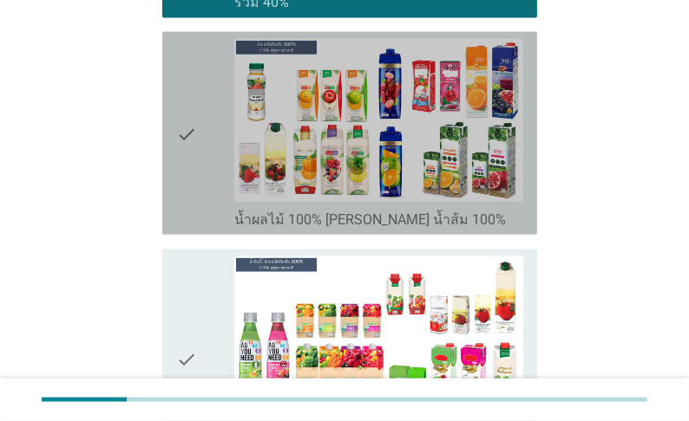
click at [199, 228] on div "check" at bounding box center [205, 133] width 58 height 189
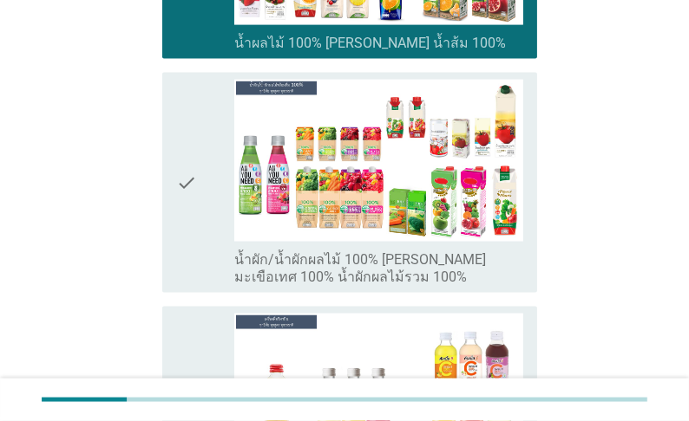
scroll to position [2220, 0]
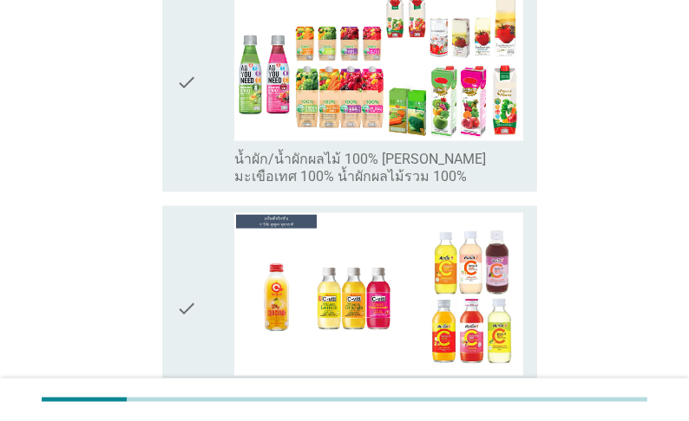
click at [219, 186] on div "check" at bounding box center [205, 82] width 58 height 206
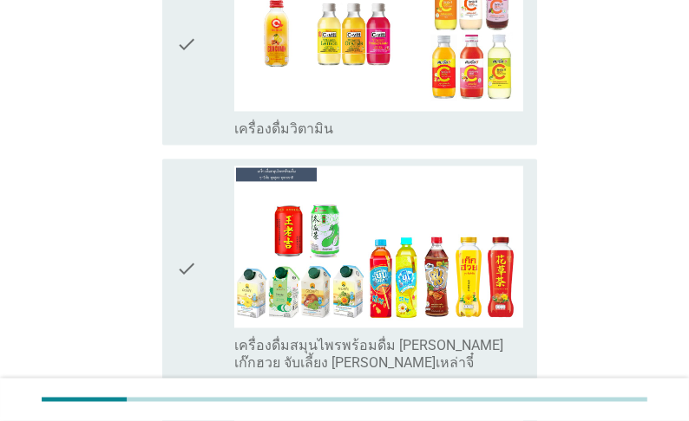
scroll to position [2497, 0]
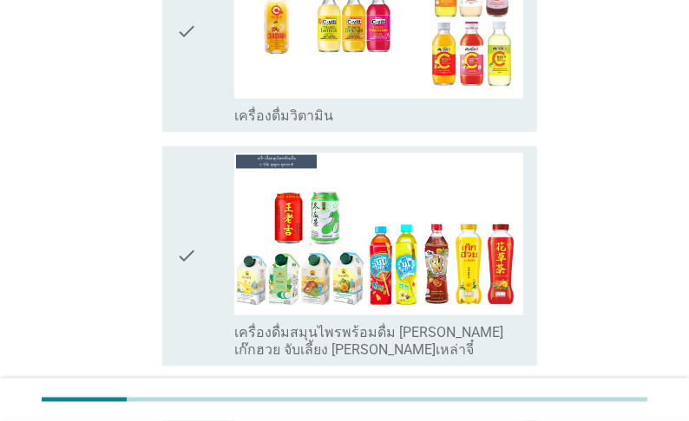
click at [212, 125] on div "check" at bounding box center [205, 30] width 58 height 189
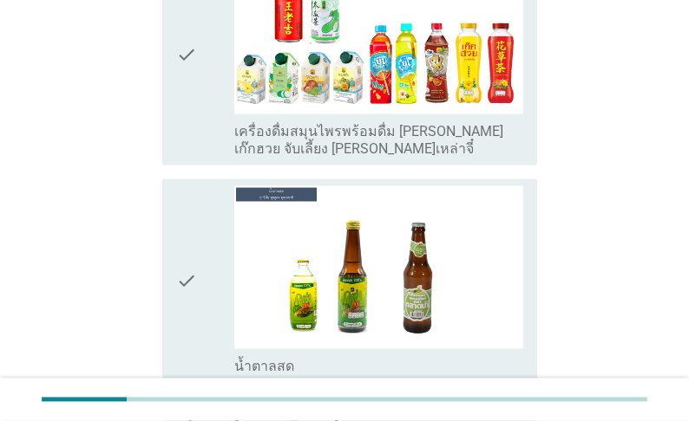
scroll to position [2706, 0]
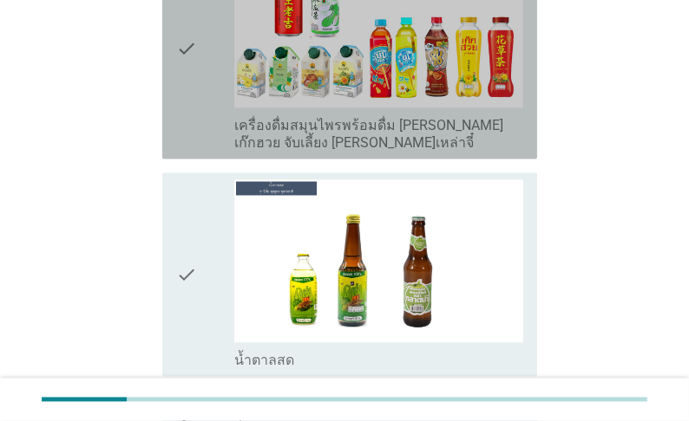
click at [190, 152] on icon "check" at bounding box center [186, 48] width 21 height 206
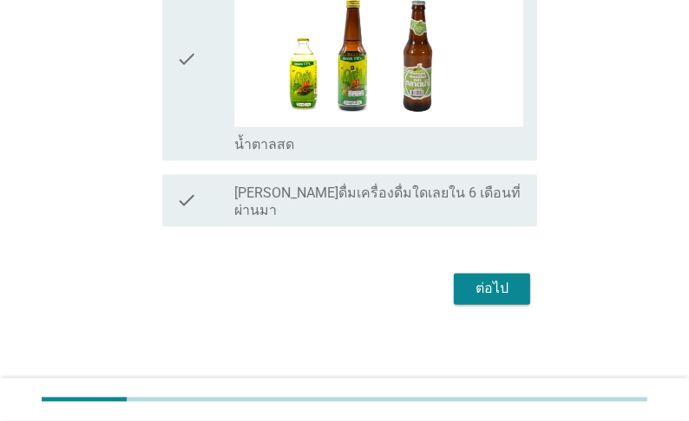
scroll to position [2972, 0]
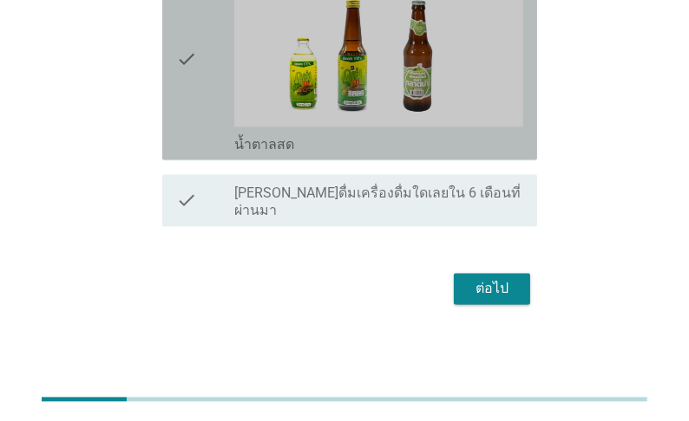
click at [202, 139] on div "check" at bounding box center [205, 58] width 58 height 189
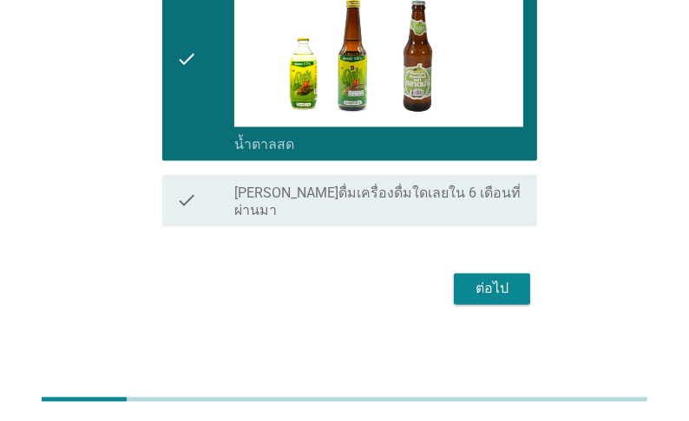
click at [476, 281] on div "ต่อไป" at bounding box center [491, 288] width 49 height 21
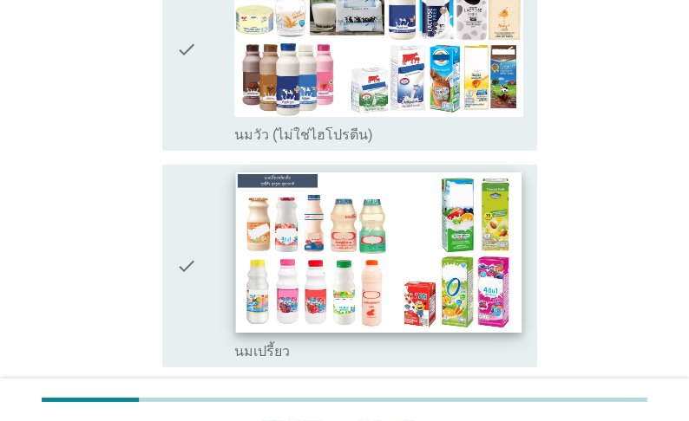
scroll to position [277, 0]
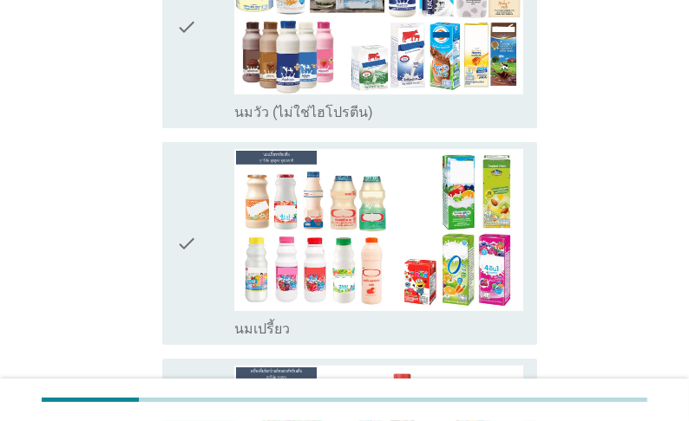
click at [195, 121] on icon "check" at bounding box center [186, 26] width 21 height 189
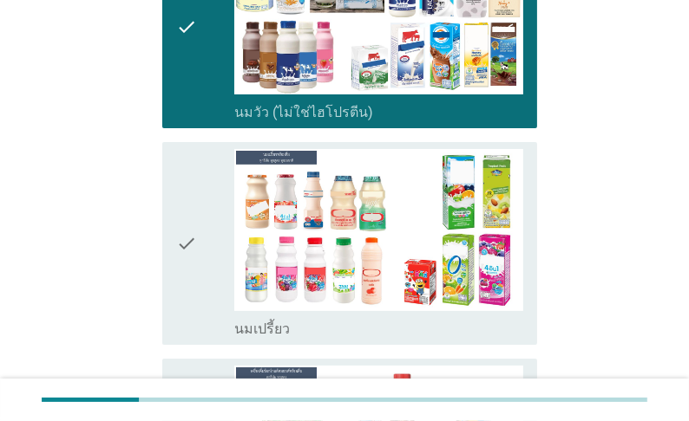
click at [200, 333] on div "check" at bounding box center [205, 243] width 58 height 189
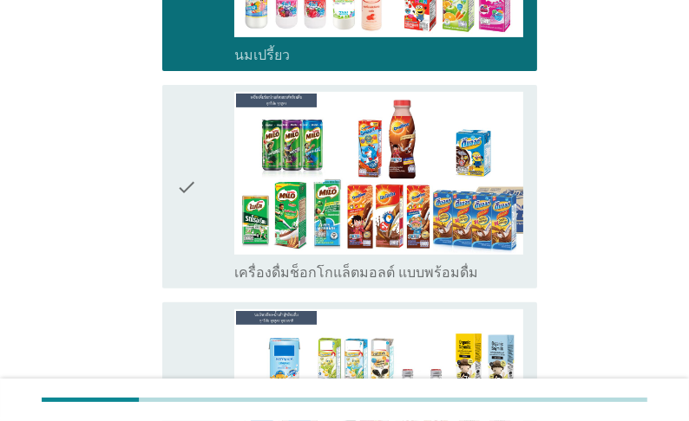
scroll to position [555, 0]
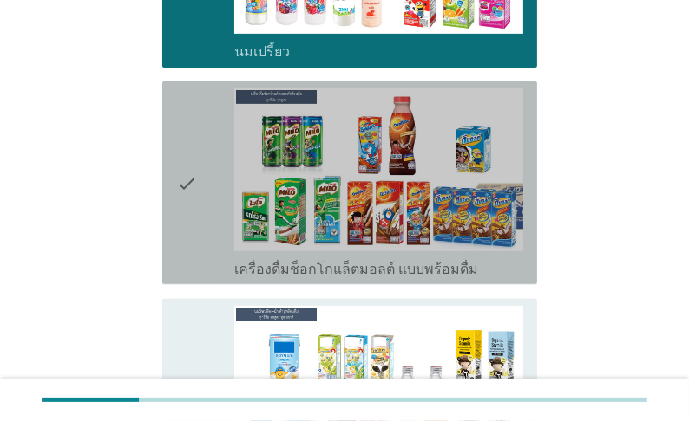
click at [194, 277] on icon "check" at bounding box center [186, 182] width 21 height 189
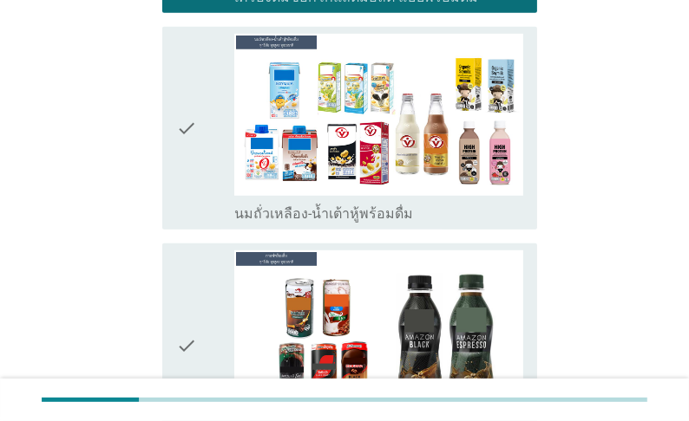
scroll to position [832, 0]
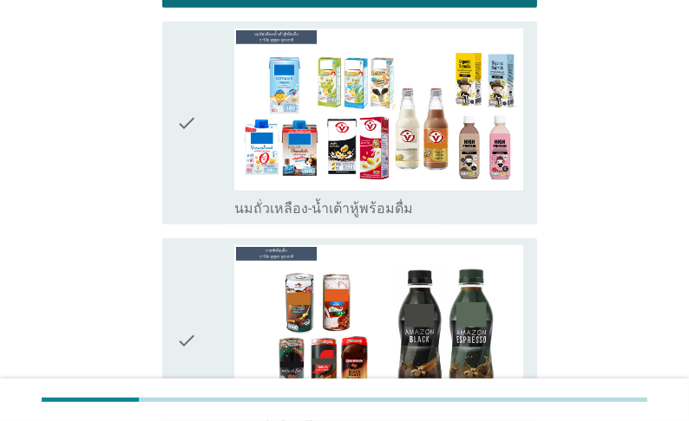
click at [219, 218] on div "check" at bounding box center [205, 123] width 58 height 189
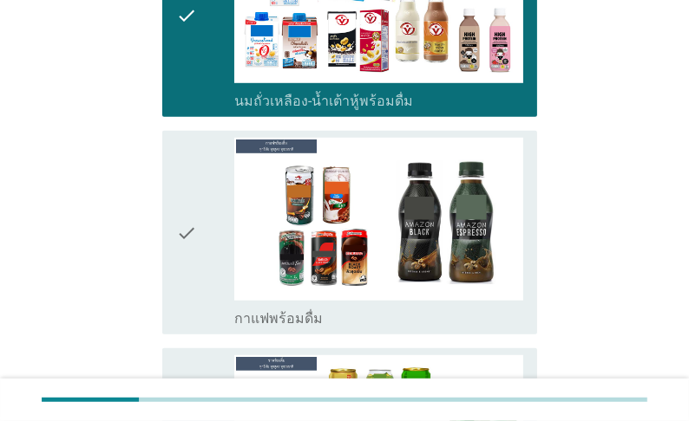
scroll to position [1041, 0]
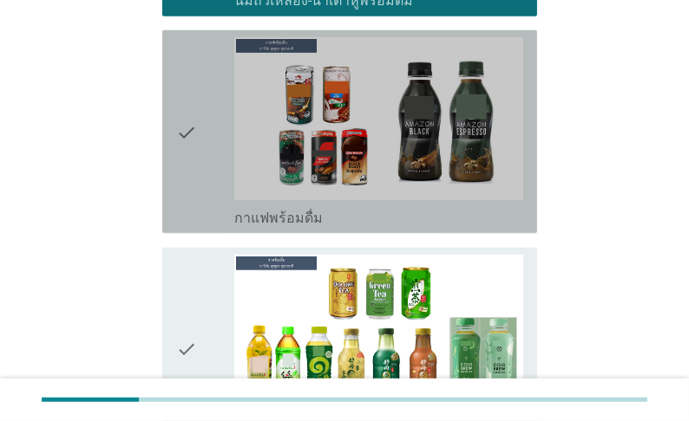
click at [194, 226] on icon "check" at bounding box center [186, 131] width 21 height 189
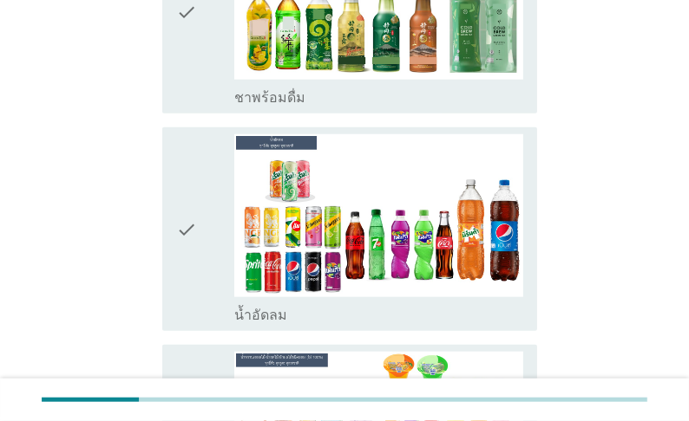
scroll to position [1387, 0]
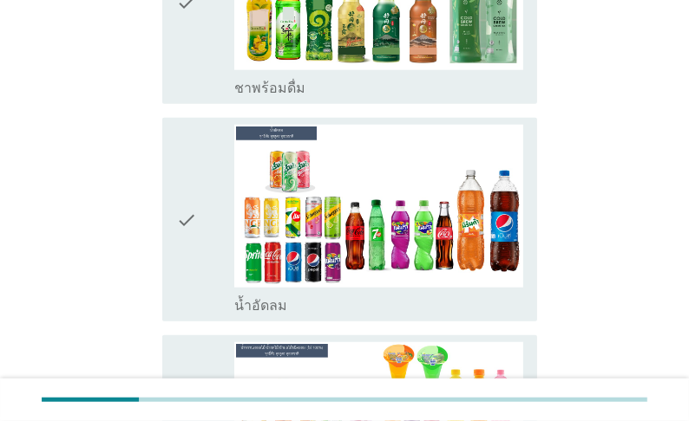
click at [196, 97] on icon "check" at bounding box center [186, 2] width 21 height 189
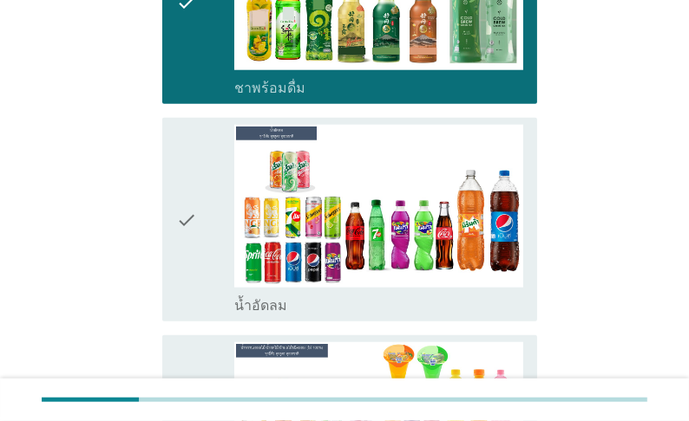
click at [190, 314] on icon "check" at bounding box center [186, 219] width 21 height 189
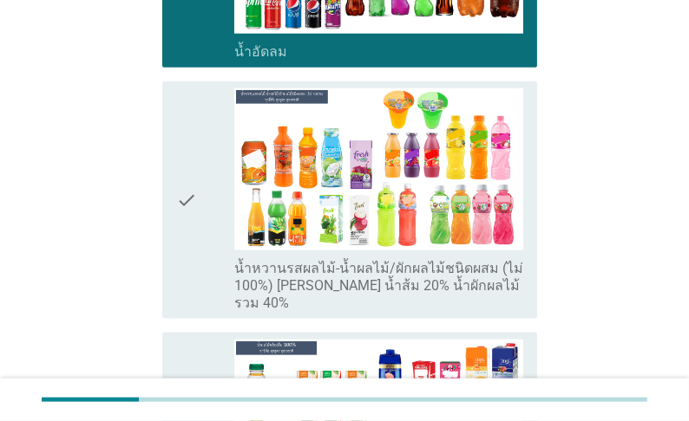
scroll to position [1665, 0]
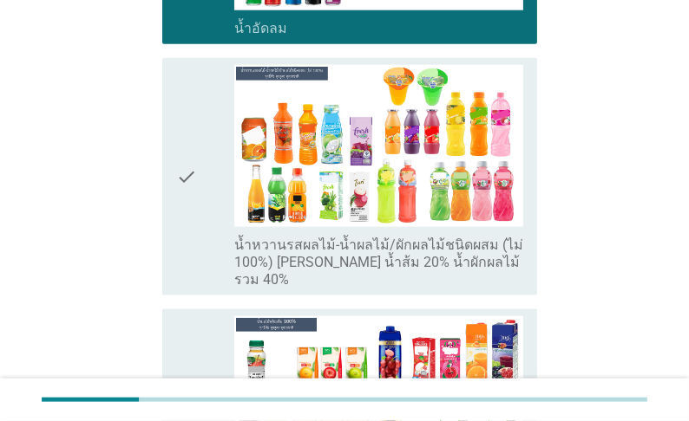
click at [203, 289] on div "check" at bounding box center [205, 177] width 58 height 224
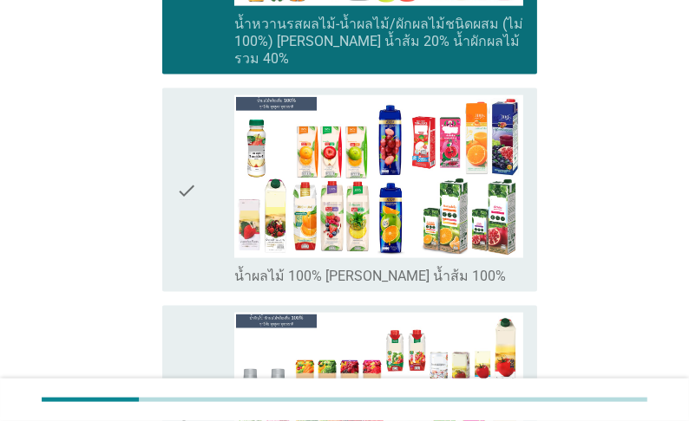
scroll to position [1942, 0]
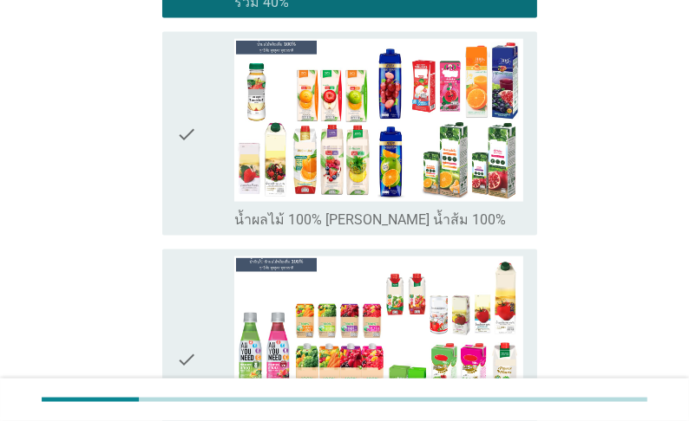
click at [225, 228] on div "check" at bounding box center [205, 133] width 58 height 189
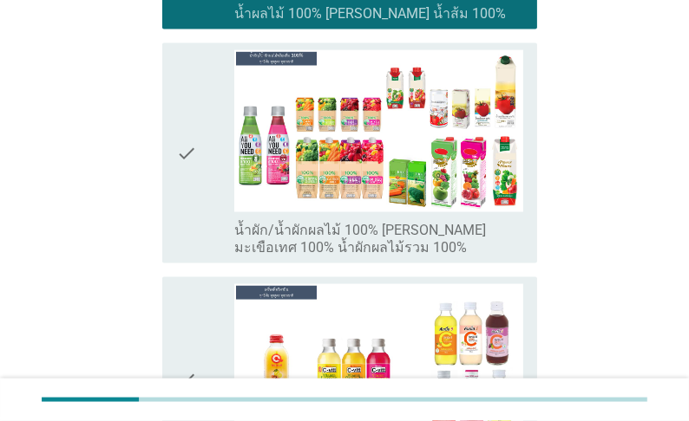
scroll to position [2151, 0]
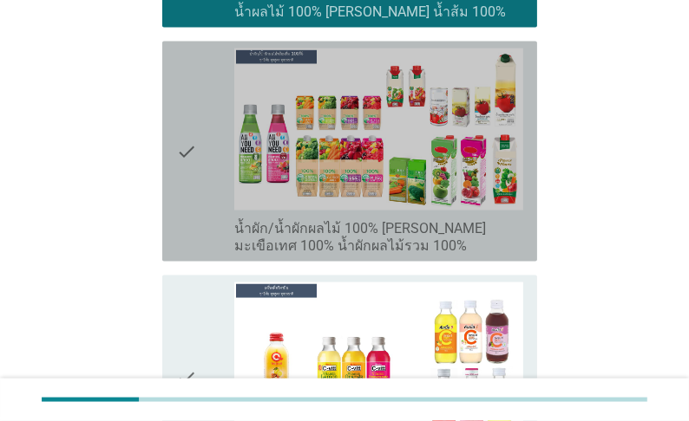
click at [217, 255] on div "check" at bounding box center [205, 152] width 58 height 206
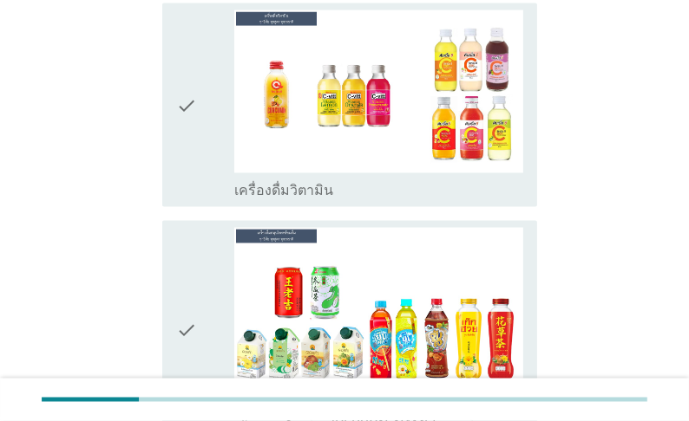
scroll to position [2428, 0]
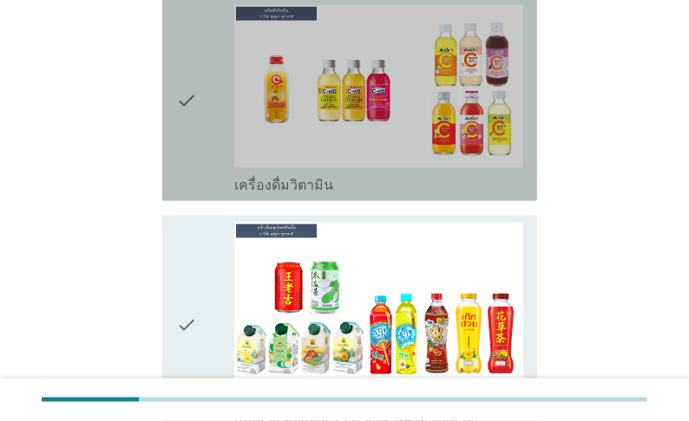
click at [208, 194] on div "check" at bounding box center [205, 99] width 58 height 189
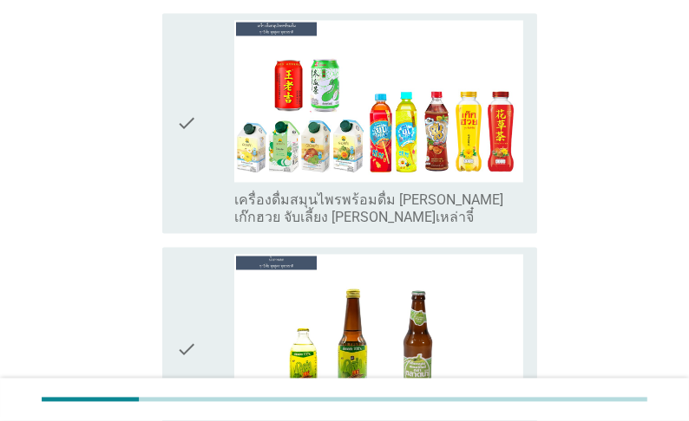
scroll to position [2706, 0]
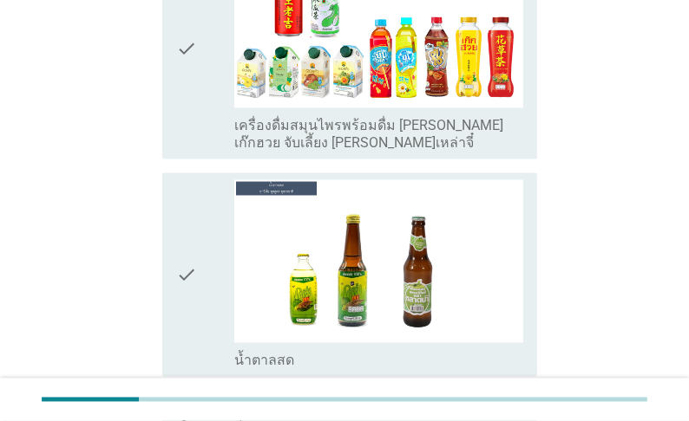
click at [212, 152] on div "check" at bounding box center [205, 48] width 58 height 206
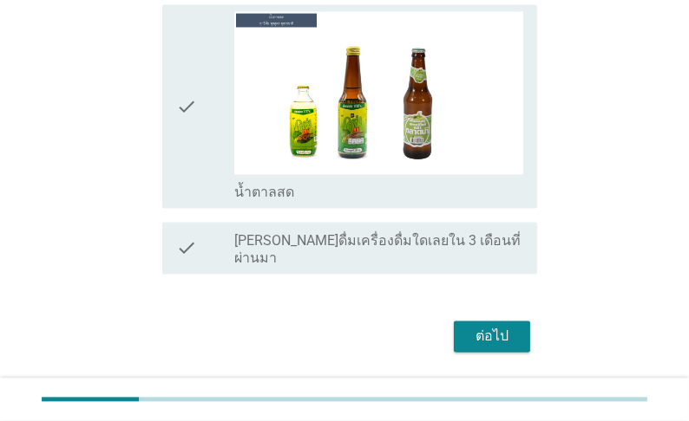
scroll to position [2914, 0]
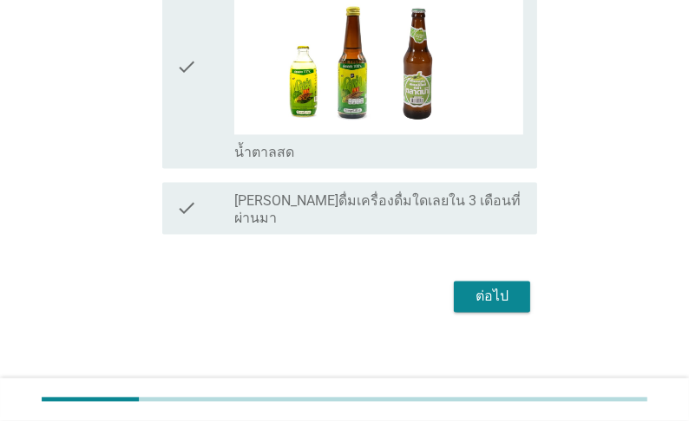
click at [224, 160] on div "check" at bounding box center [205, 65] width 58 height 189
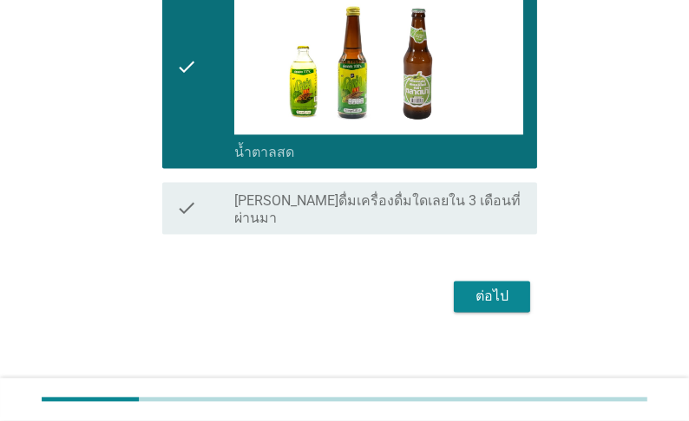
click at [505, 307] on div "ต่อไป" at bounding box center [491, 296] width 49 height 21
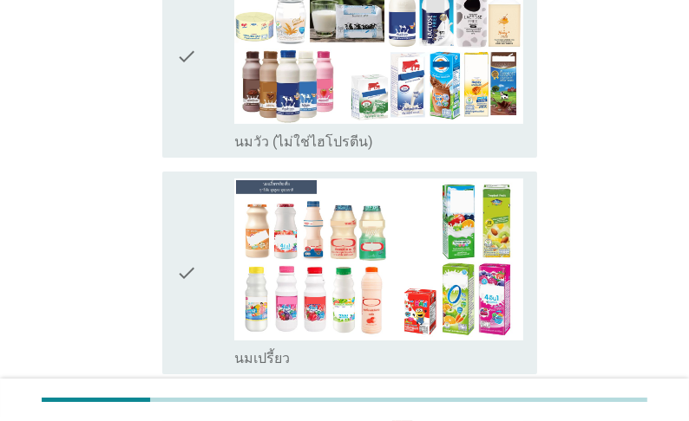
scroll to position [277, 0]
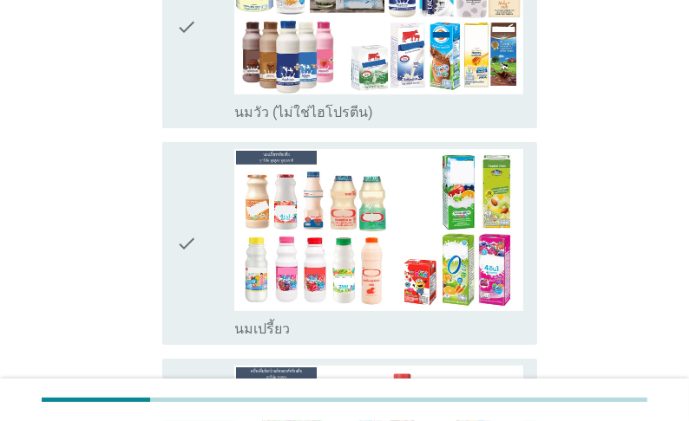
click at [212, 121] on div "check" at bounding box center [205, 26] width 58 height 189
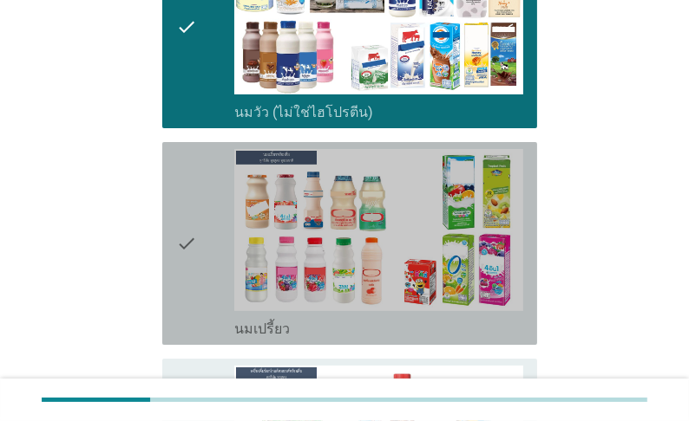
click at [219, 338] on div "check" at bounding box center [205, 243] width 58 height 189
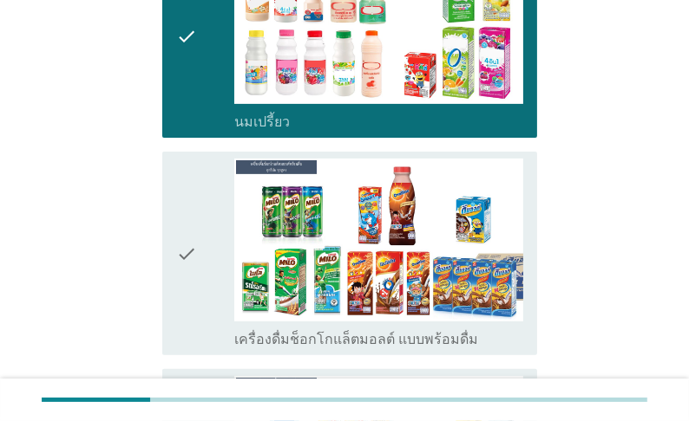
scroll to position [486, 0]
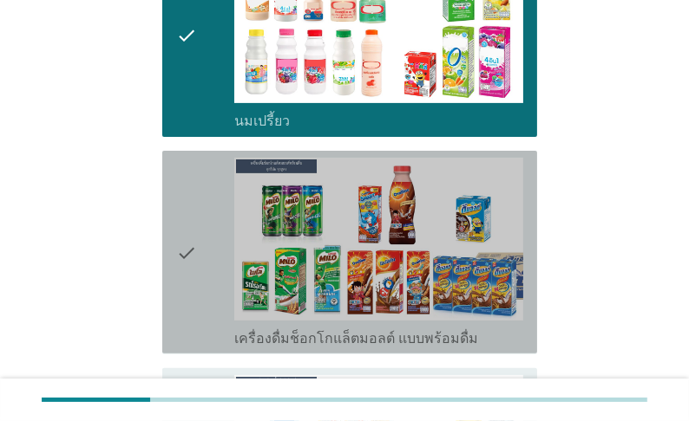
click at [210, 347] on div "check" at bounding box center [205, 252] width 58 height 189
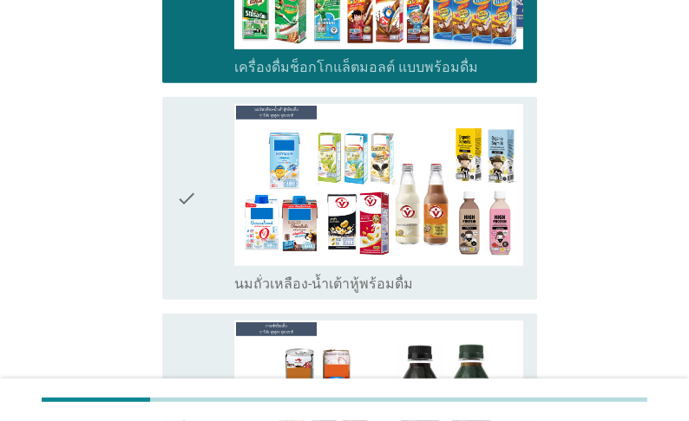
scroll to position [832, 0]
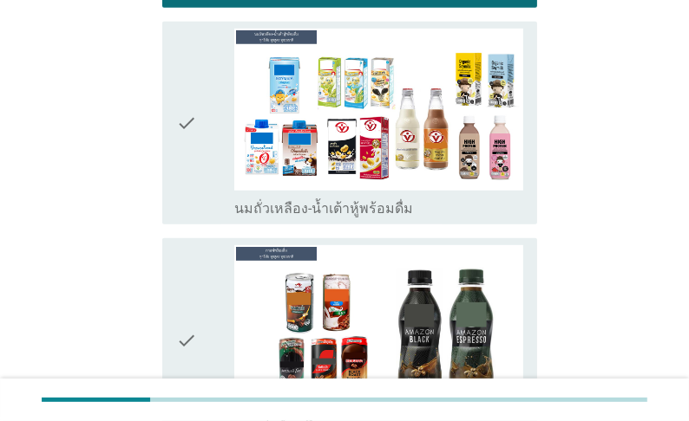
click at [203, 218] on div "check" at bounding box center [205, 123] width 58 height 189
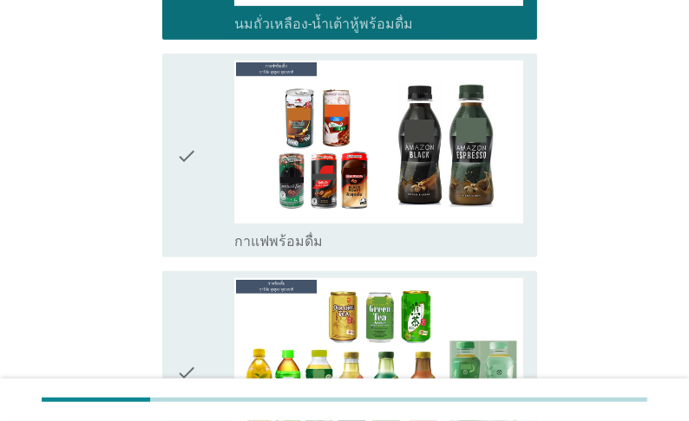
scroll to position [1041, 0]
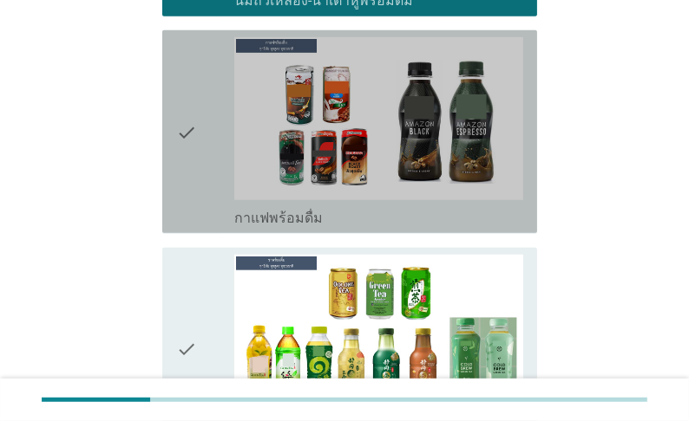
click at [225, 226] on div "check" at bounding box center [205, 131] width 58 height 189
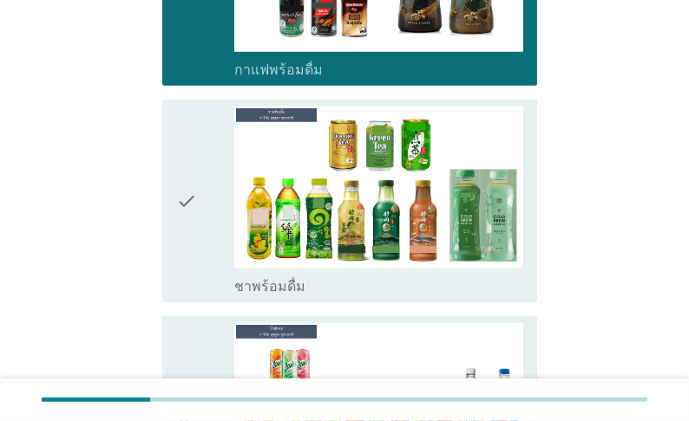
scroll to position [1318, 0]
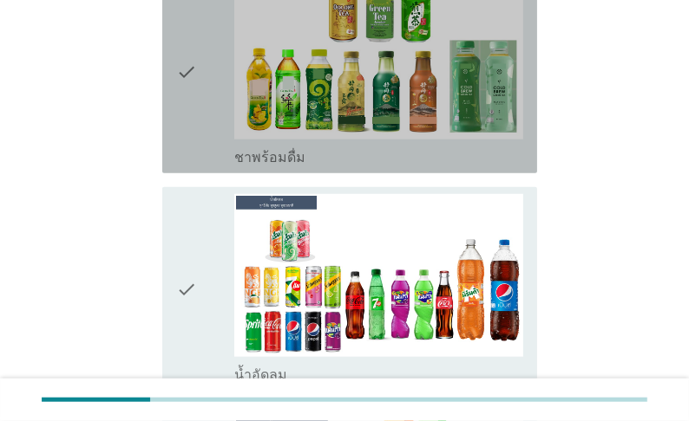
click at [212, 166] on div "check" at bounding box center [205, 71] width 58 height 189
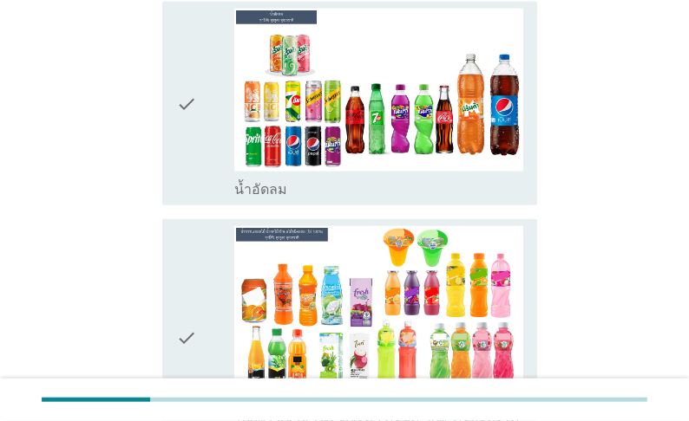
scroll to position [1526, 0]
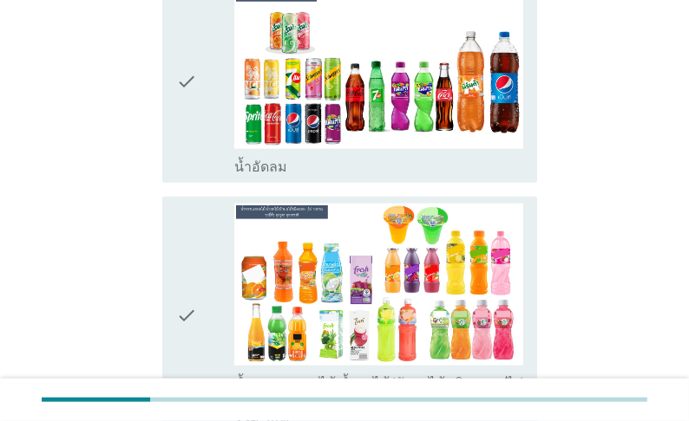
click at [212, 175] on div "check" at bounding box center [205, 80] width 58 height 189
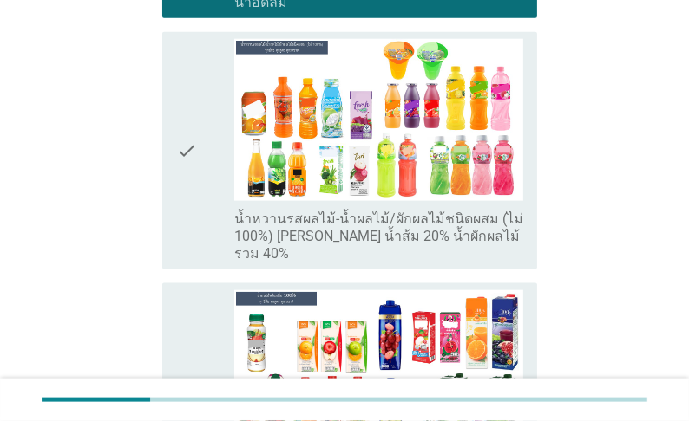
scroll to position [1734, 0]
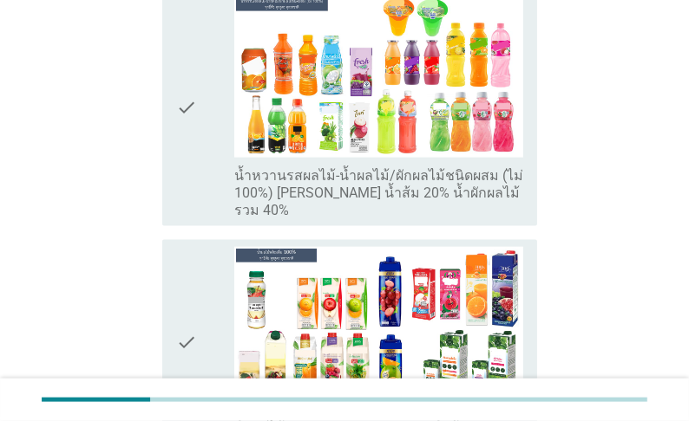
click at [189, 219] on icon "check" at bounding box center [186, 108] width 21 height 224
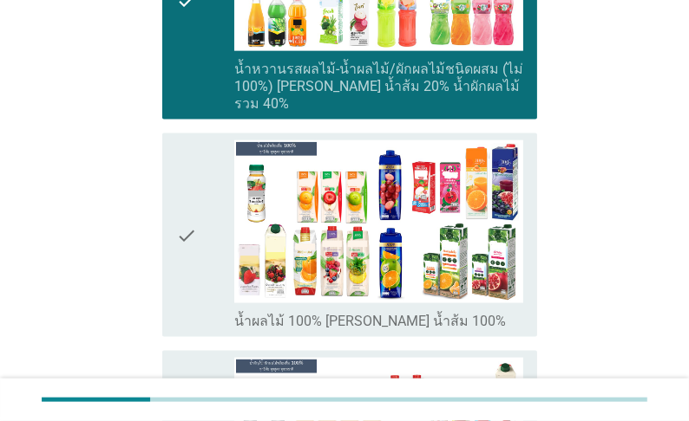
scroll to position [1942, 0]
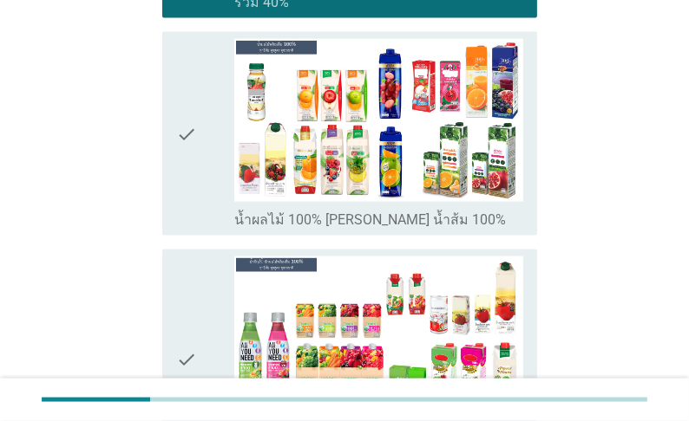
click at [194, 228] on icon "check" at bounding box center [186, 133] width 21 height 189
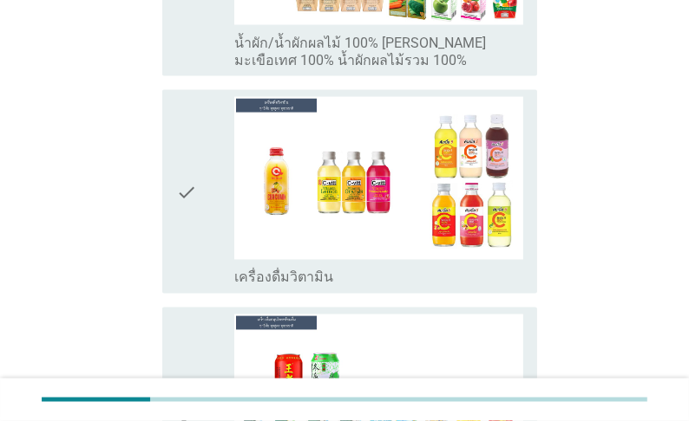
scroll to position [2359, 0]
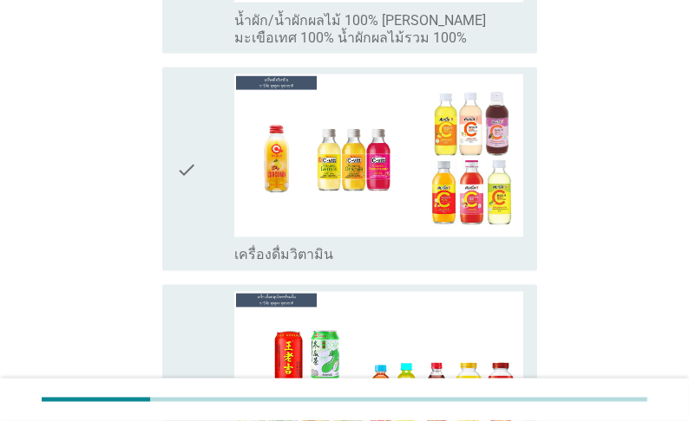
click at [211, 264] on div "check" at bounding box center [205, 169] width 58 height 189
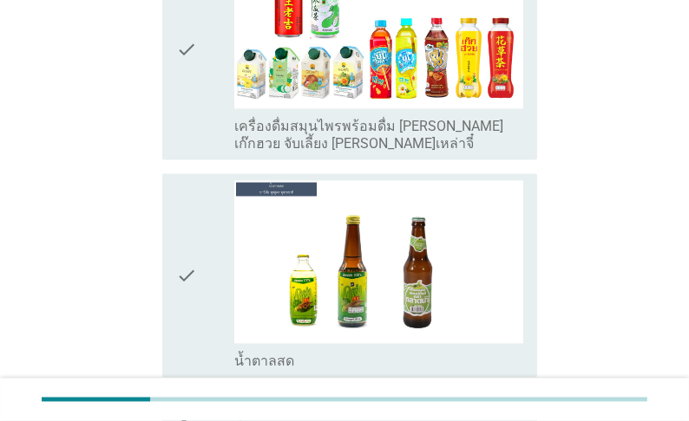
scroll to position [2706, 0]
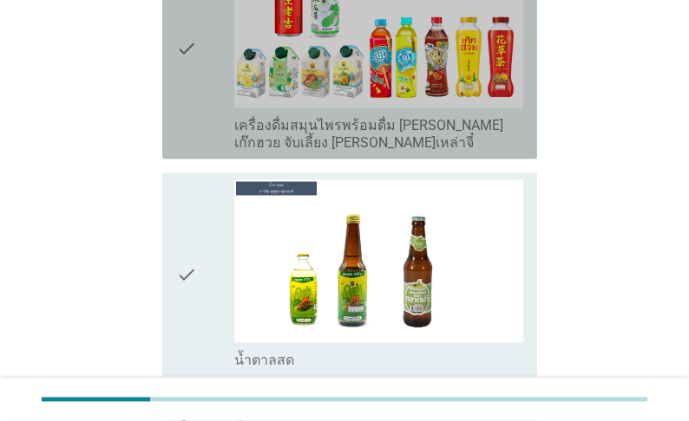
click at [229, 152] on div "check" at bounding box center [205, 48] width 58 height 206
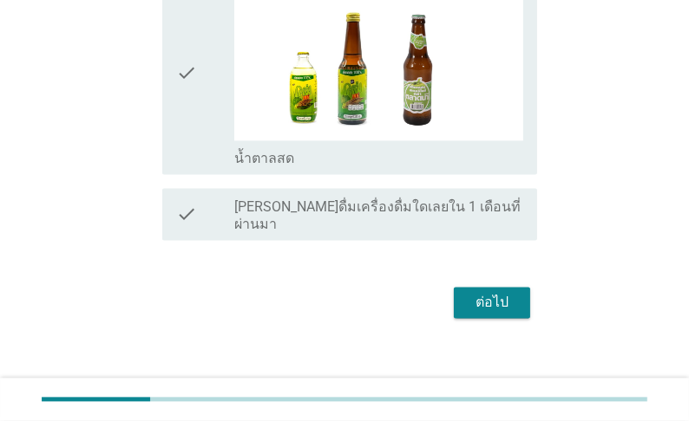
scroll to position [2972, 0]
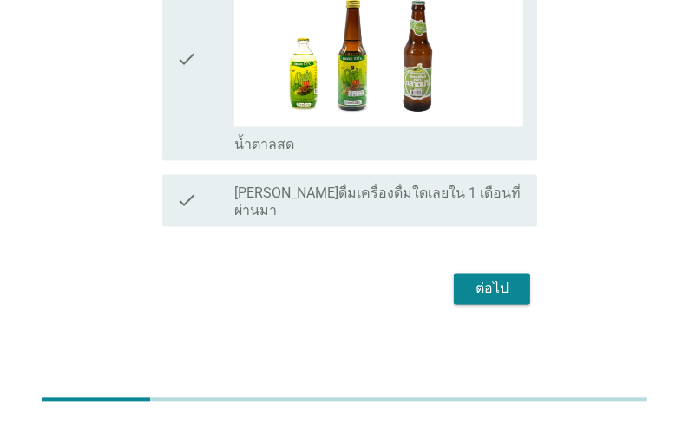
click at [479, 287] on div "ต่อไป" at bounding box center [491, 288] width 49 height 21
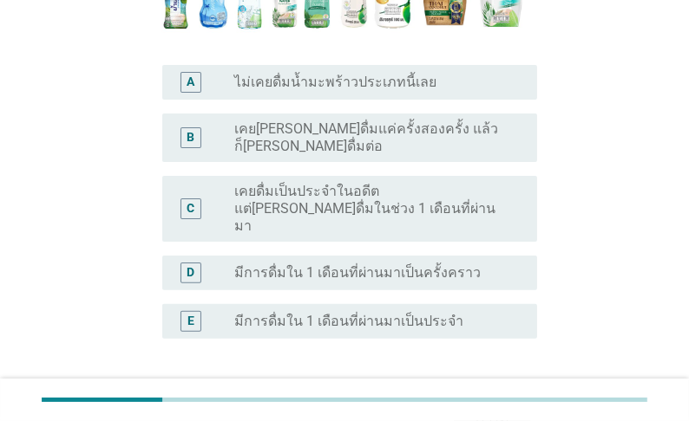
scroll to position [347, 0]
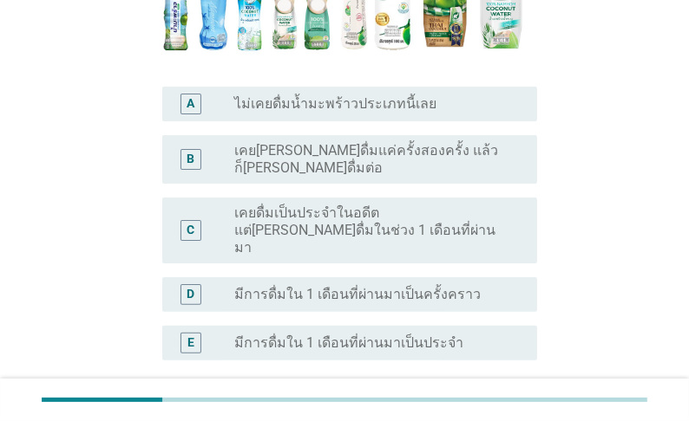
click at [340, 158] on label "เคย[PERSON_NAME]ดื่มแค่ครั้งสองครั้ง แล้วก็[PERSON_NAME]ดื่มต่อ" at bounding box center [371, 159] width 275 height 35
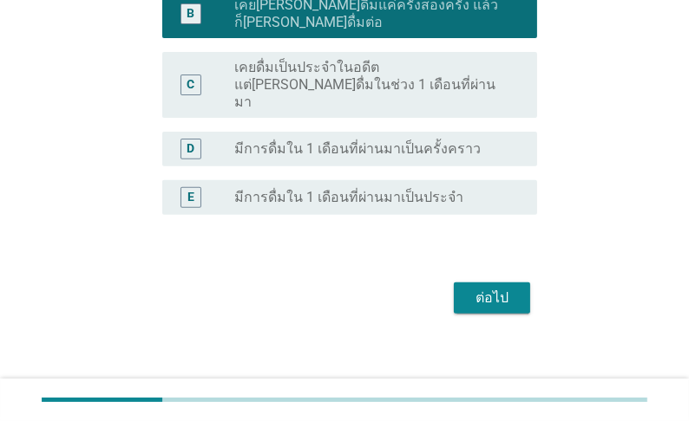
scroll to position [512, 0]
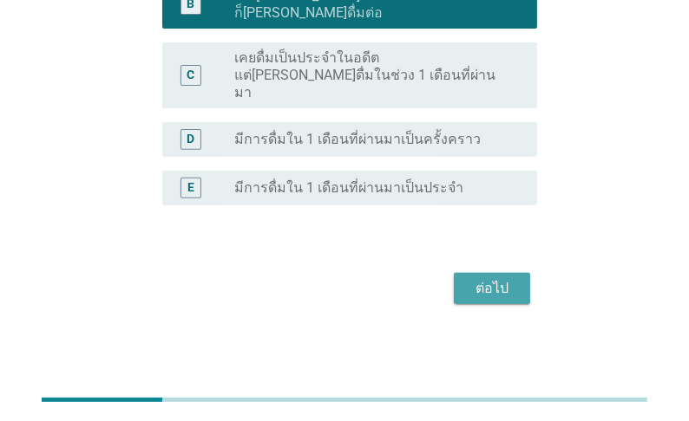
click at [489, 286] on div "ต่อไป" at bounding box center [491, 288] width 49 height 21
